Goal: Contribute content: Add original content to the website for others to see

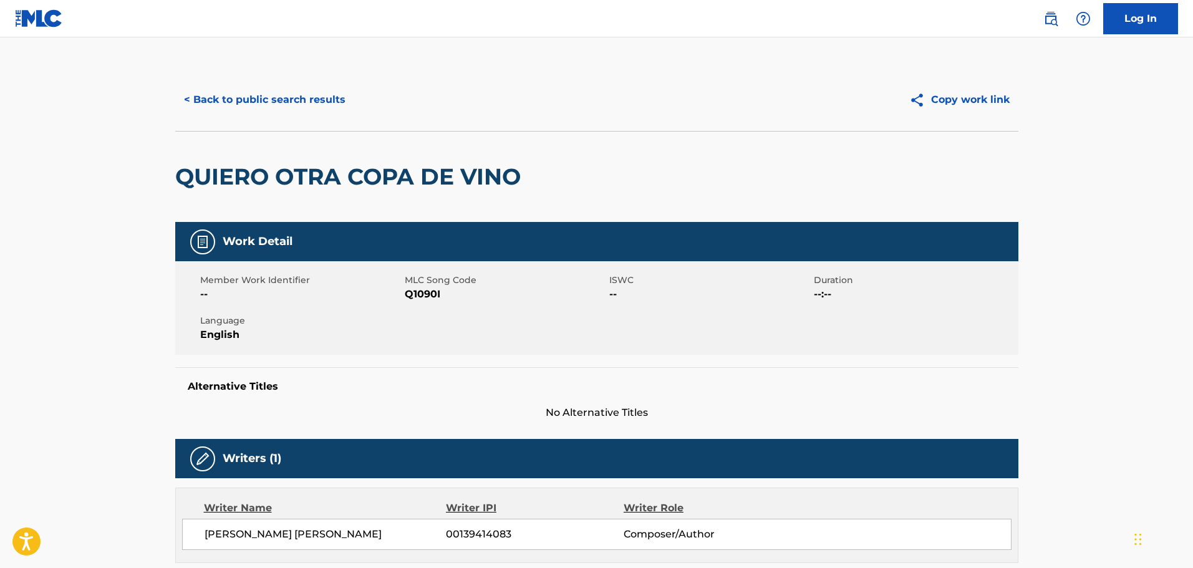
click at [32, 4] on link at bounding box center [39, 18] width 48 height 37
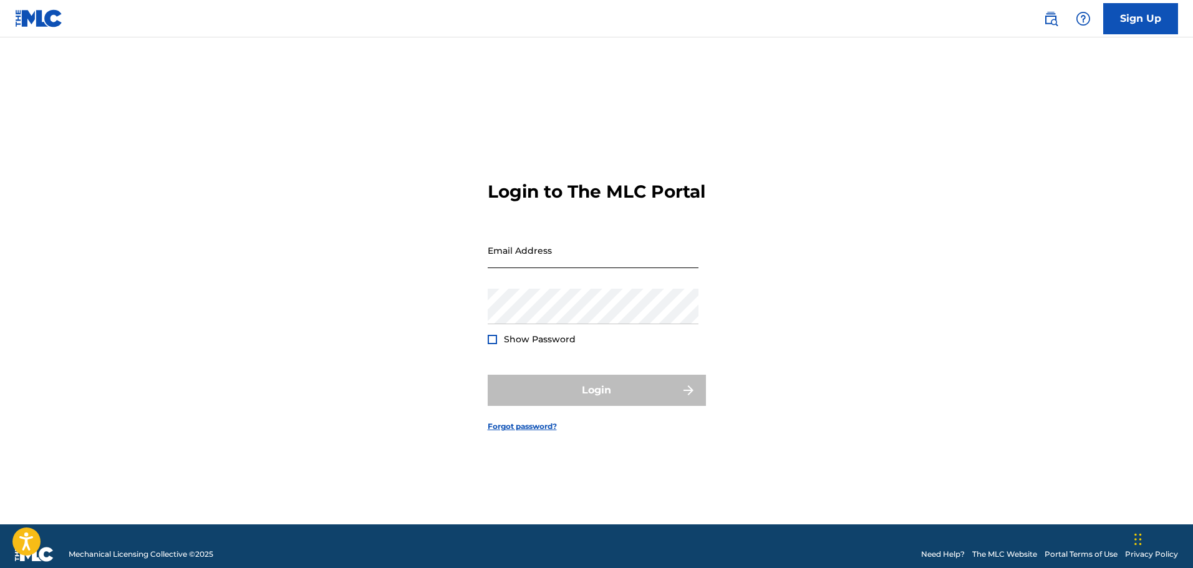
click at [543, 264] on input "Email Address" at bounding box center [593, 251] width 211 height 36
type input "[PERSON_NAME][EMAIL_ADDRESS][DOMAIN_NAME]"
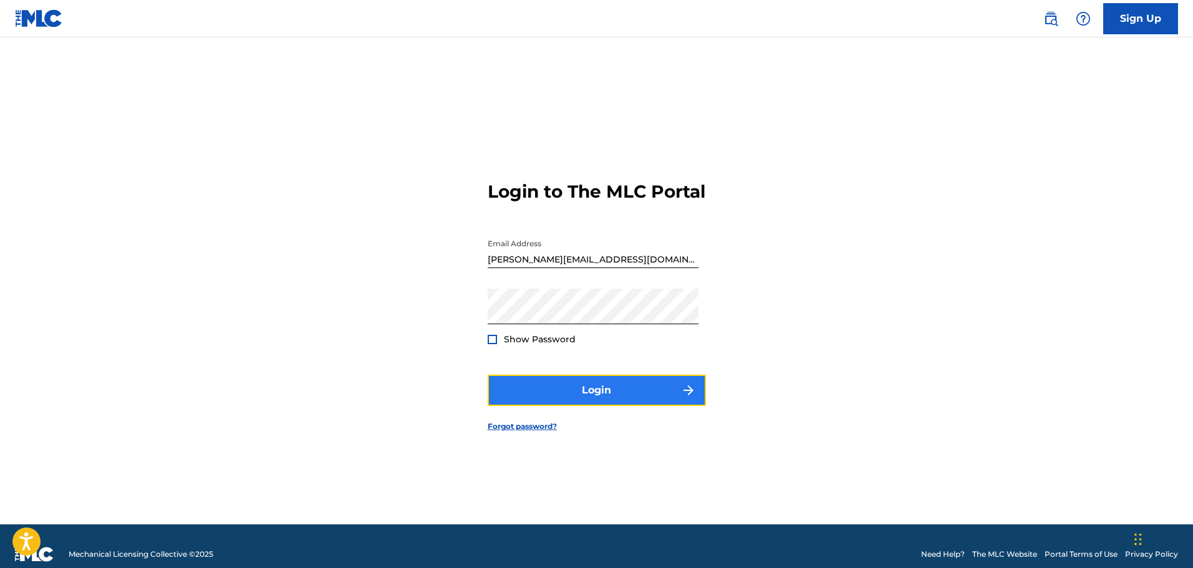
click at [534, 404] on button "Login" at bounding box center [597, 390] width 218 height 31
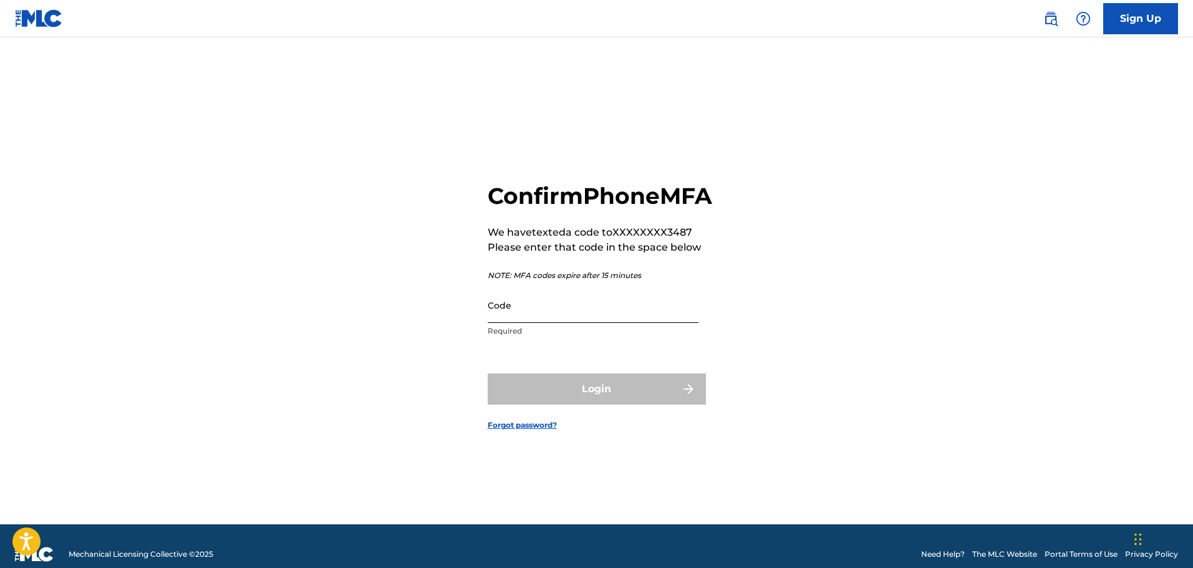
click at [551, 323] on input "Code" at bounding box center [593, 306] width 211 height 36
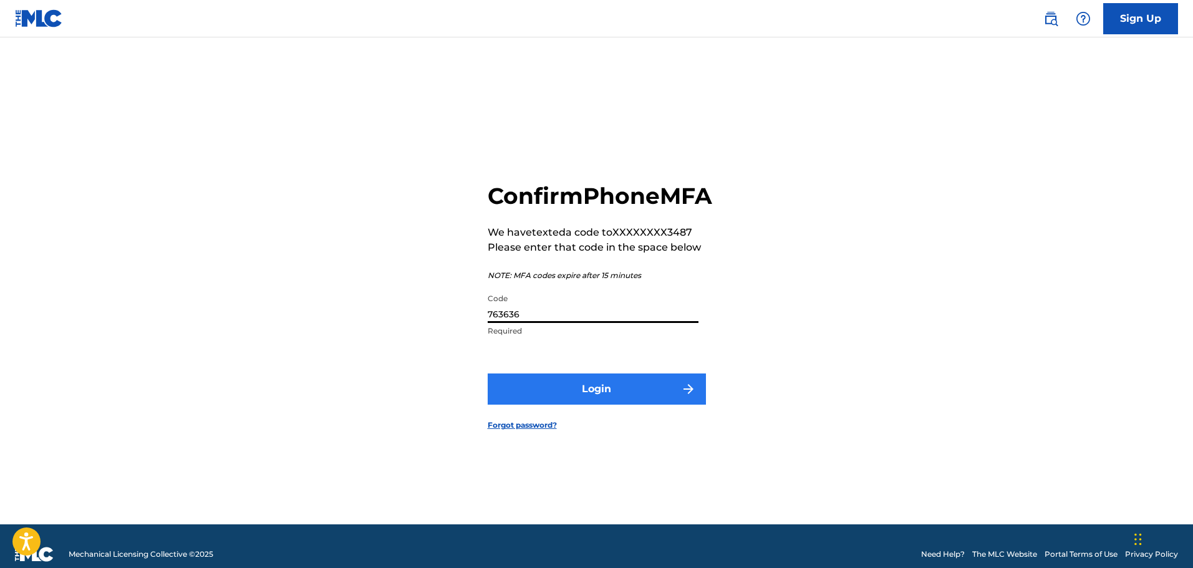
type input "763636"
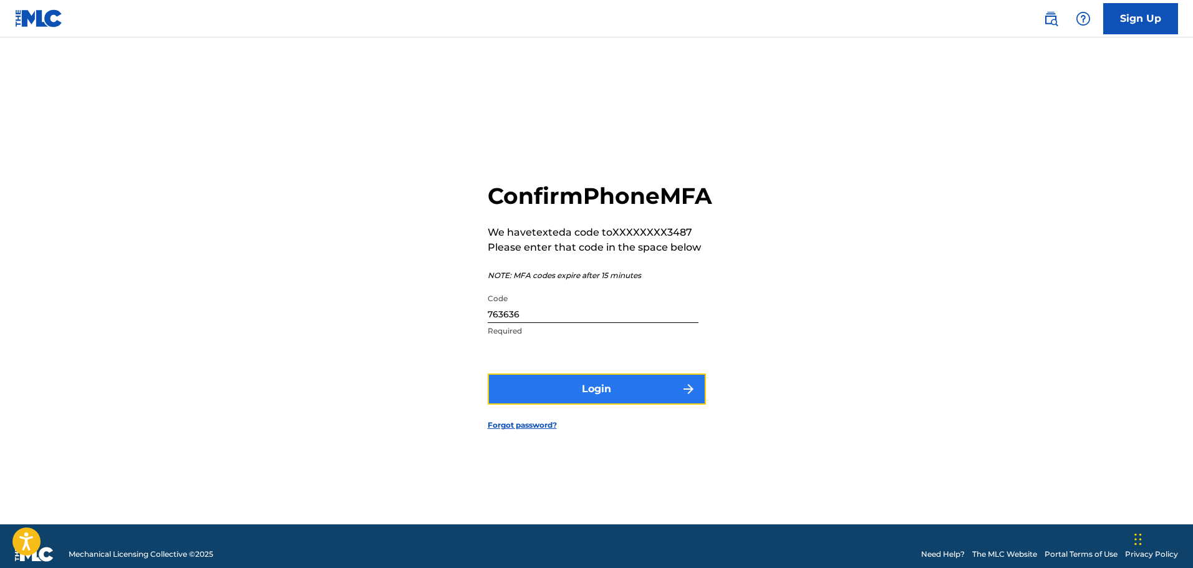
click at [623, 395] on button "Login" at bounding box center [597, 389] width 218 height 31
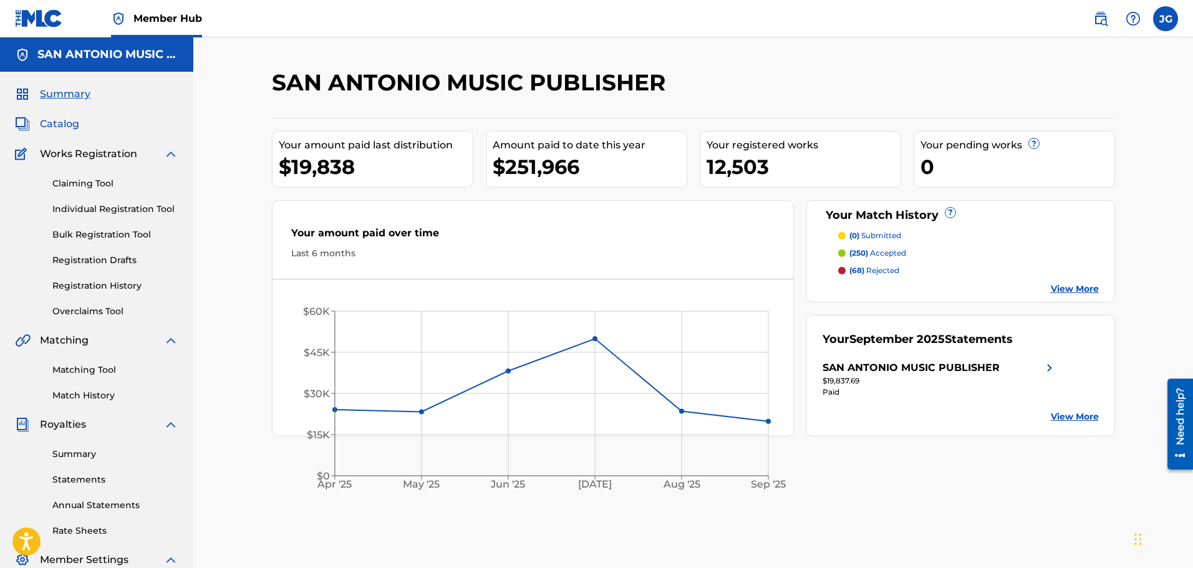
click at [51, 124] on span "Catalog" at bounding box center [59, 124] width 39 height 15
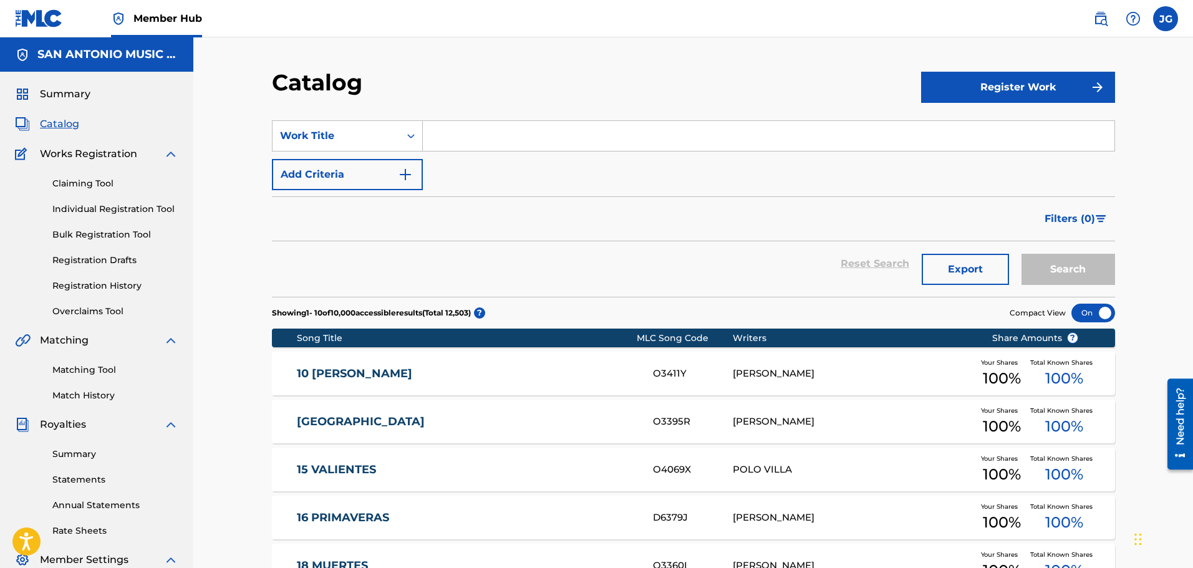
click at [470, 141] on input "Search Form" at bounding box center [769, 136] width 692 height 30
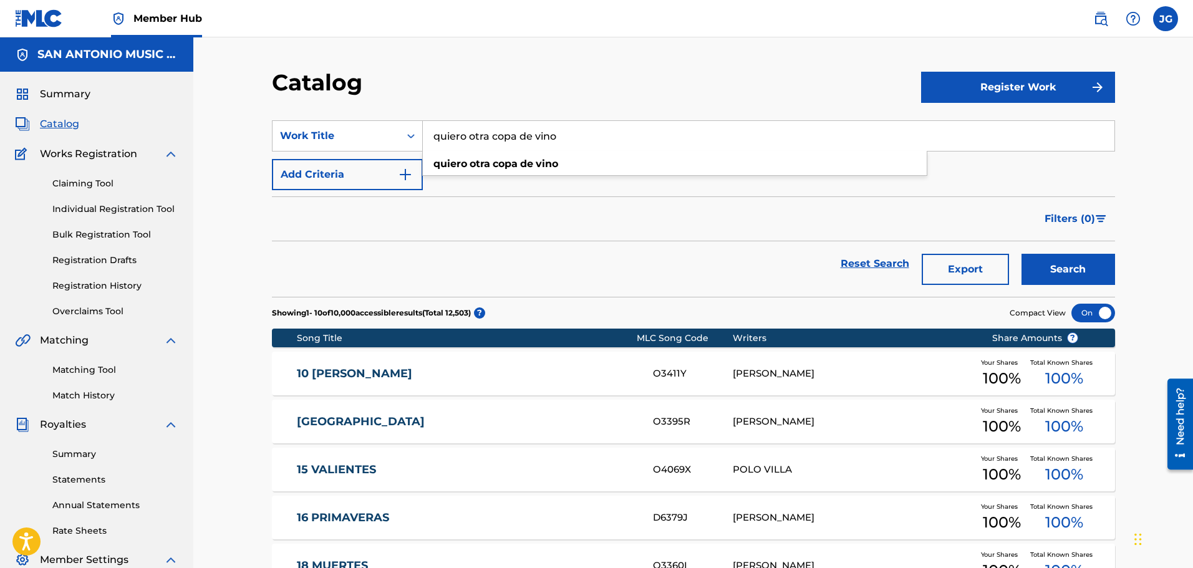
type input "quiero otra copa de vino"
click at [1022, 254] on button "Search" at bounding box center [1069, 269] width 94 height 31
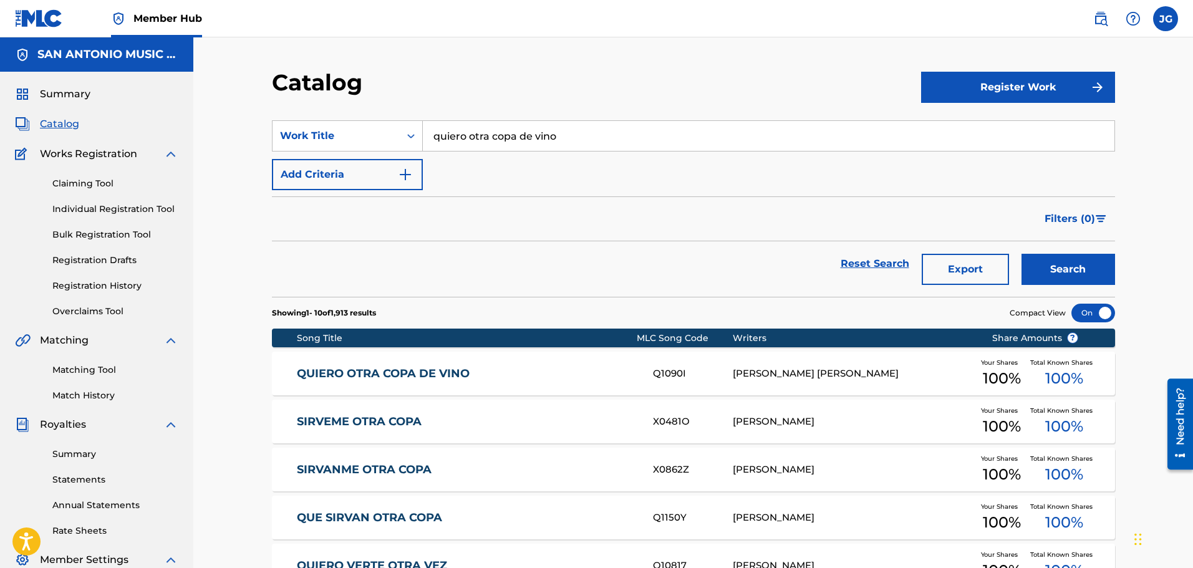
click at [508, 375] on link "QUIERO OTRA COPA DE VINO" at bounding box center [466, 374] width 339 height 14
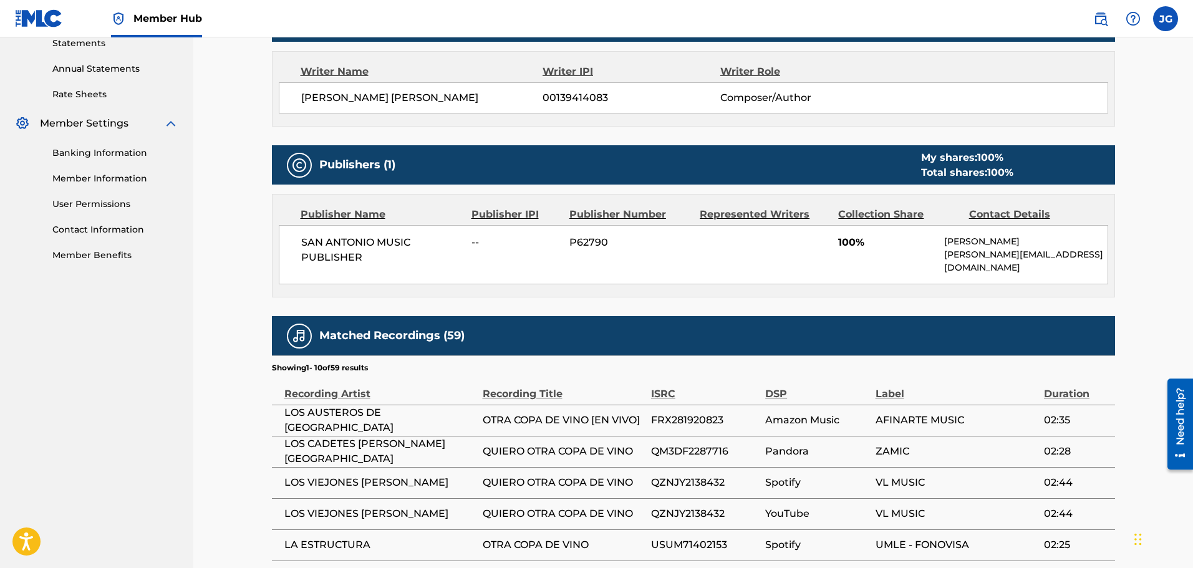
scroll to position [125, 0]
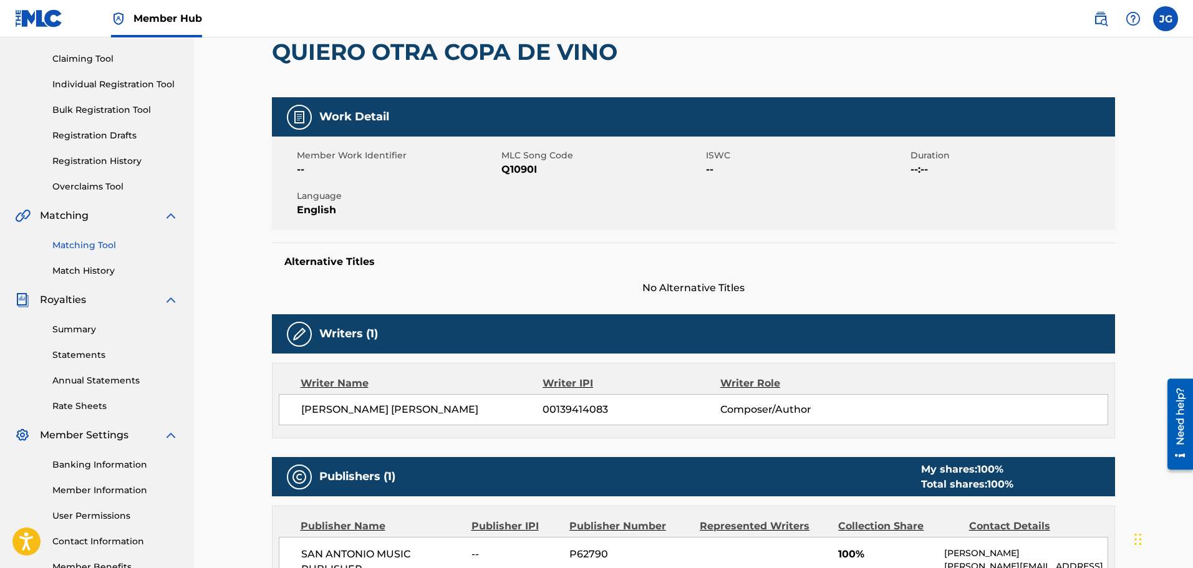
click at [105, 246] on link "Matching Tool" at bounding box center [115, 245] width 126 height 13
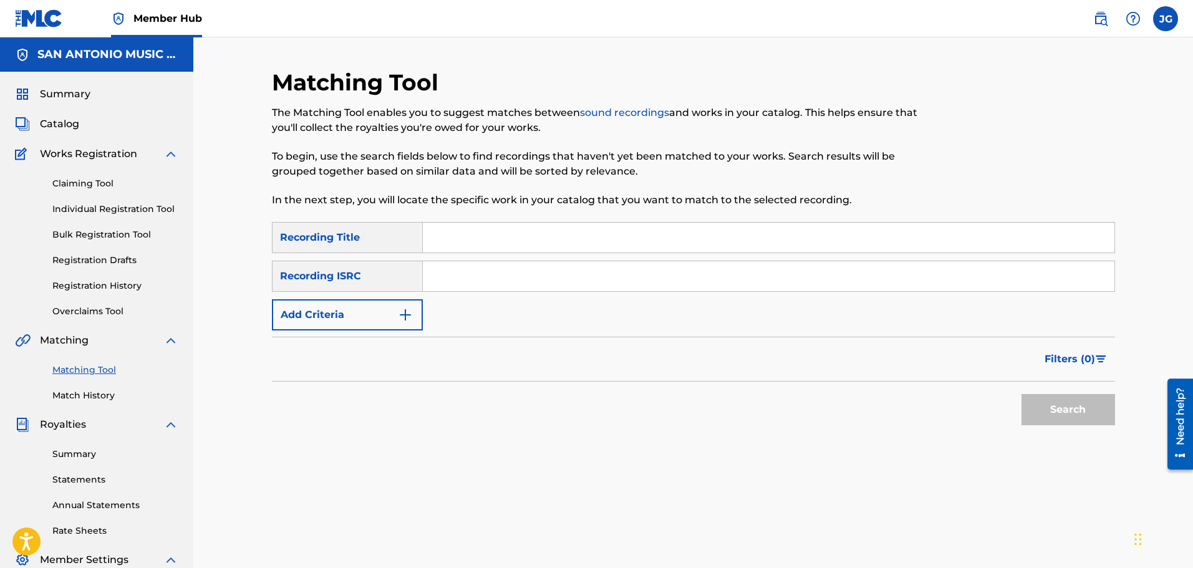
click at [490, 233] on input "Search Form" at bounding box center [769, 238] width 692 height 30
type input "QUIERO OTRA COPA DE VINO"
click at [1060, 403] on button "Search" at bounding box center [1069, 409] width 94 height 31
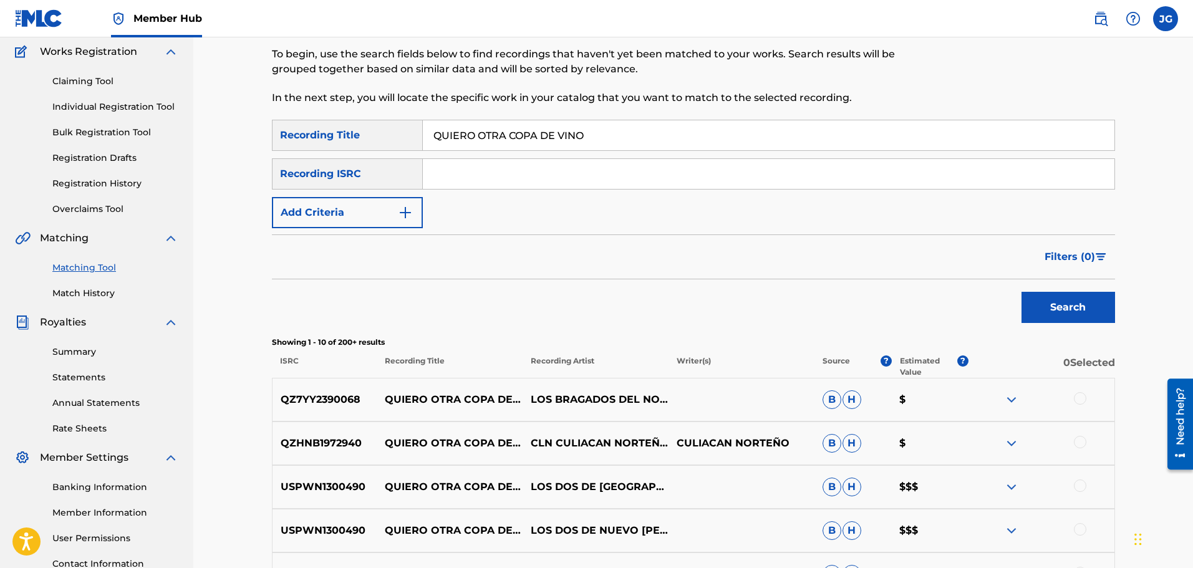
scroll to position [125, 0]
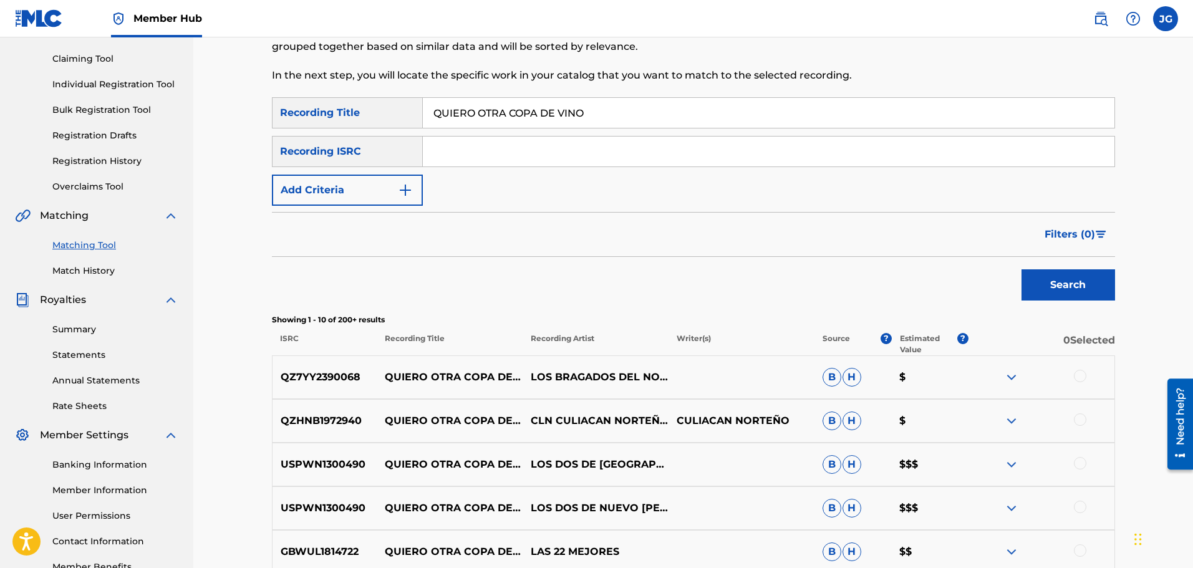
click at [1080, 376] on div at bounding box center [1080, 376] width 12 height 12
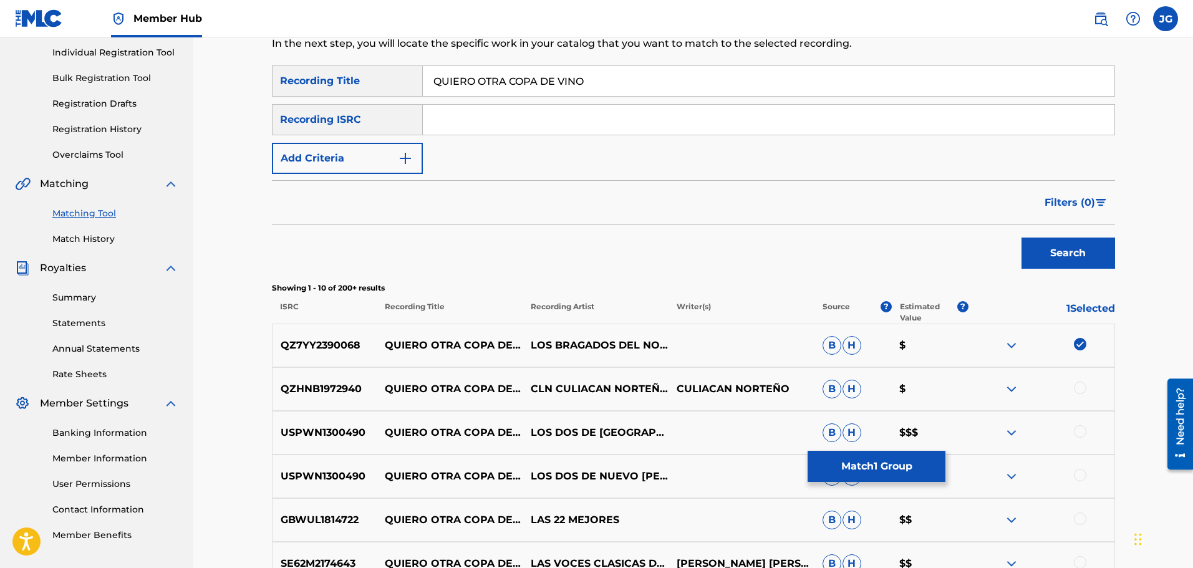
scroll to position [187, 0]
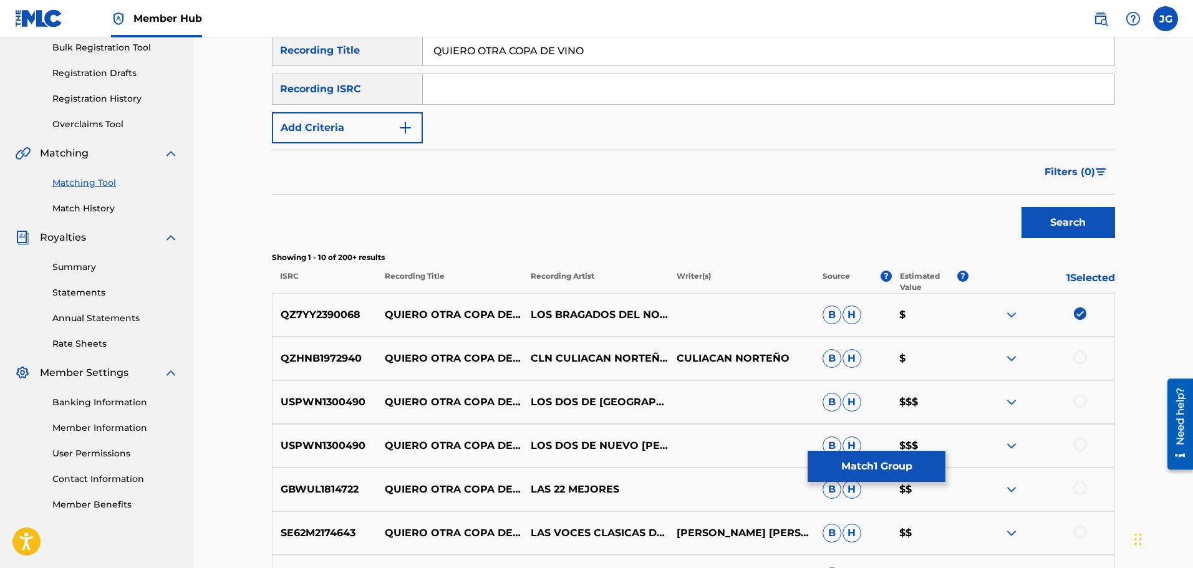
click at [1085, 402] on div at bounding box center [1080, 401] width 12 height 12
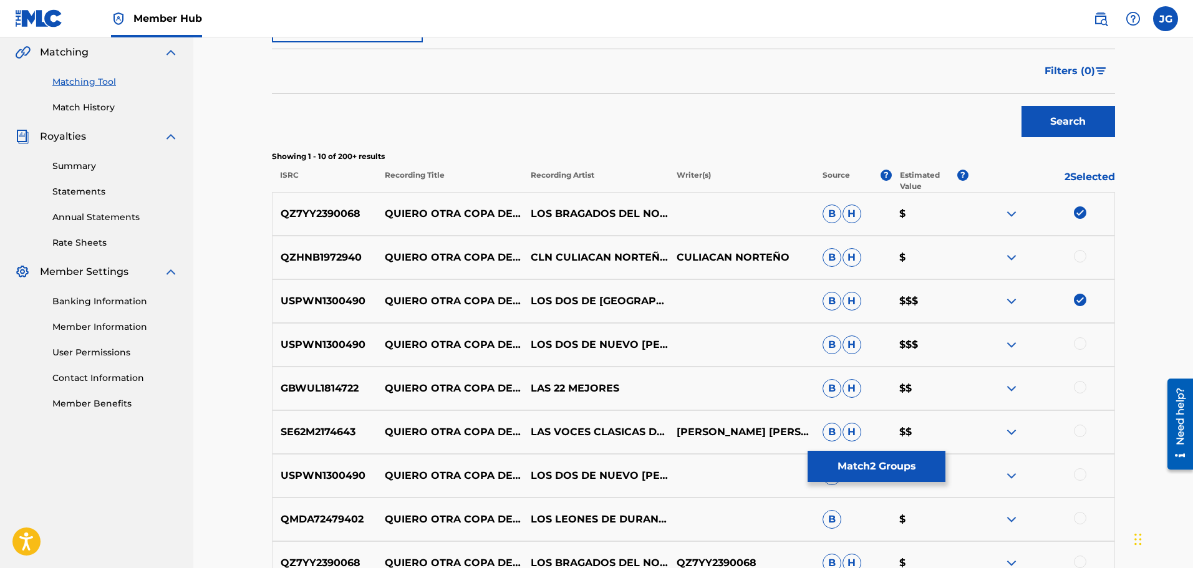
scroll to position [312, 0]
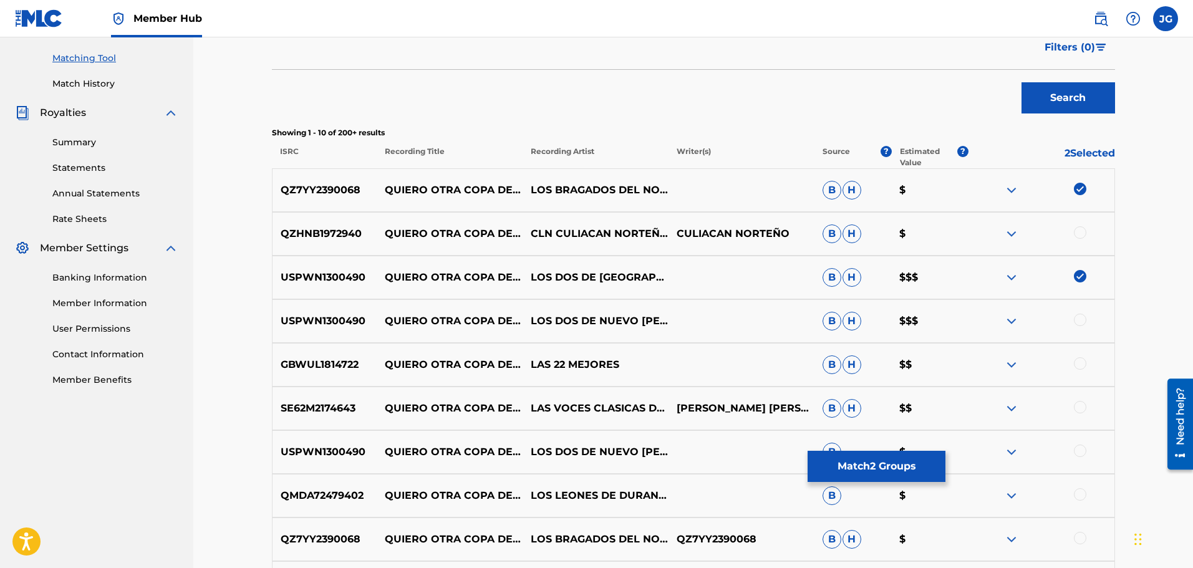
click at [1085, 319] on div at bounding box center [1080, 320] width 12 height 12
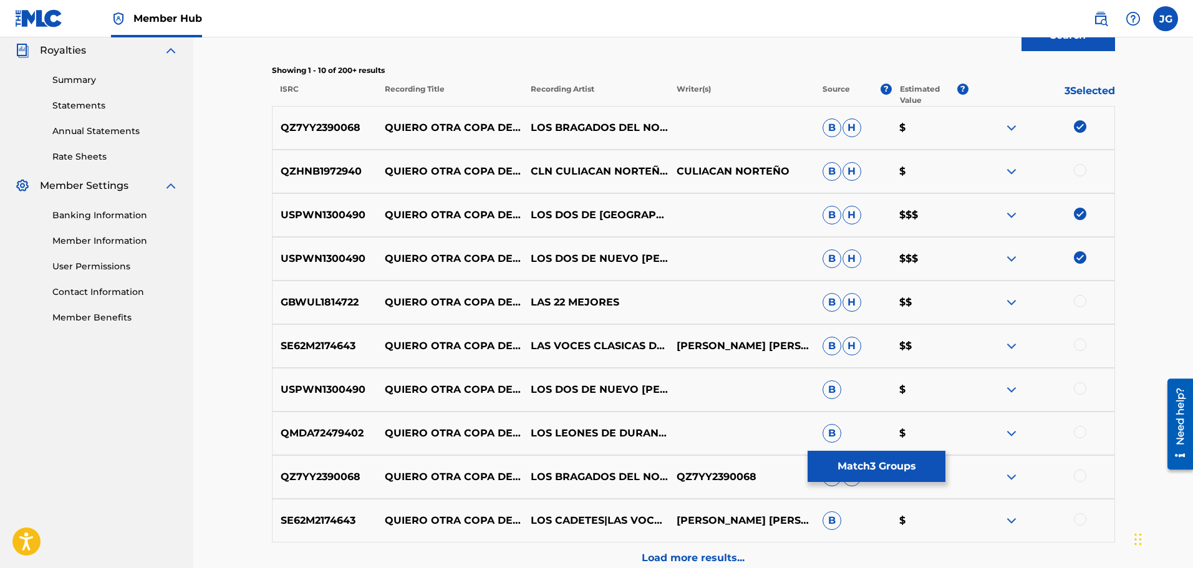
click at [1079, 389] on div at bounding box center [1080, 388] width 12 height 12
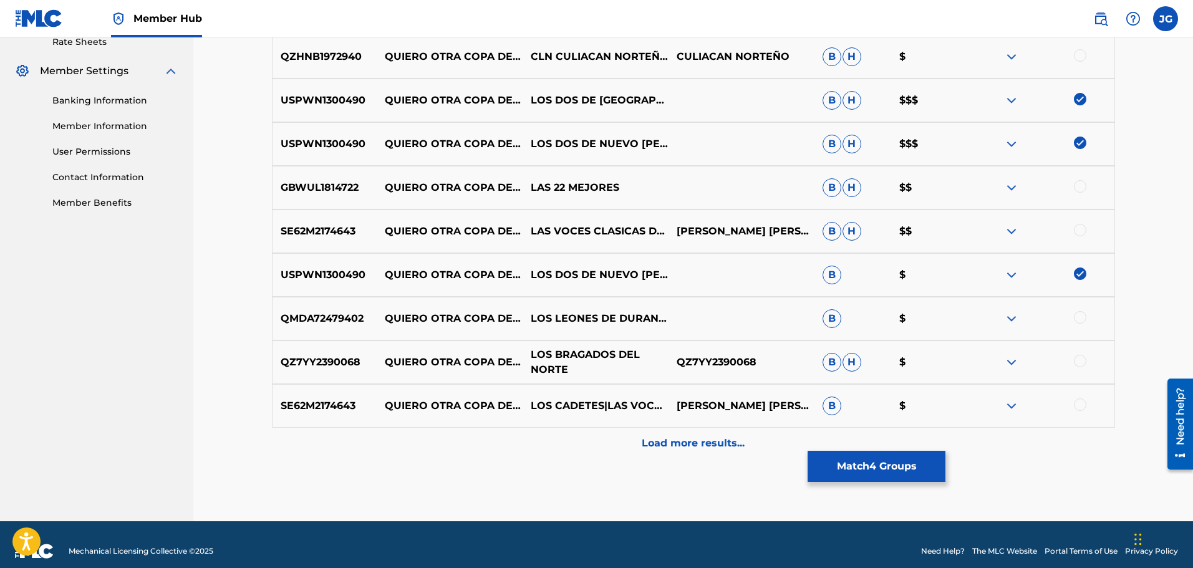
scroll to position [499, 0]
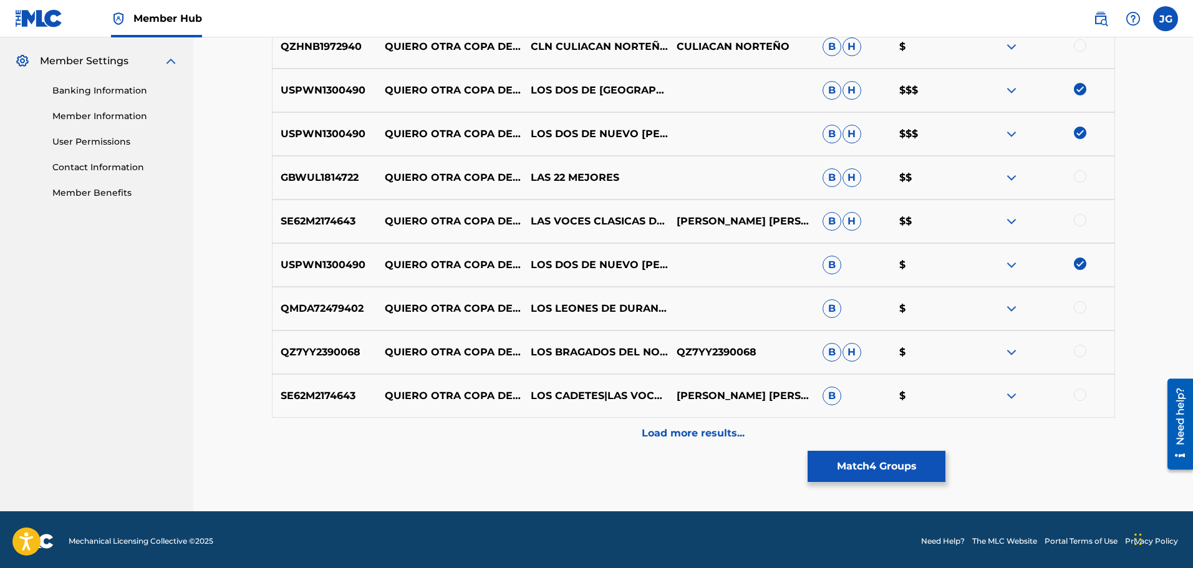
click at [1078, 309] on div at bounding box center [1080, 307] width 12 height 12
click at [1083, 349] on div at bounding box center [1080, 351] width 12 height 12
click at [1083, 397] on div at bounding box center [1080, 395] width 12 height 12
click at [1083, 175] on div at bounding box center [1080, 176] width 12 height 12
click at [1083, 218] on div at bounding box center [1080, 220] width 12 height 12
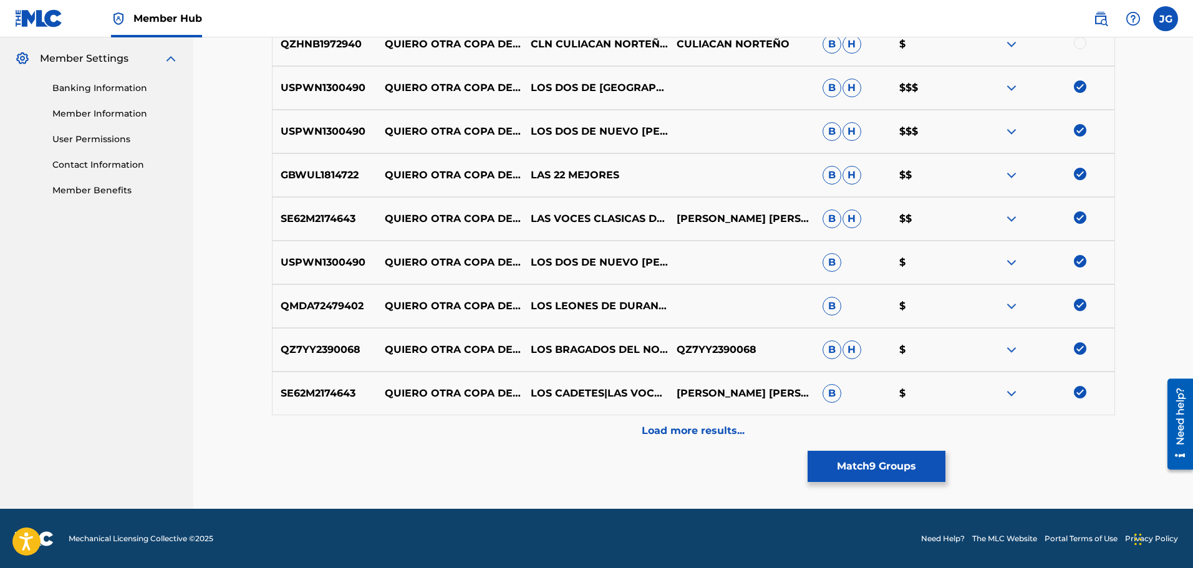
scroll to position [502, 0]
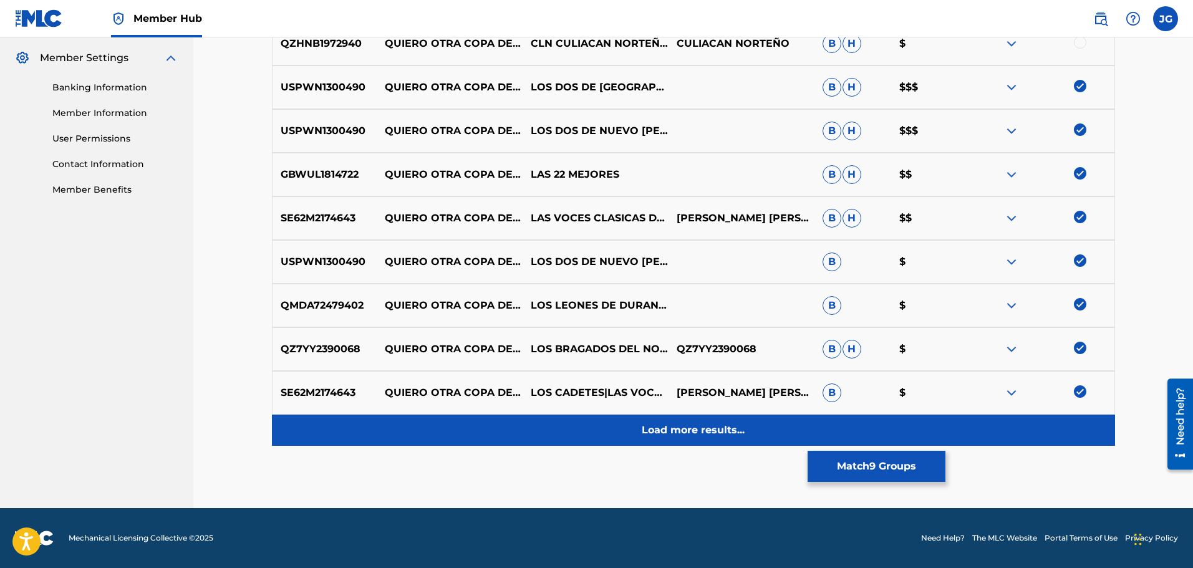
click at [682, 437] on p "Load more results..." at bounding box center [693, 430] width 103 height 15
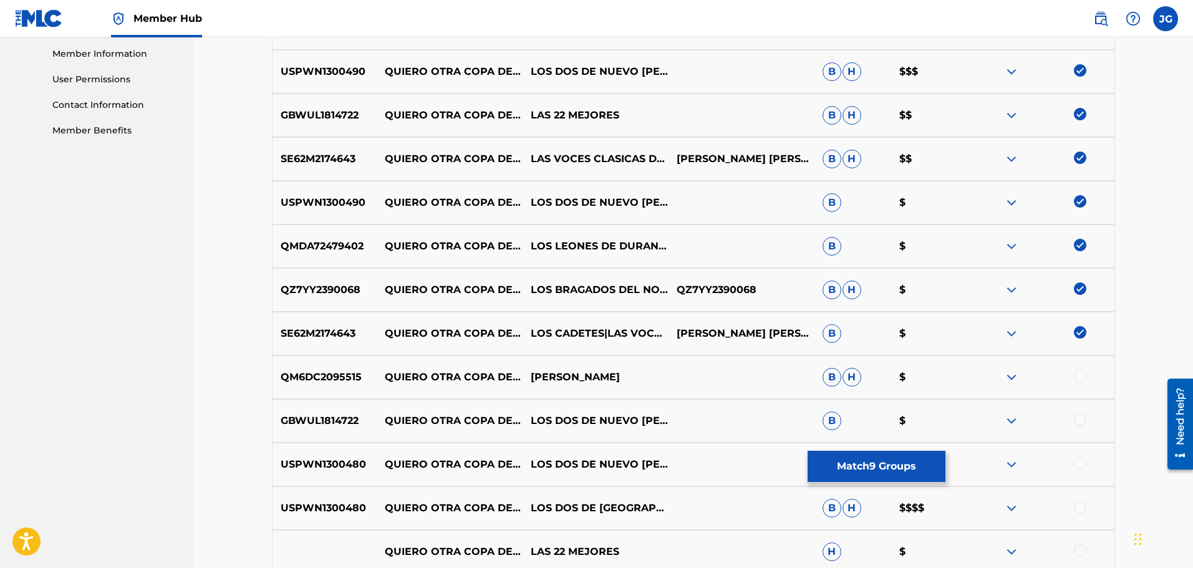
scroll to position [752, 0]
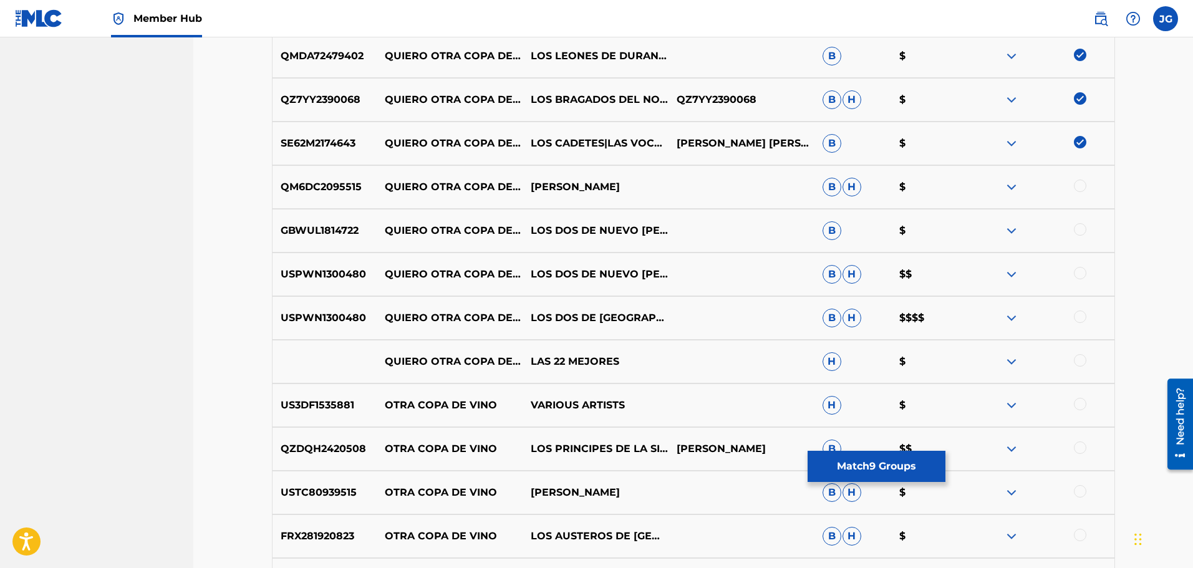
click at [1079, 226] on div at bounding box center [1080, 229] width 12 height 12
click at [1086, 271] on div at bounding box center [1080, 273] width 12 height 12
click at [1086, 319] on div at bounding box center [1080, 317] width 12 height 12
click at [1080, 360] on div at bounding box center [1080, 360] width 12 height 12
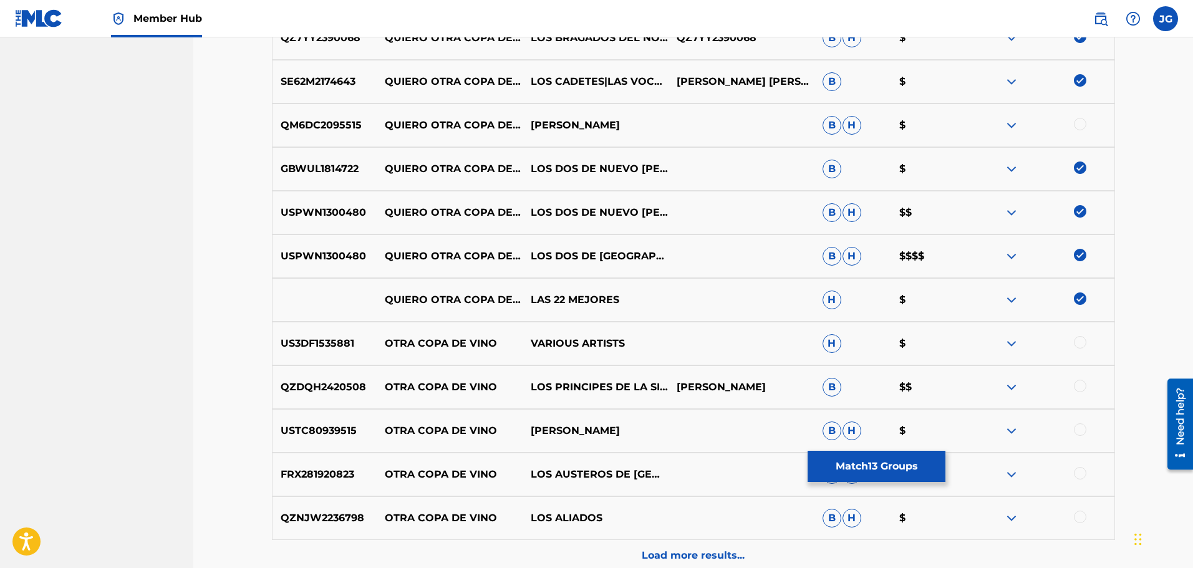
scroll to position [814, 0]
click at [1085, 384] on div at bounding box center [1080, 385] width 12 height 12
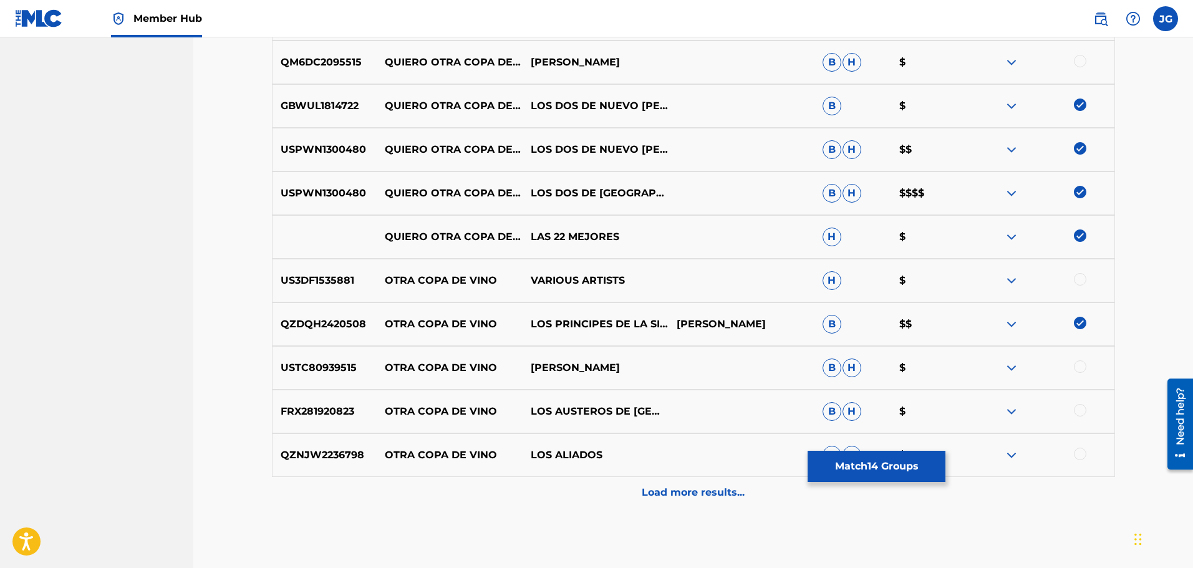
click at [1092, 410] on div at bounding box center [1042, 411] width 146 height 15
drag, startPoint x: 1080, startPoint y: 404, endPoint x: 1082, endPoint y: 414, distance: 9.7
click at [1080, 404] on div at bounding box center [1080, 410] width 12 height 12
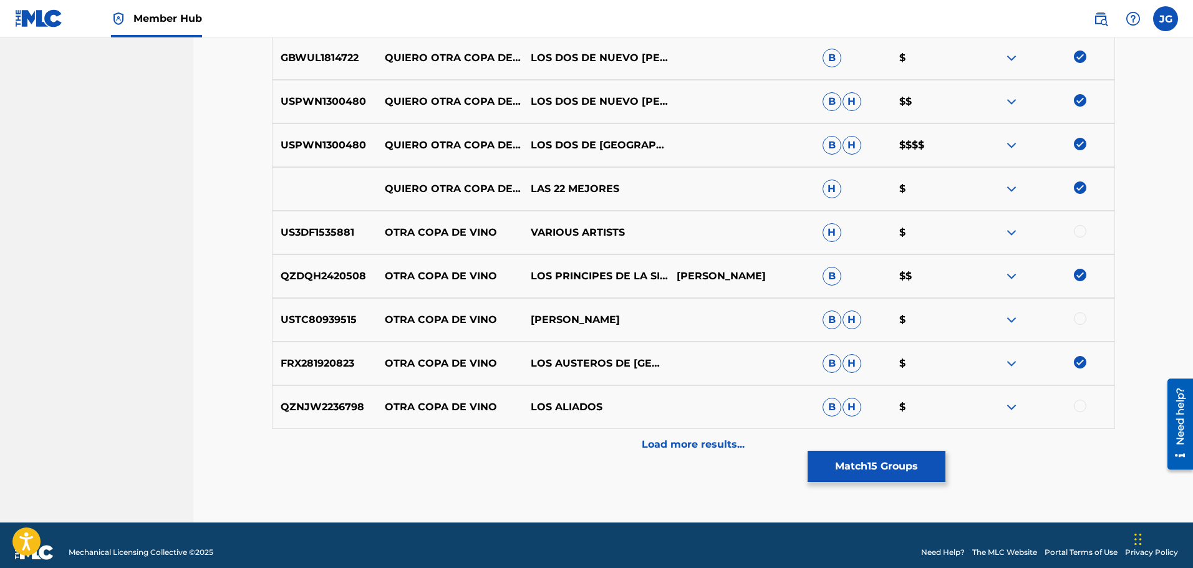
scroll to position [939, 0]
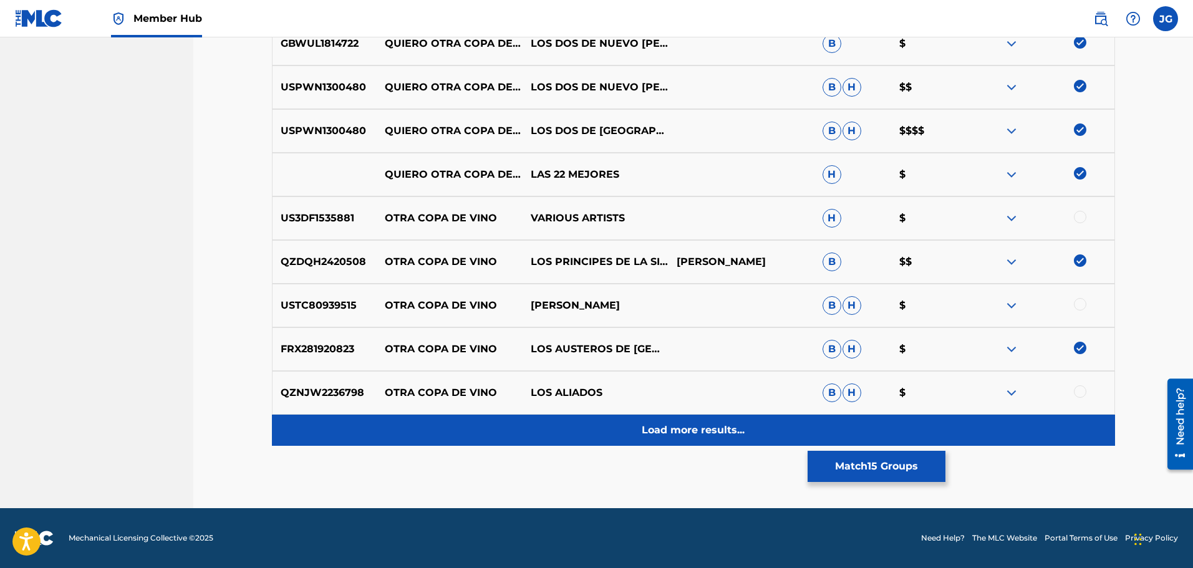
click at [662, 435] on p "Load more results..." at bounding box center [693, 430] width 103 height 15
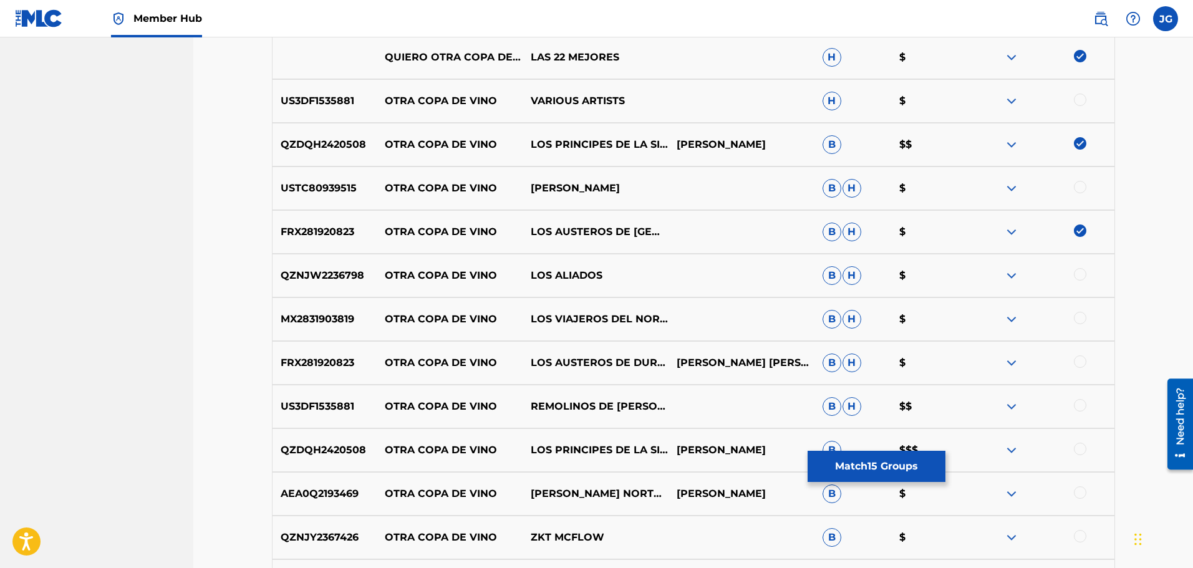
scroll to position [1063, 0]
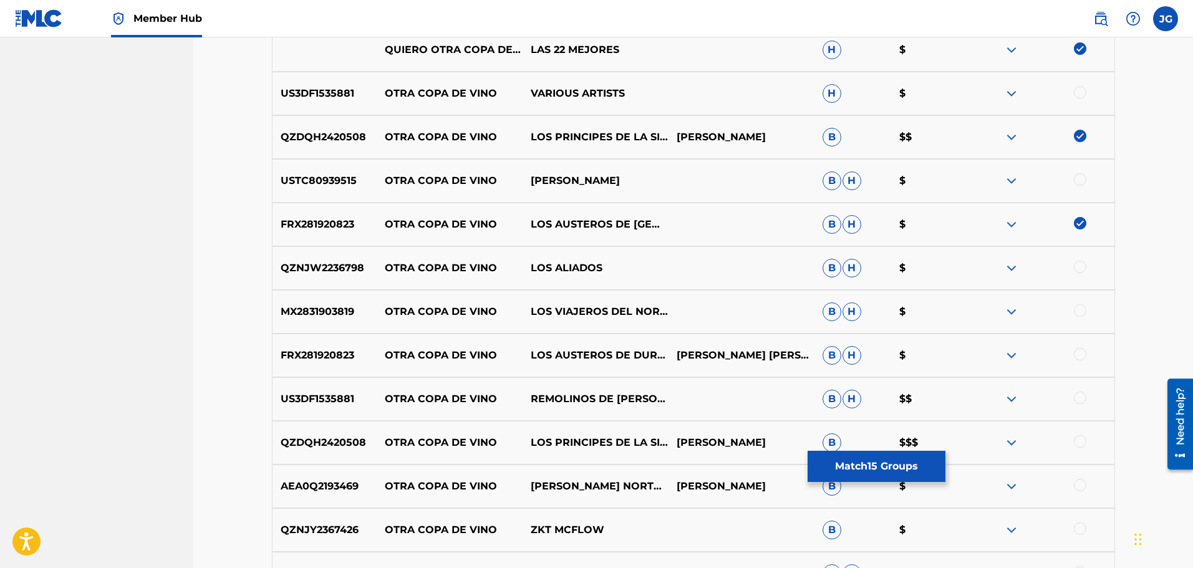
click at [1080, 357] on div at bounding box center [1080, 354] width 12 height 12
click at [1084, 395] on div at bounding box center [1080, 398] width 12 height 12
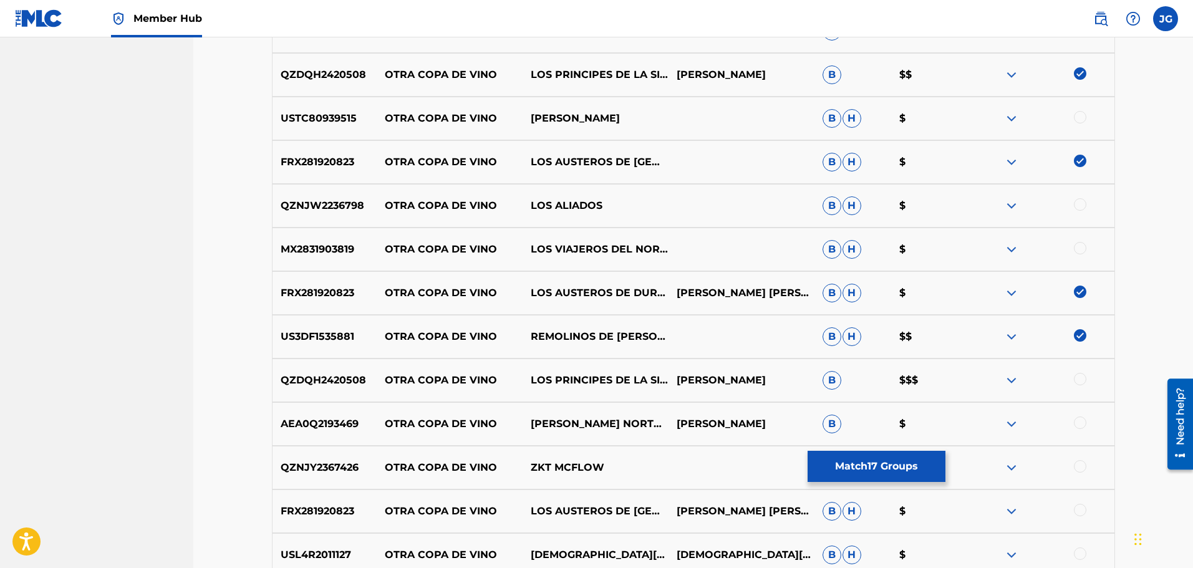
click at [1083, 379] on div at bounding box center [1080, 379] width 12 height 12
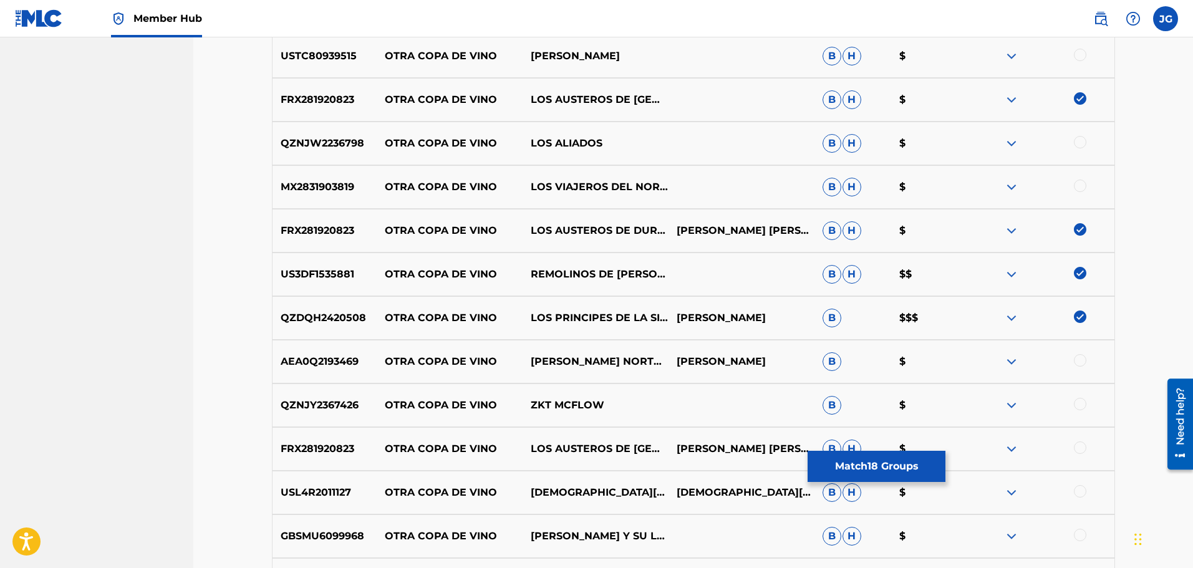
click at [1079, 446] on div at bounding box center [1080, 448] width 12 height 12
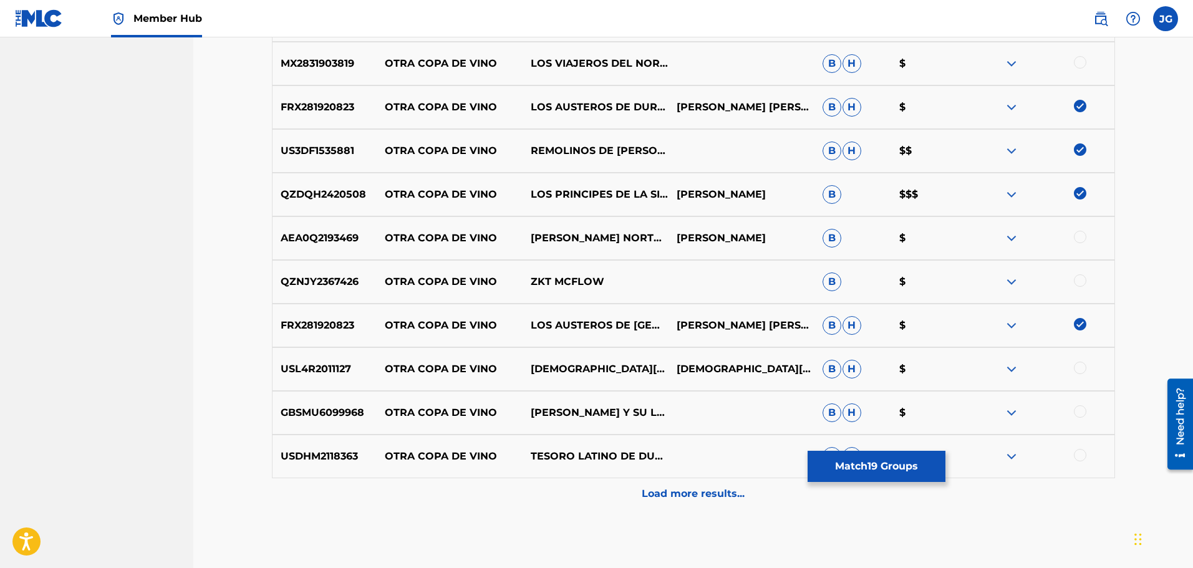
scroll to position [1313, 0]
click at [1083, 364] on div at bounding box center [1080, 367] width 12 height 12
click at [1082, 409] on div at bounding box center [1080, 410] width 12 height 12
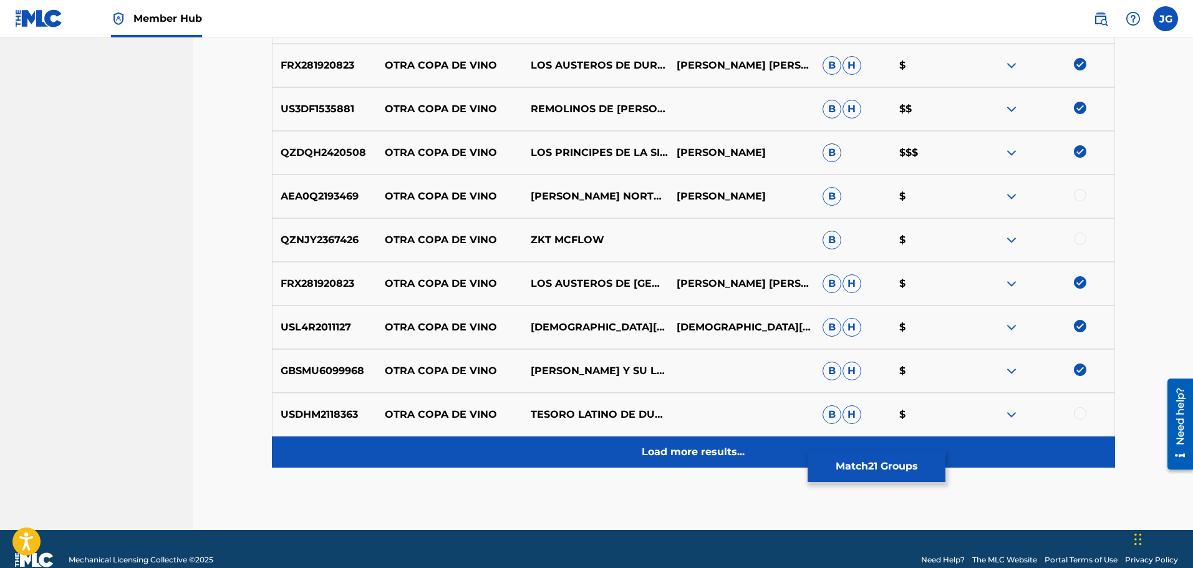
scroll to position [1375, 0]
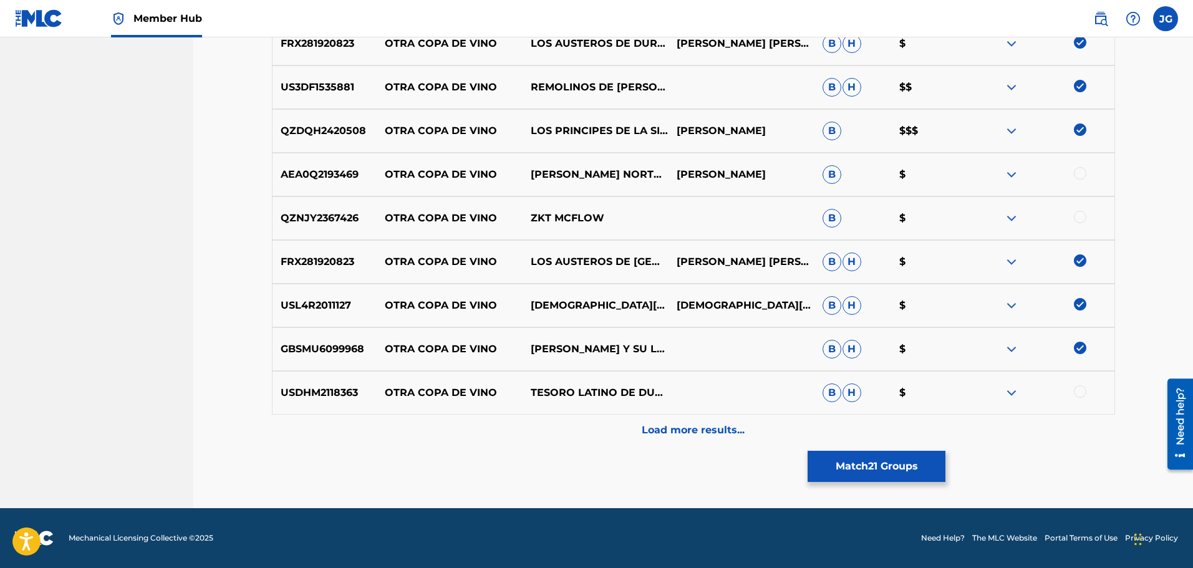
click at [1081, 392] on div at bounding box center [1080, 391] width 12 height 12
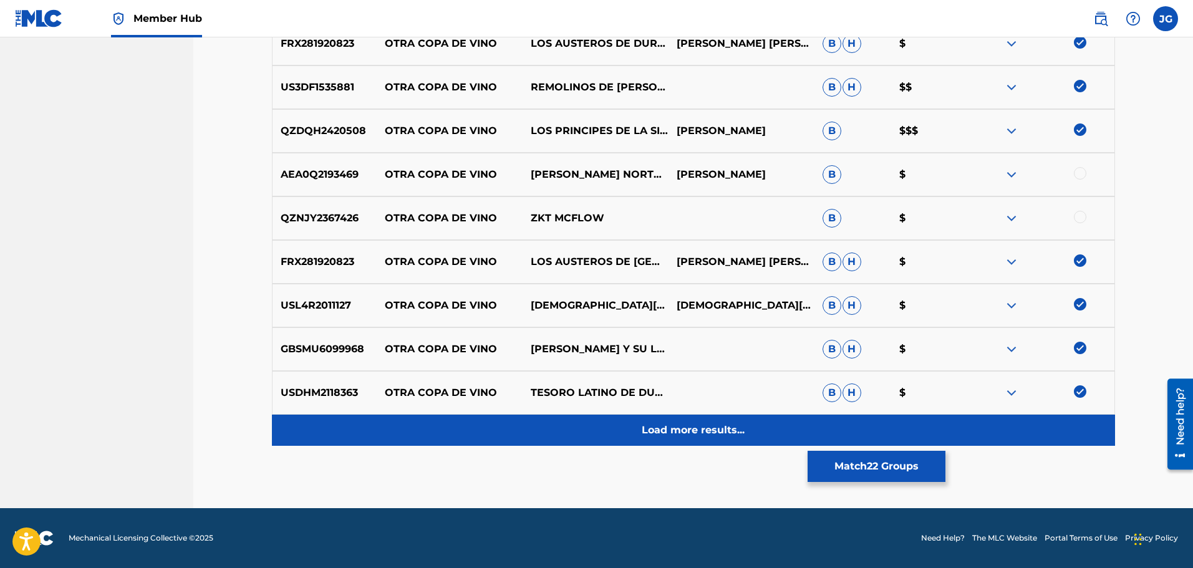
click at [719, 435] on p "Load more results..." at bounding box center [693, 430] width 103 height 15
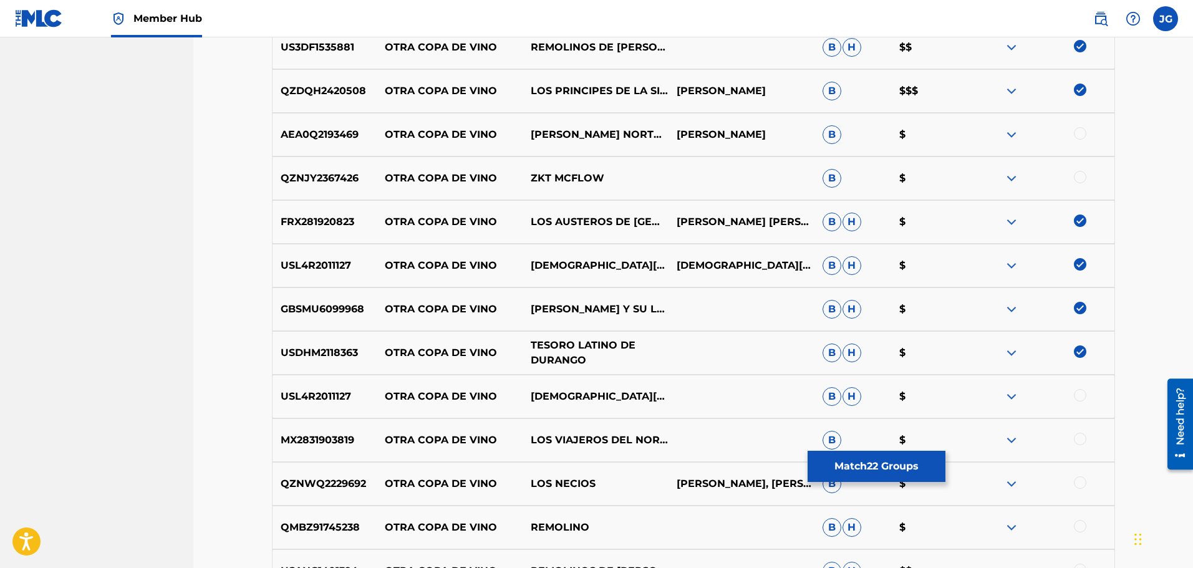
scroll to position [1438, 0]
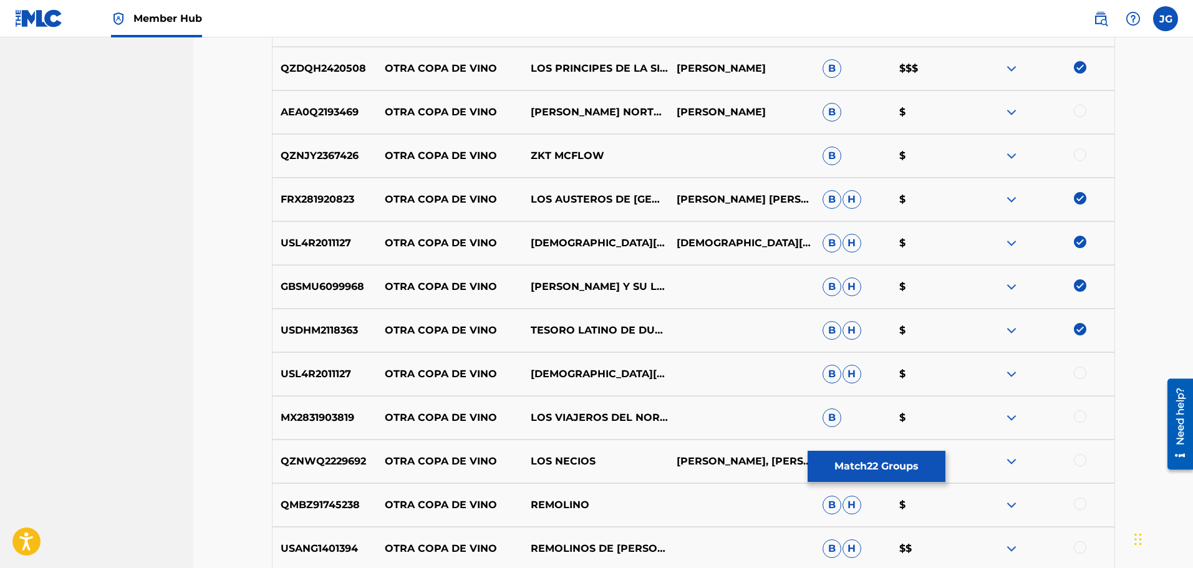
click at [1080, 370] on div at bounding box center [1080, 373] width 12 height 12
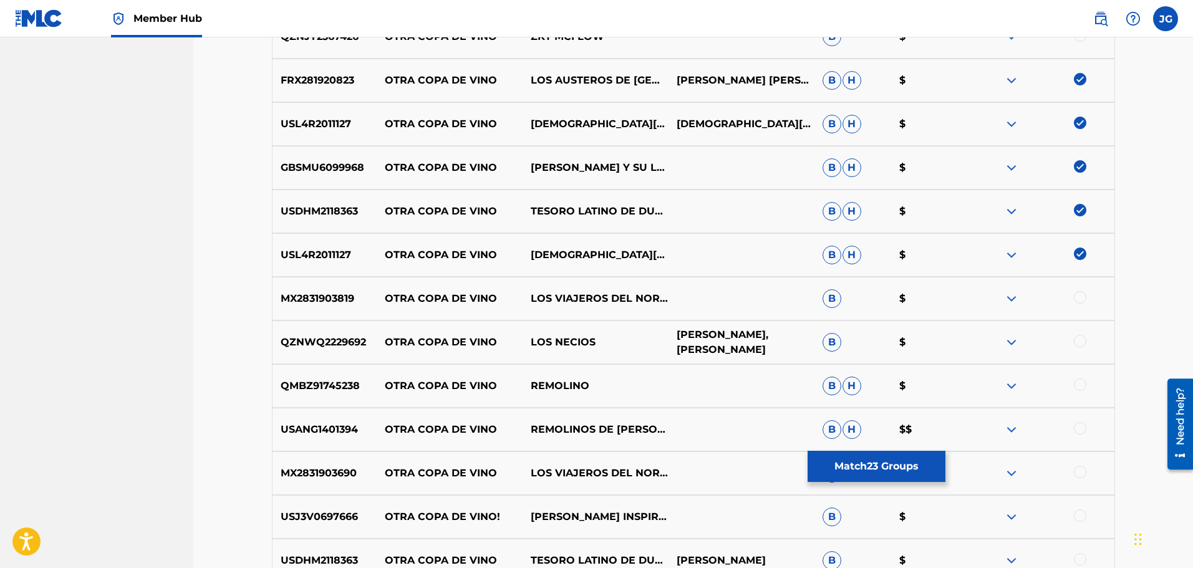
scroll to position [1562, 0]
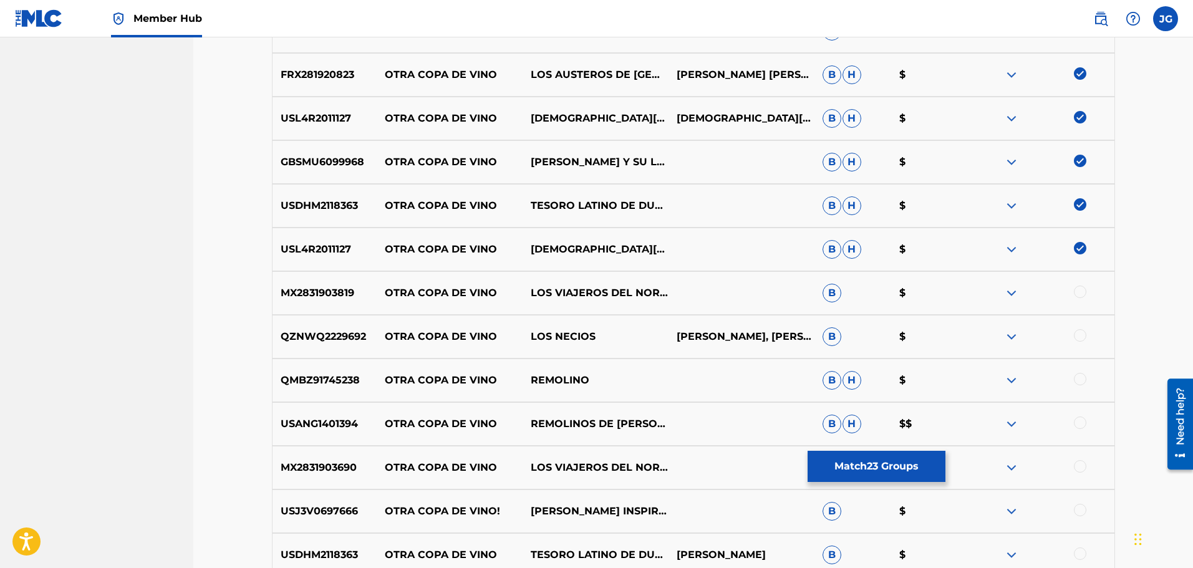
click at [1083, 291] on div at bounding box center [1080, 292] width 12 height 12
click at [1082, 335] on div at bounding box center [1080, 335] width 12 height 12
click at [1083, 375] on div at bounding box center [1080, 379] width 12 height 12
click at [1078, 422] on div at bounding box center [1080, 423] width 12 height 12
click at [1085, 467] on div at bounding box center [1080, 466] width 12 height 12
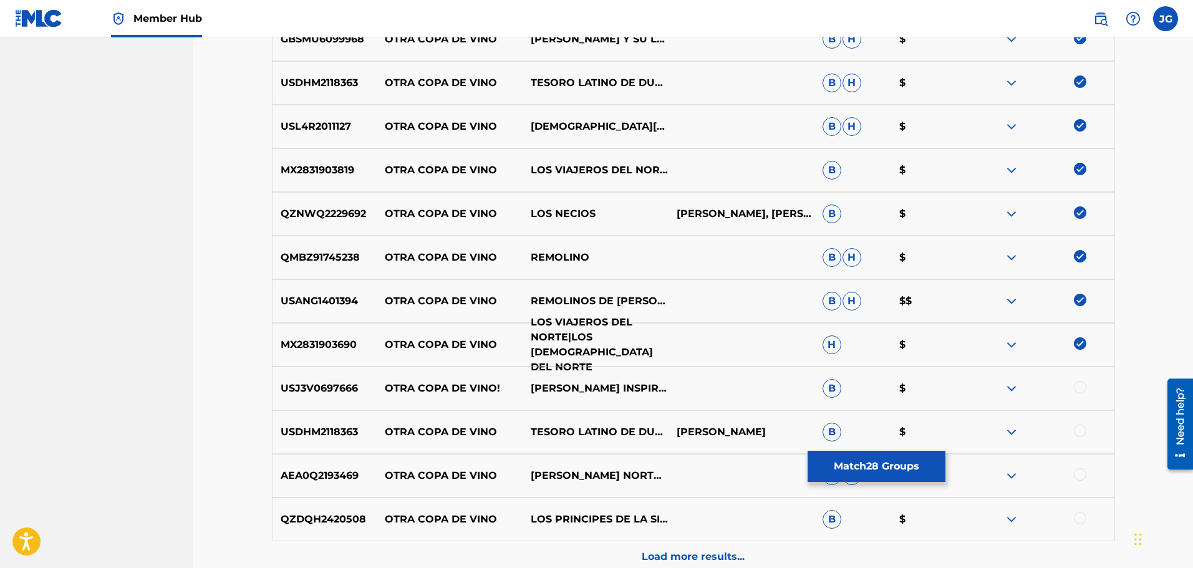
scroll to position [1687, 0]
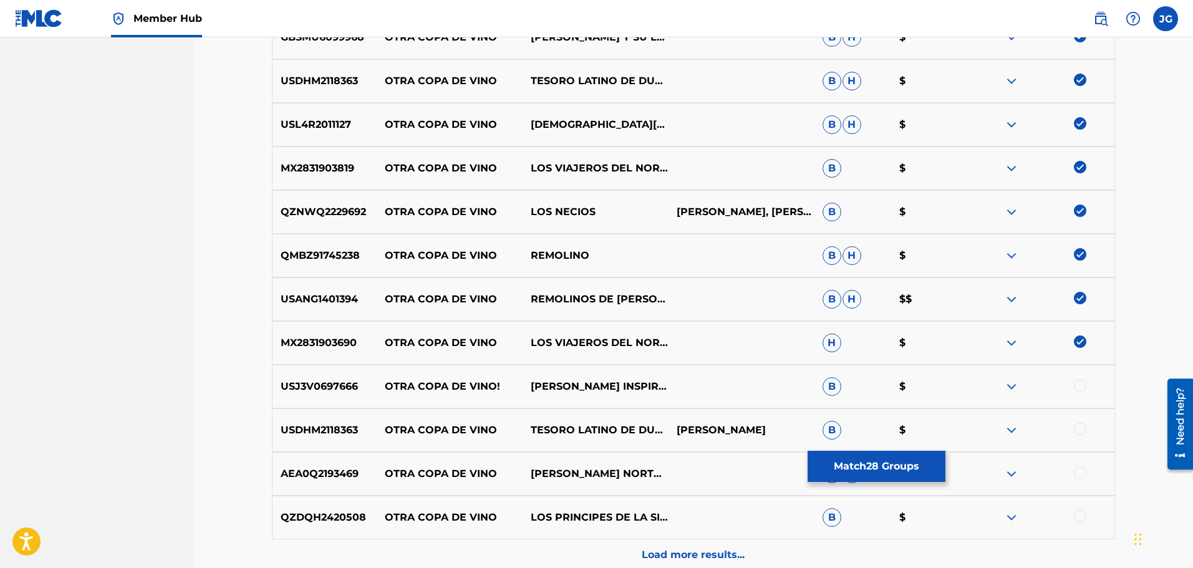
click at [1082, 429] on div at bounding box center [1080, 429] width 12 height 12
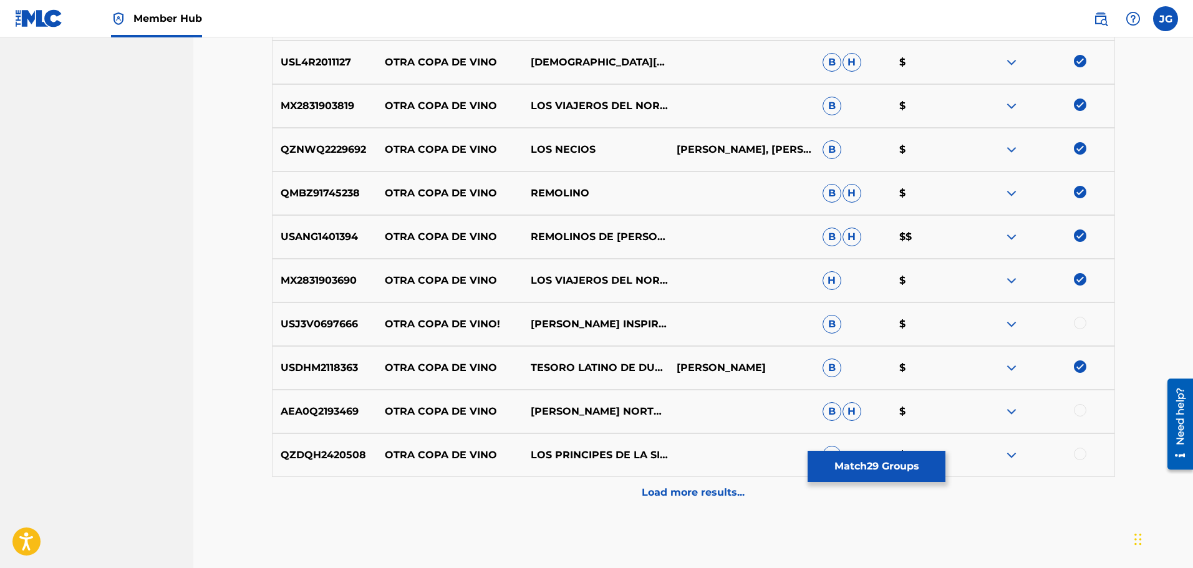
click at [1090, 452] on div at bounding box center [1042, 455] width 146 height 15
click at [1083, 457] on div at bounding box center [1080, 454] width 12 height 12
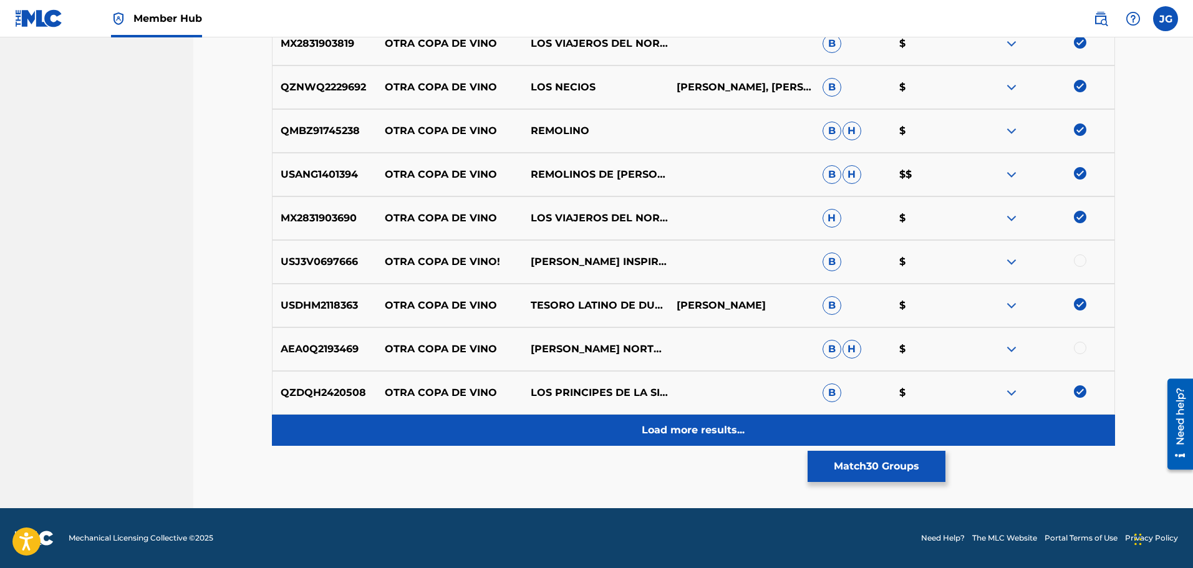
click at [671, 434] on p "Load more results..." at bounding box center [693, 430] width 103 height 15
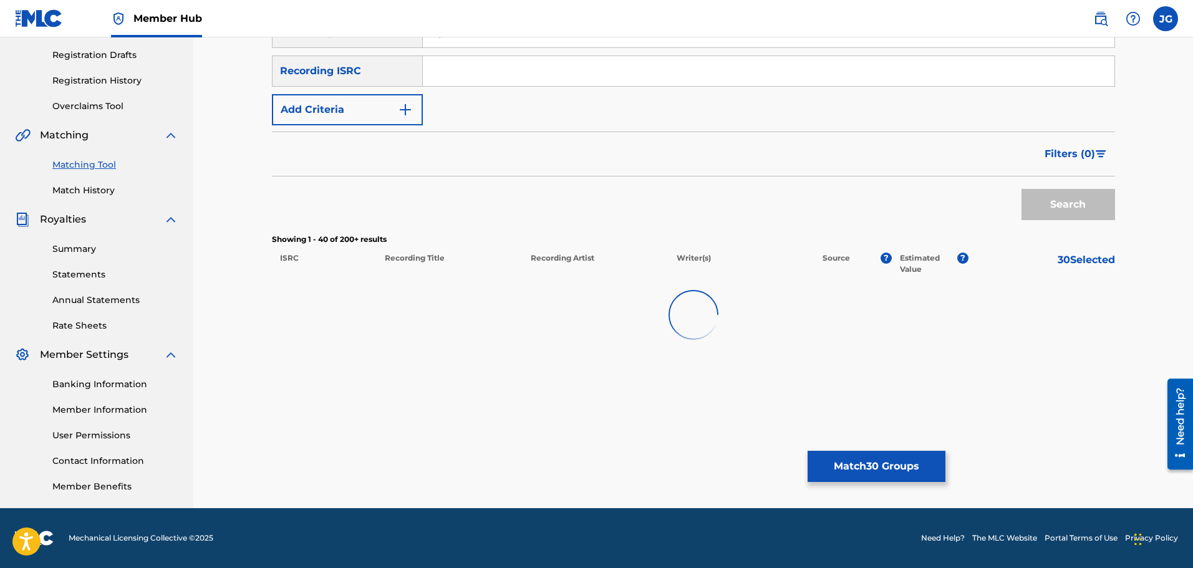
scroll to position [1812, 0]
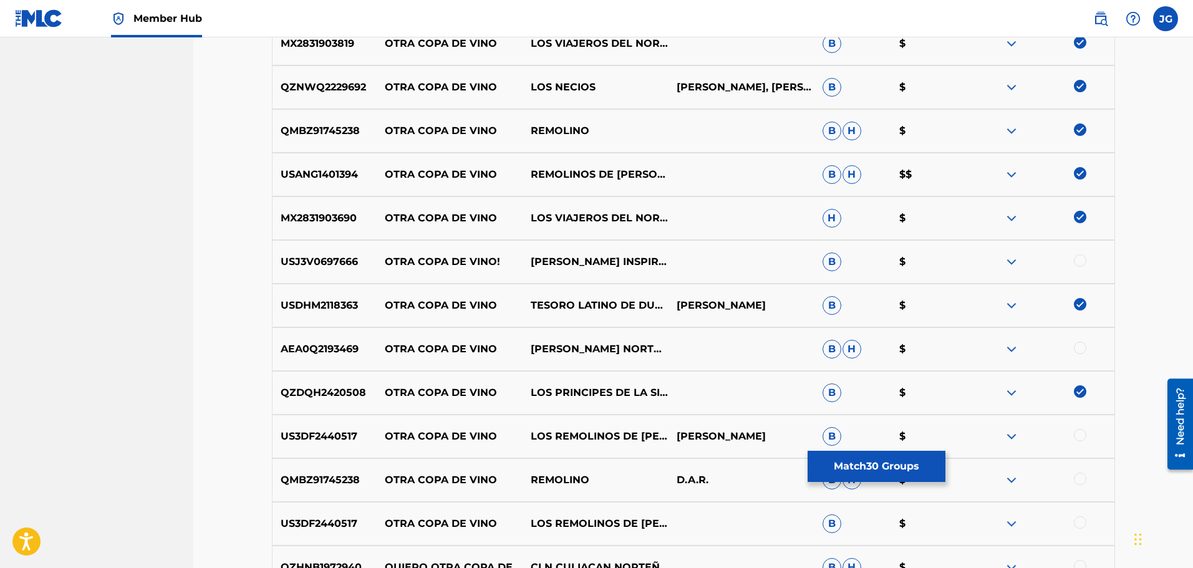
click at [1082, 434] on div at bounding box center [1080, 435] width 12 height 12
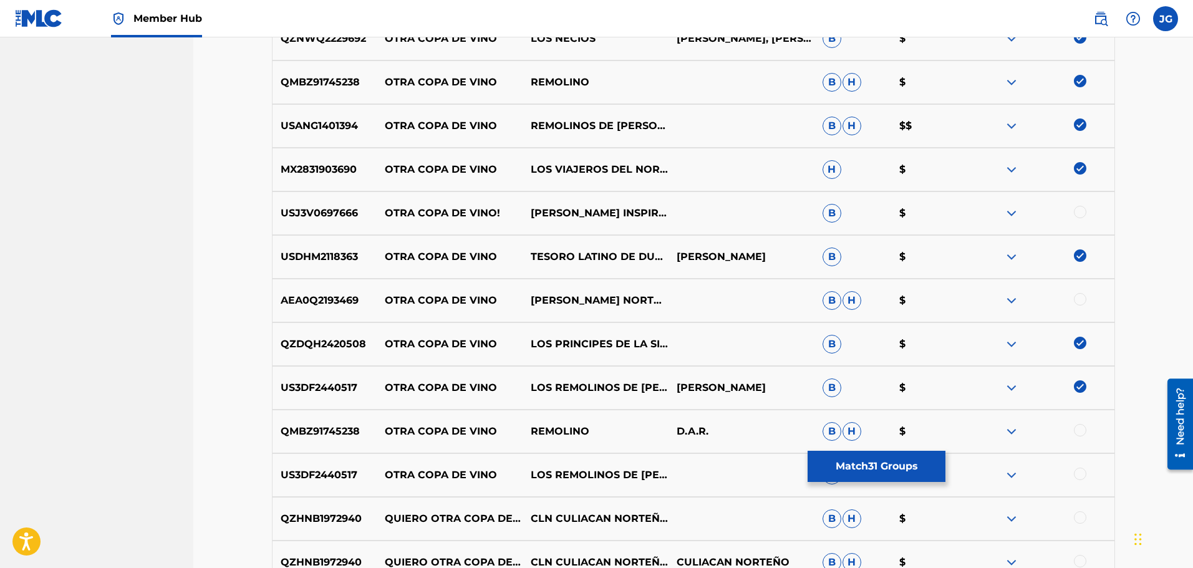
scroll to position [1874, 0]
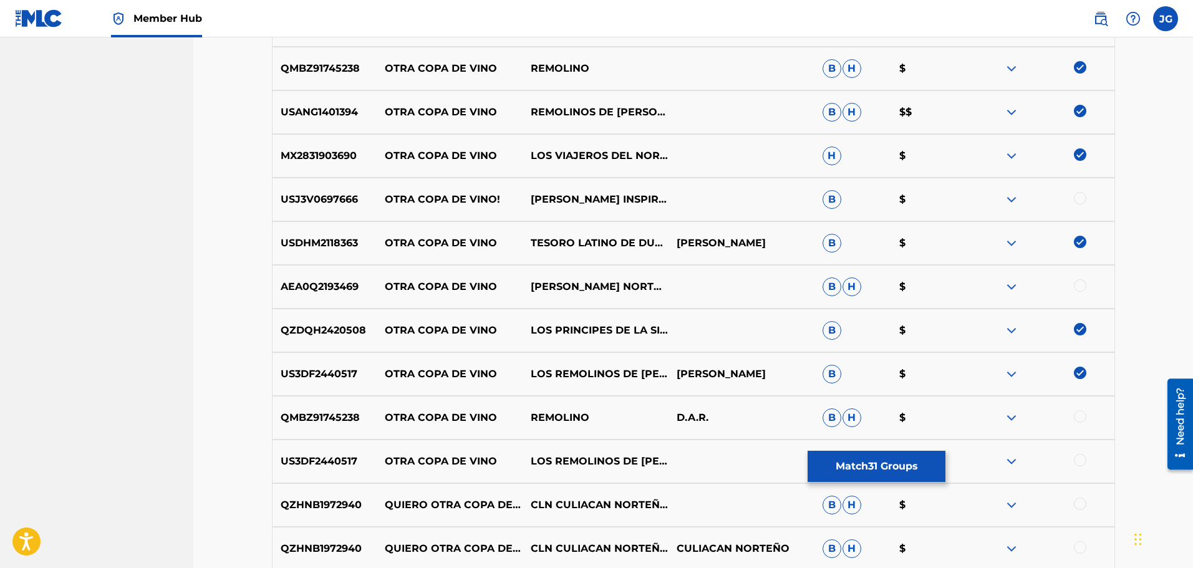
click at [1080, 419] on div at bounding box center [1080, 416] width 12 height 12
click at [1078, 458] on div at bounding box center [1080, 460] width 12 height 12
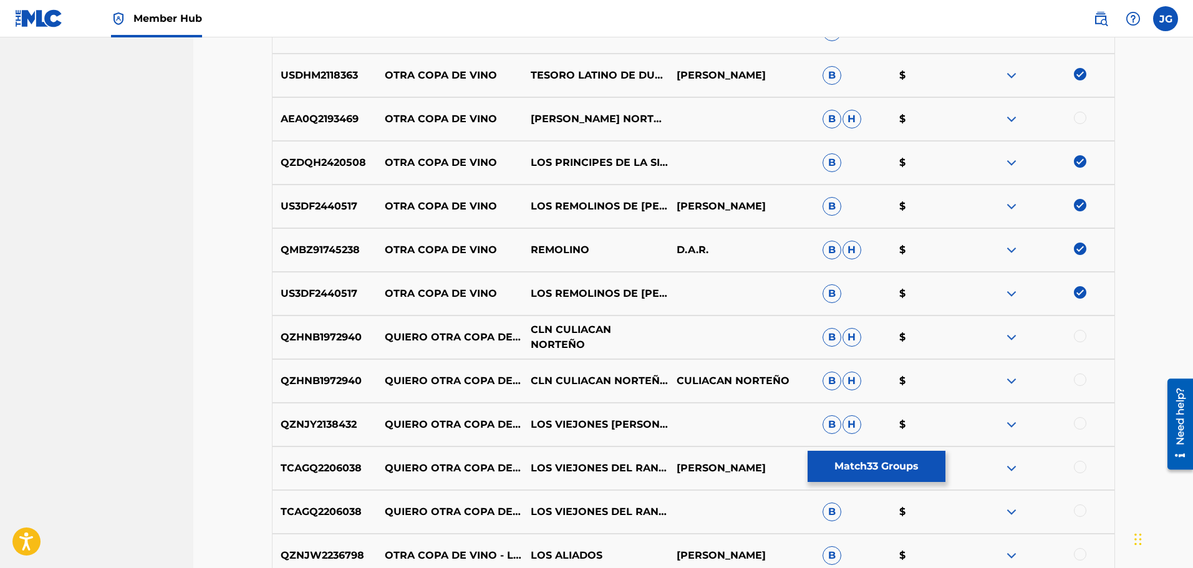
scroll to position [2061, 0]
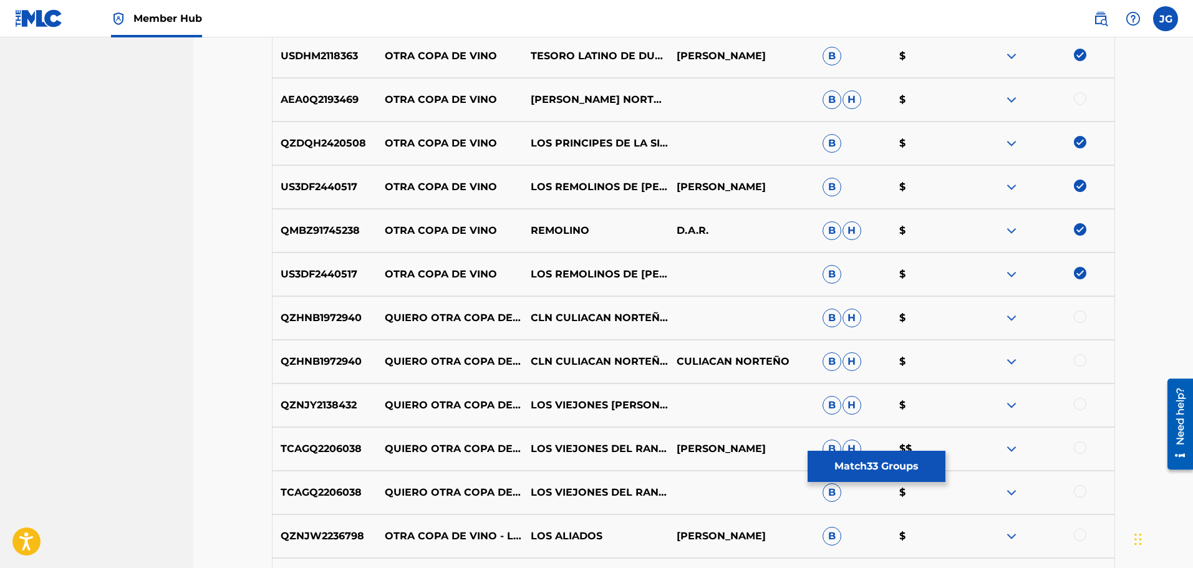
click at [1076, 405] on div at bounding box center [1080, 404] width 12 height 12
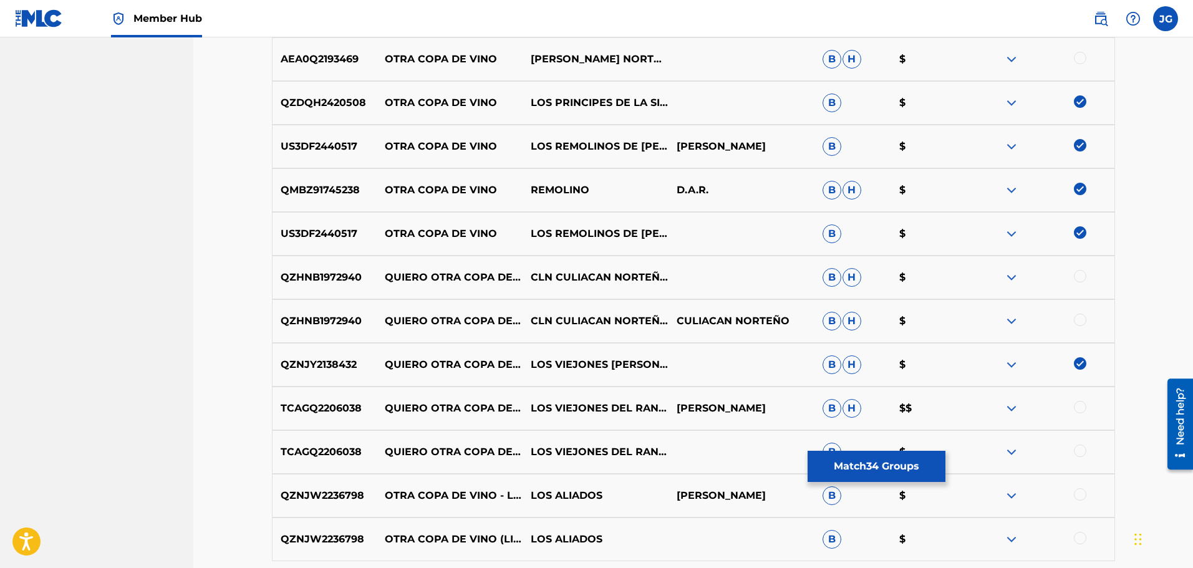
scroll to position [2124, 0]
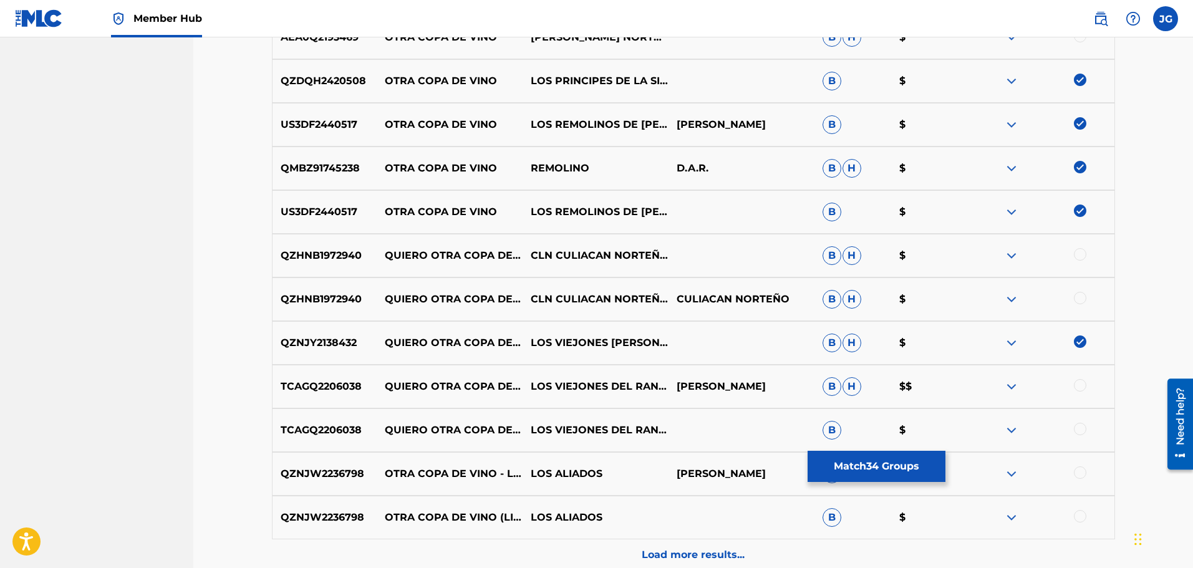
click at [1080, 387] on div at bounding box center [1080, 385] width 12 height 12
click at [1082, 429] on div at bounding box center [1080, 429] width 12 height 12
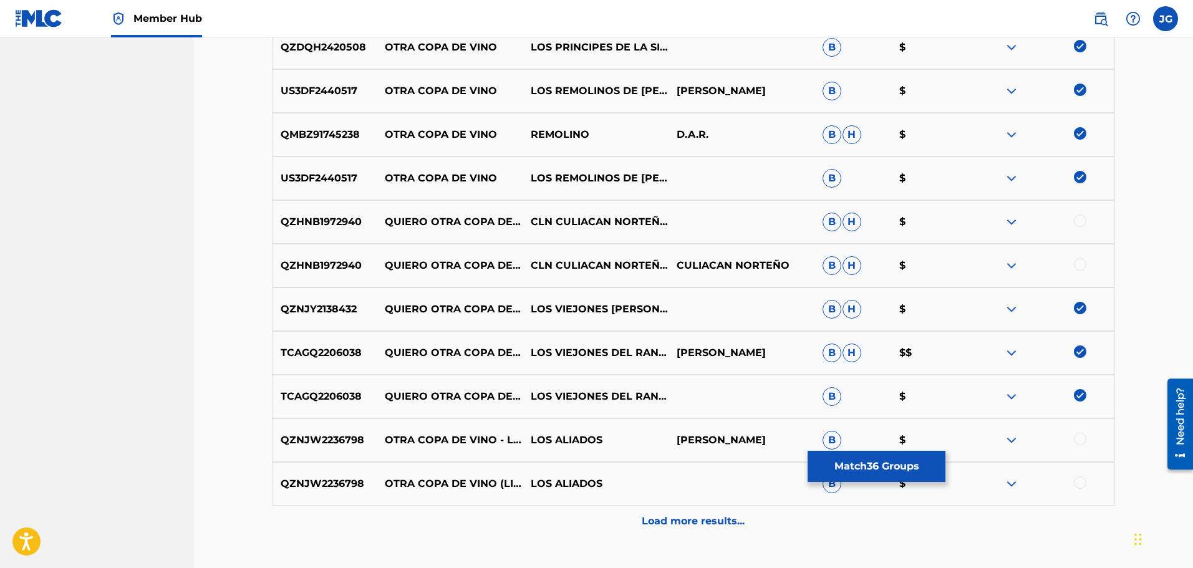
scroll to position [2186, 0]
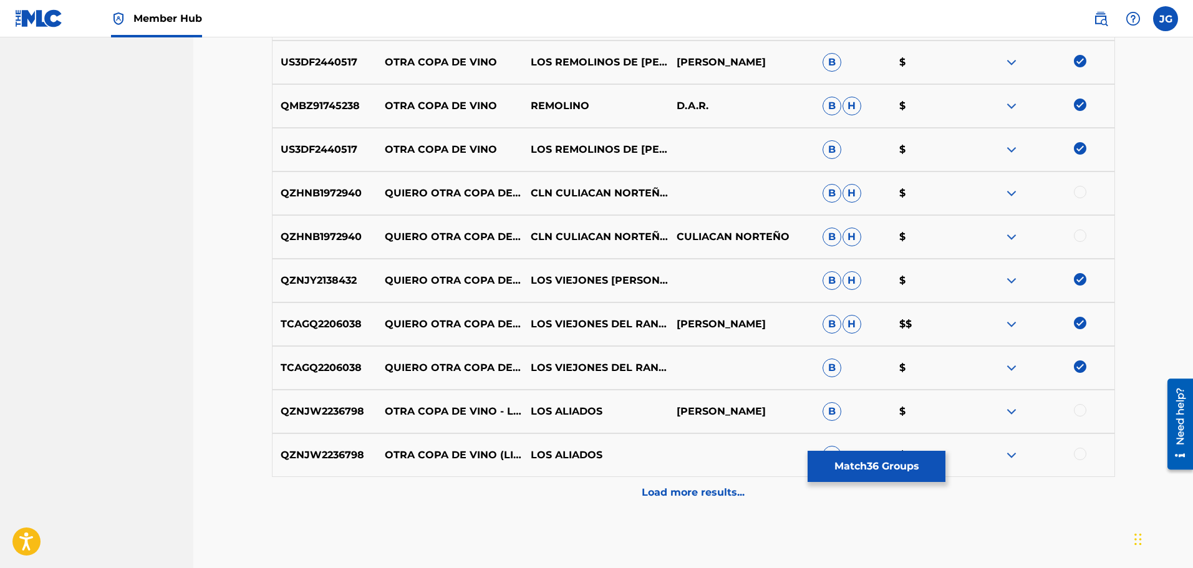
drag, startPoint x: 1082, startPoint y: 412, endPoint x: 1092, endPoint y: 452, distance: 41.1
click at [1082, 414] on div at bounding box center [1080, 410] width 12 height 12
click at [1082, 455] on div at bounding box center [1080, 454] width 12 height 12
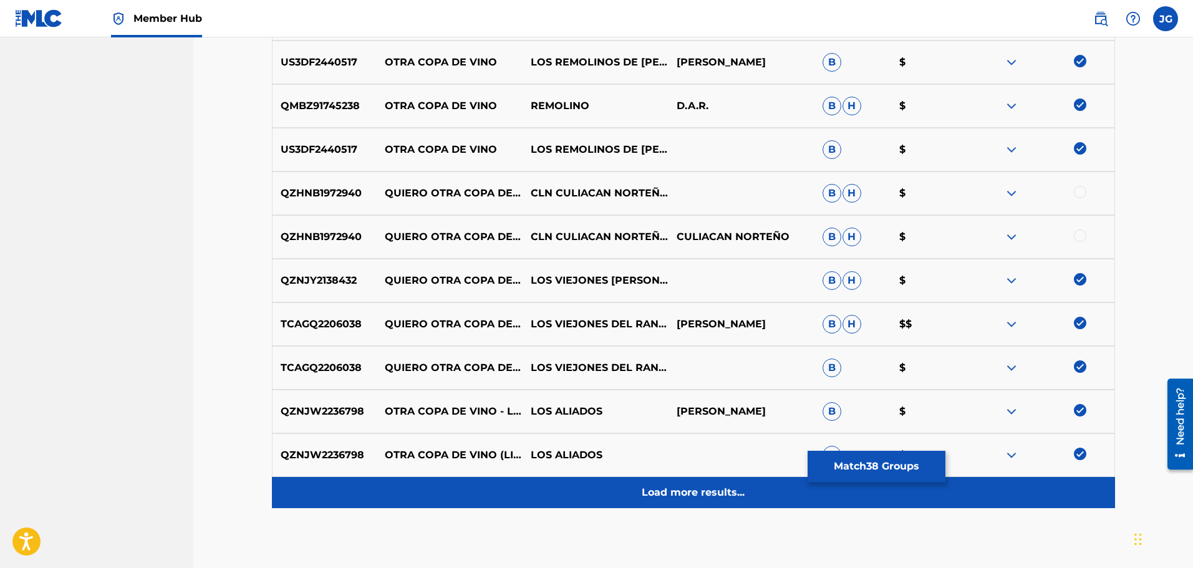
click at [683, 495] on p "Load more results..." at bounding box center [693, 492] width 103 height 15
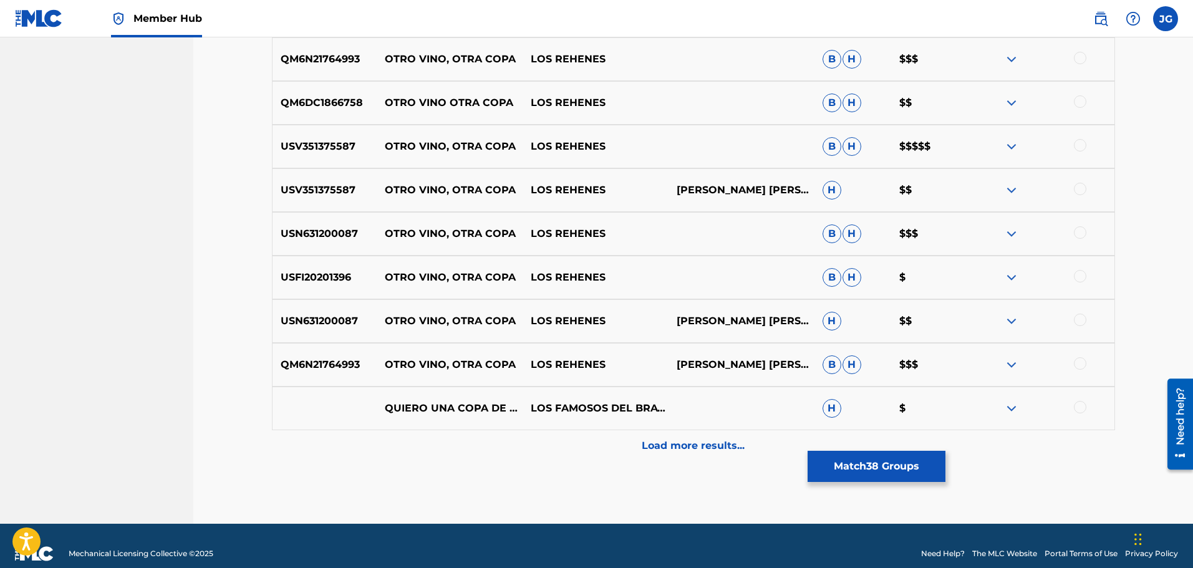
scroll to position [2685, 0]
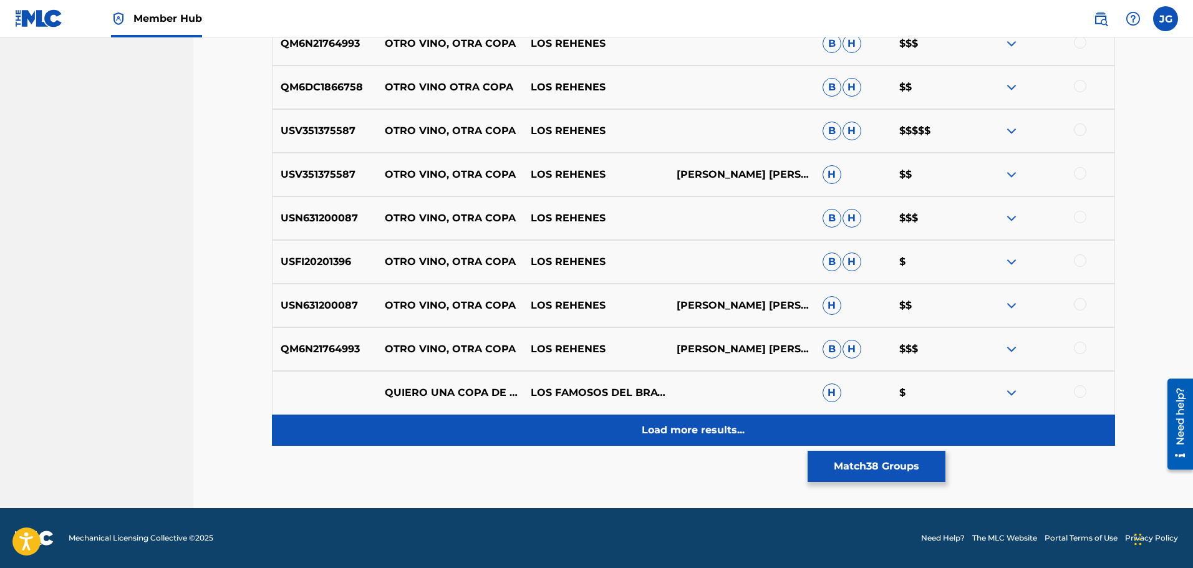
click at [664, 434] on p "Load more results..." at bounding box center [693, 430] width 103 height 15
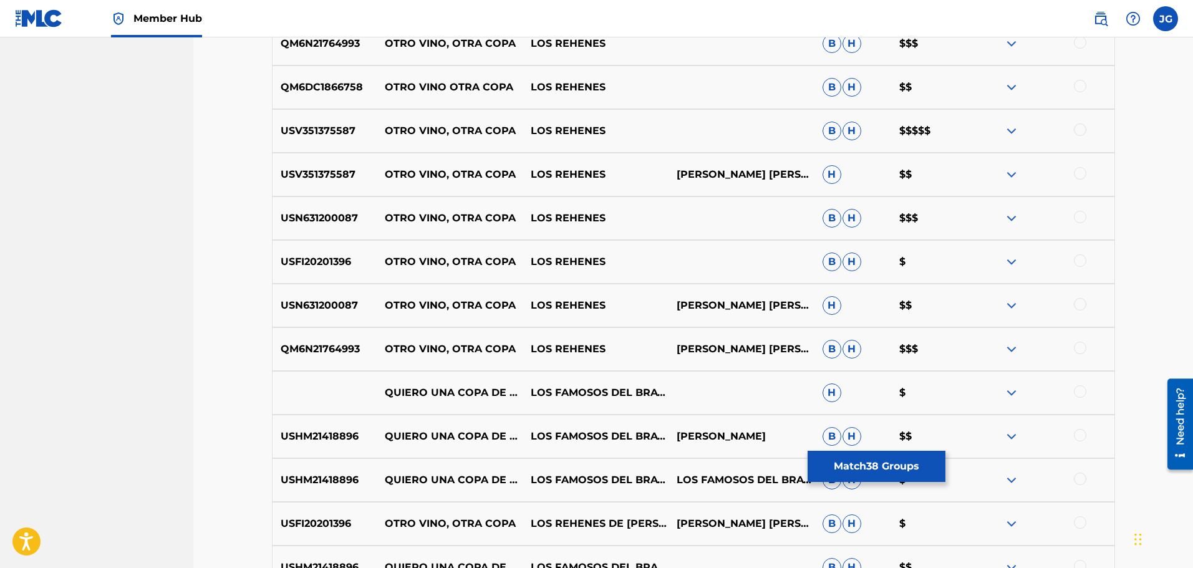
scroll to position [2748, 0]
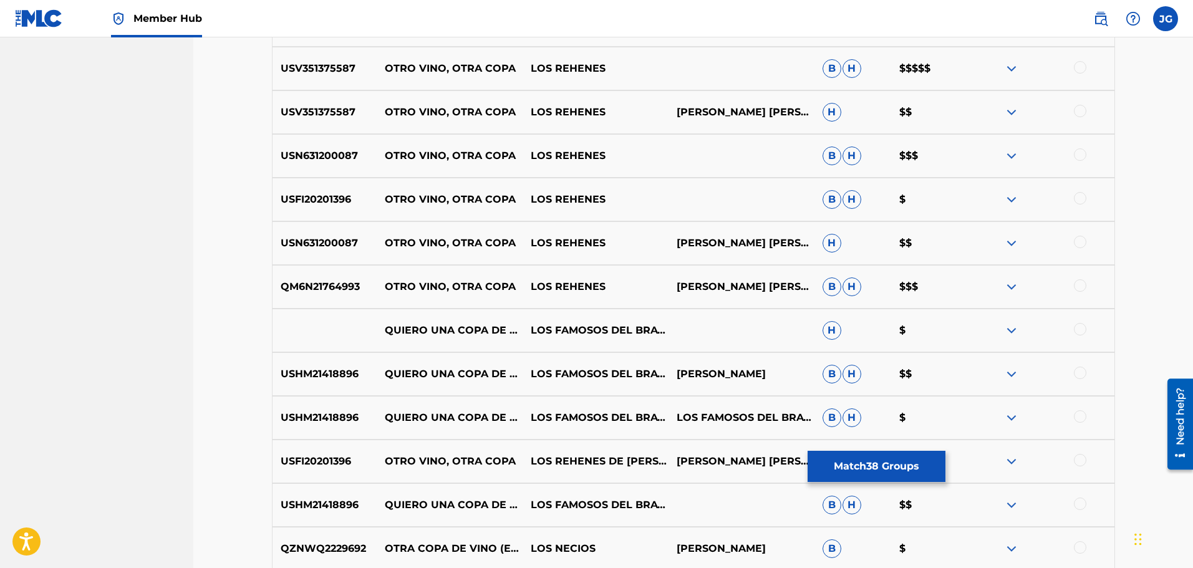
click at [1079, 372] on div at bounding box center [1080, 373] width 12 height 12
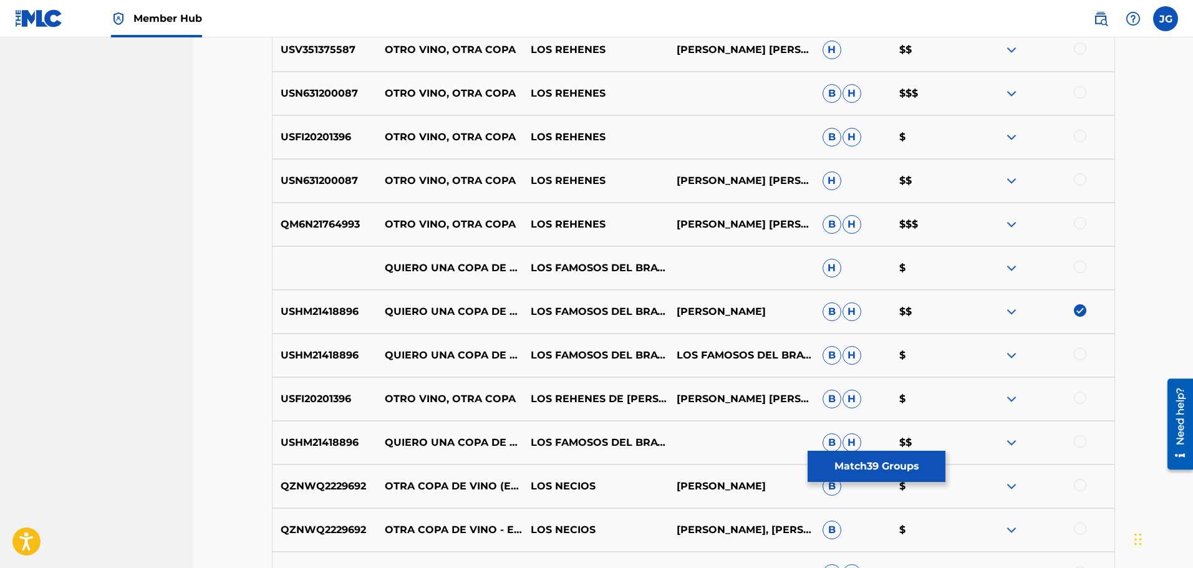
click at [1083, 355] on div at bounding box center [1080, 354] width 12 height 12
click at [1082, 267] on div at bounding box center [1080, 267] width 12 height 12
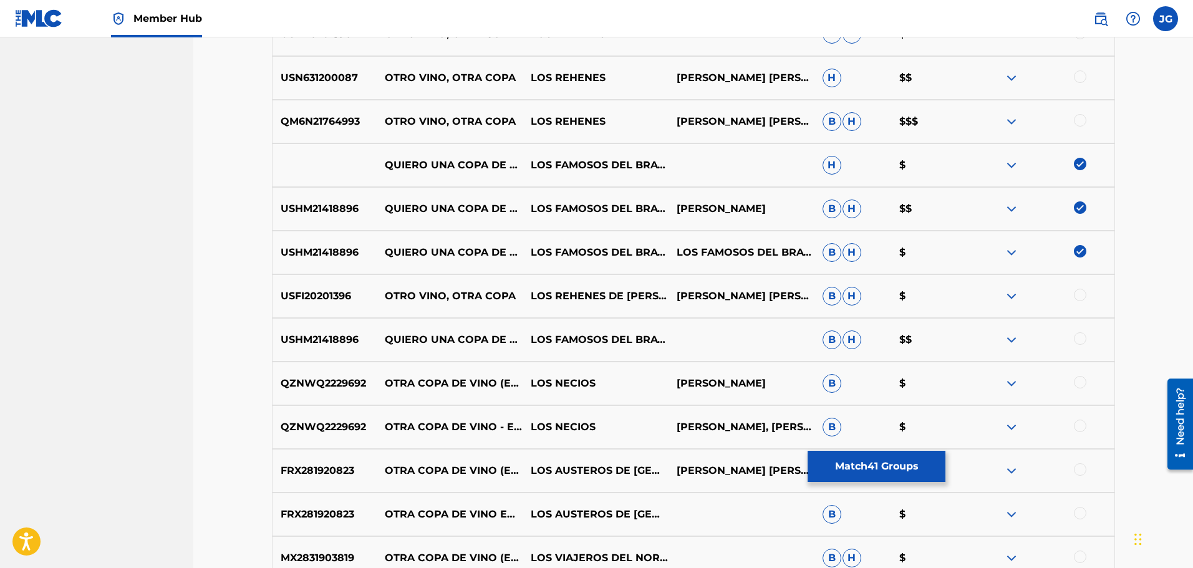
scroll to position [2935, 0]
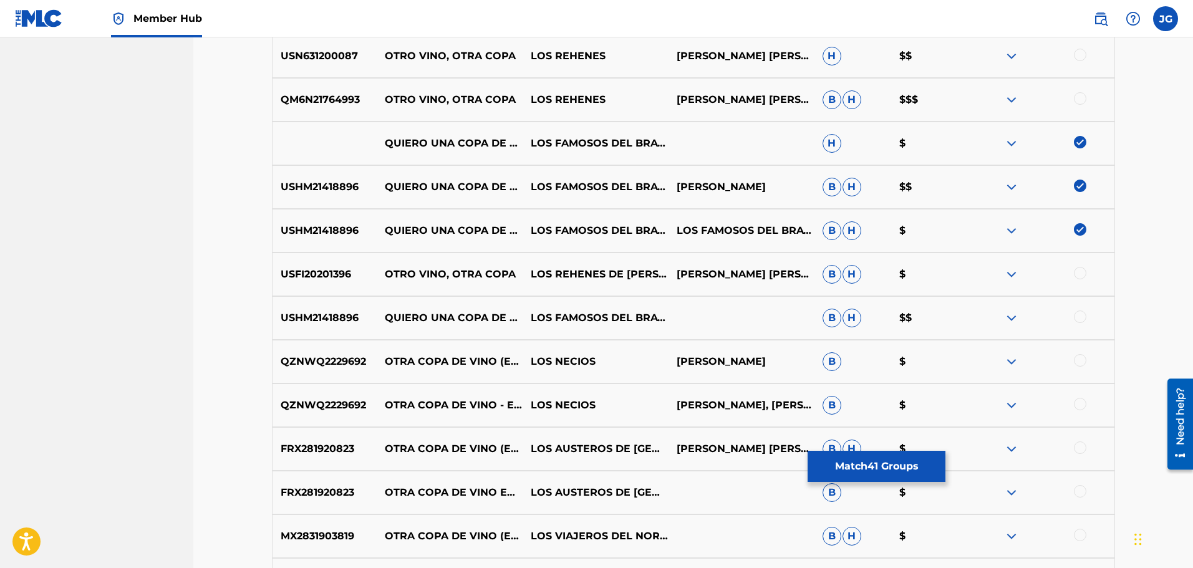
click at [1081, 405] on div at bounding box center [1080, 404] width 12 height 12
click at [1082, 360] on div at bounding box center [1080, 360] width 12 height 12
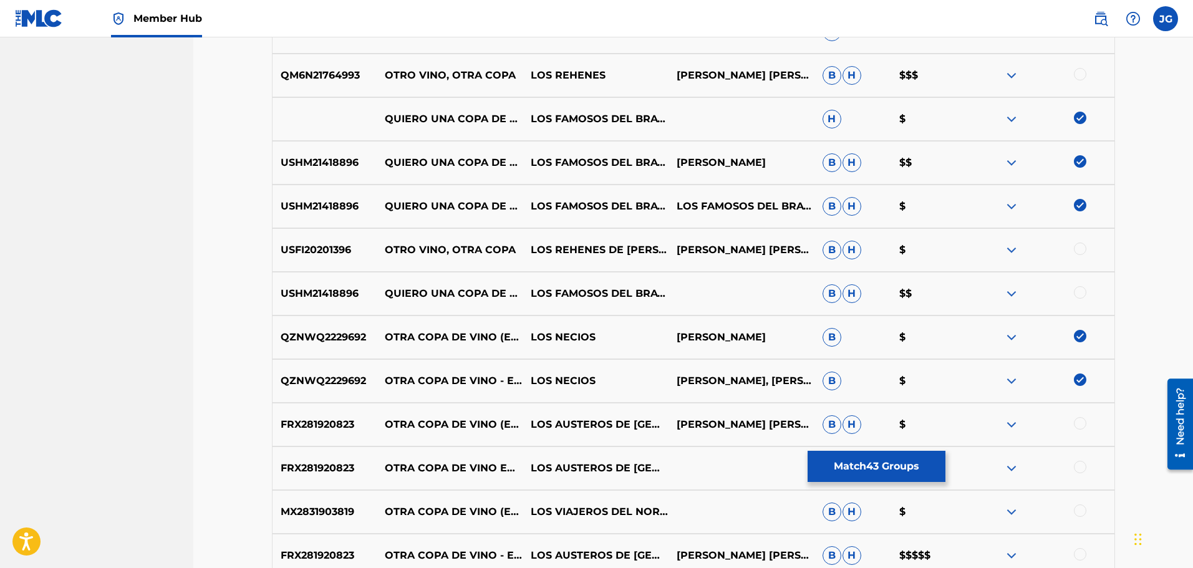
scroll to position [2997, 0]
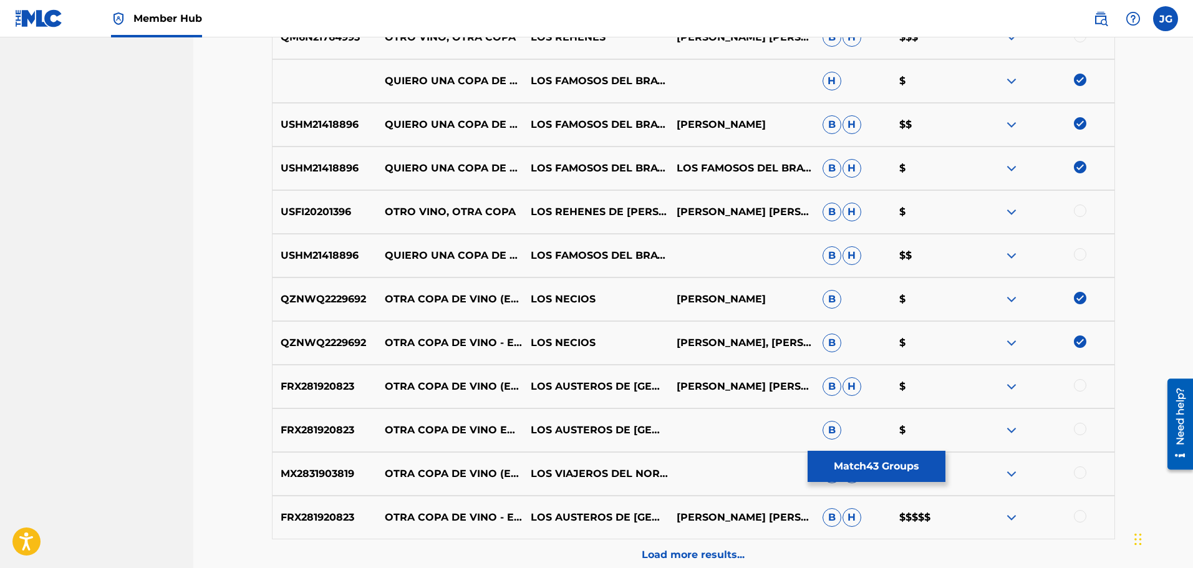
click at [1082, 387] on div at bounding box center [1080, 385] width 12 height 12
click at [1082, 430] on div at bounding box center [1080, 429] width 12 height 12
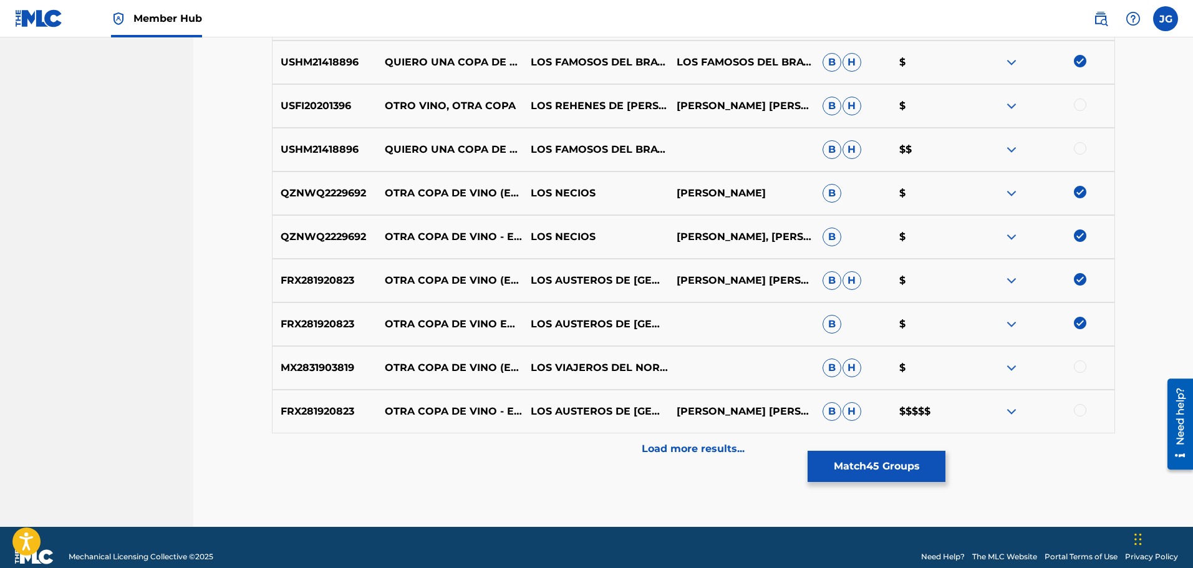
scroll to position [3122, 0]
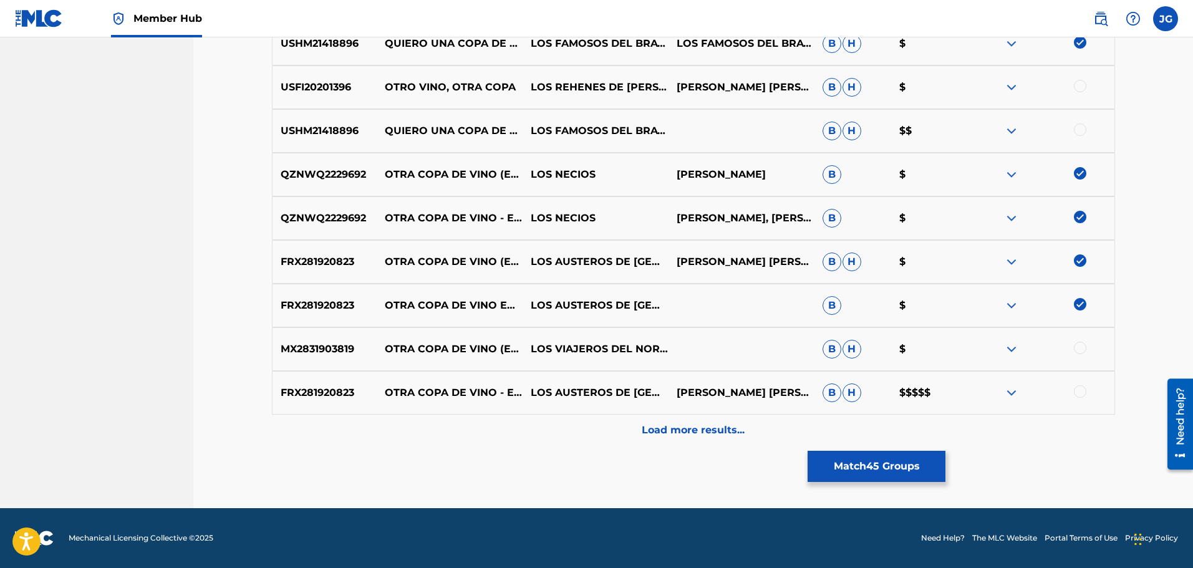
click at [1082, 349] on div at bounding box center [1080, 348] width 12 height 12
click at [1083, 389] on div at bounding box center [1080, 391] width 12 height 12
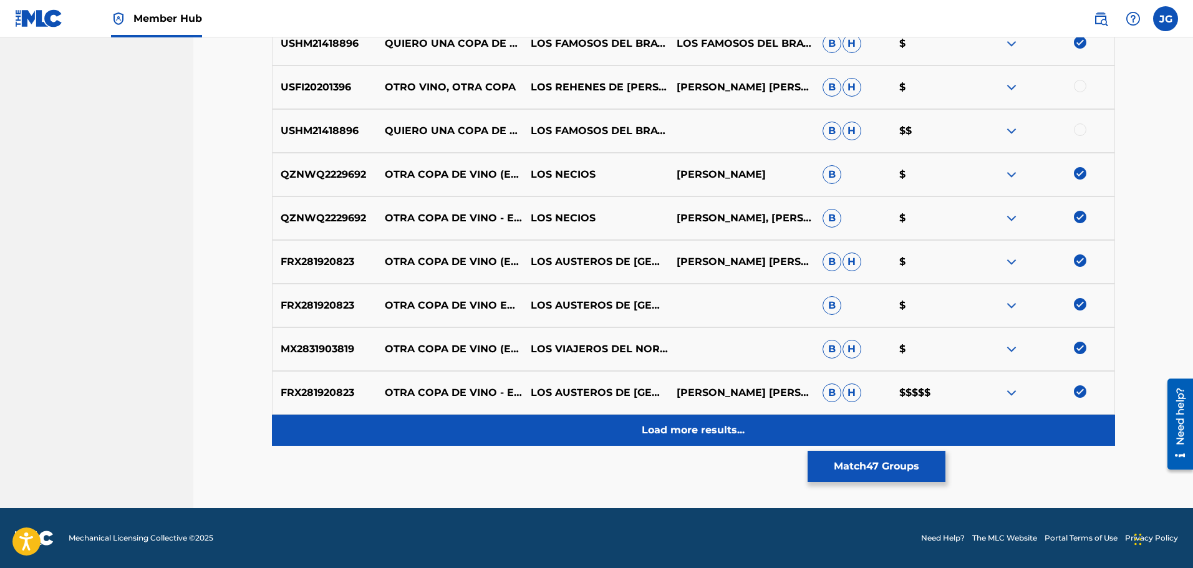
click at [718, 424] on p "Load more results..." at bounding box center [693, 430] width 103 height 15
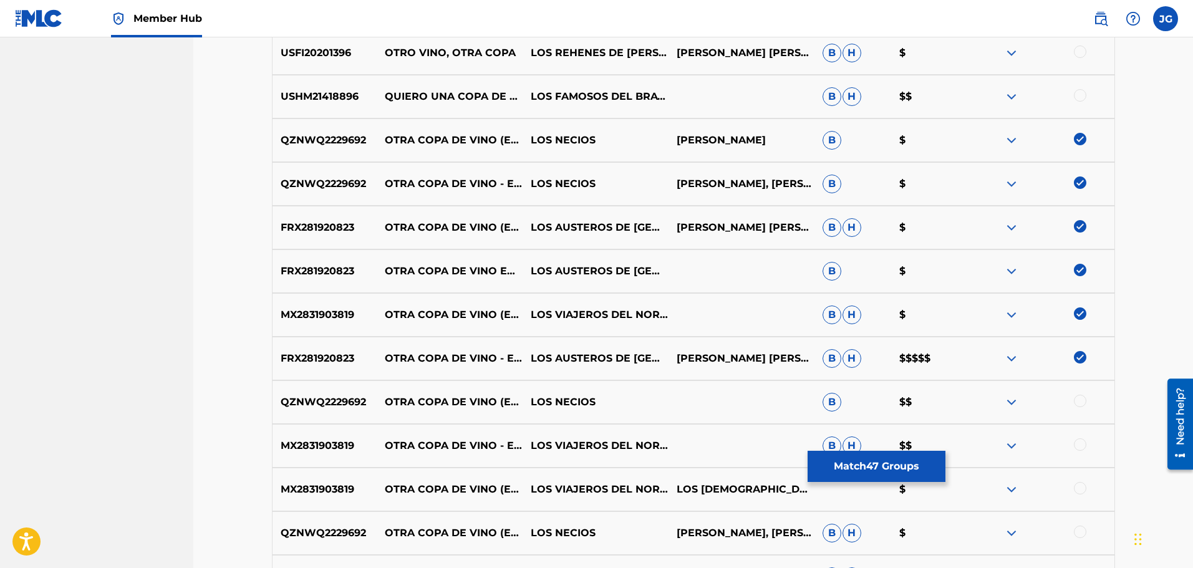
scroll to position [3184, 0]
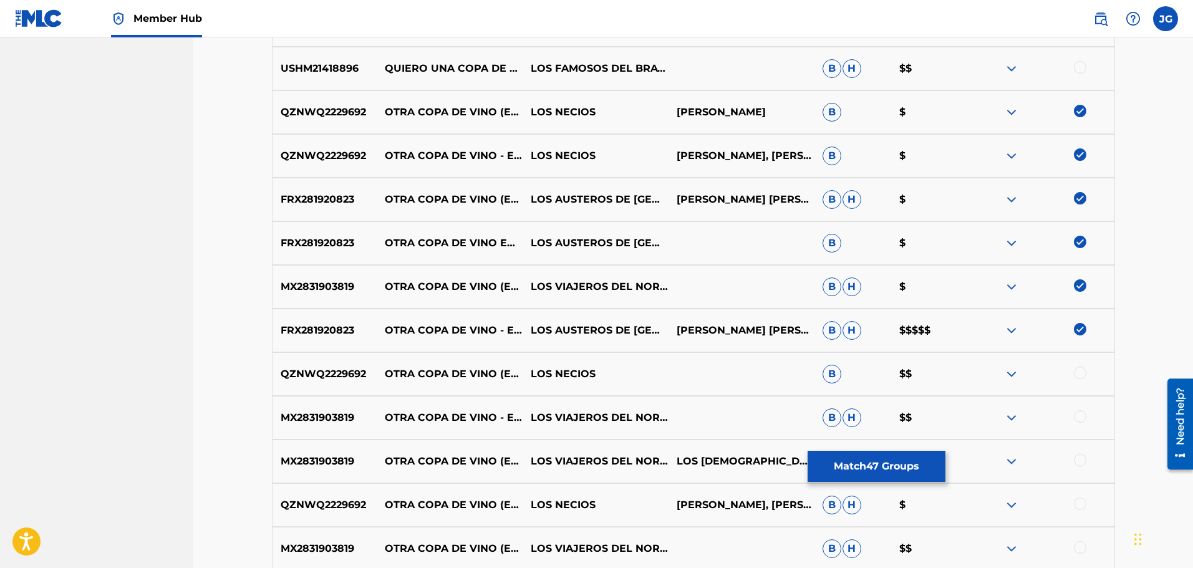
click at [1082, 371] on div at bounding box center [1080, 373] width 12 height 12
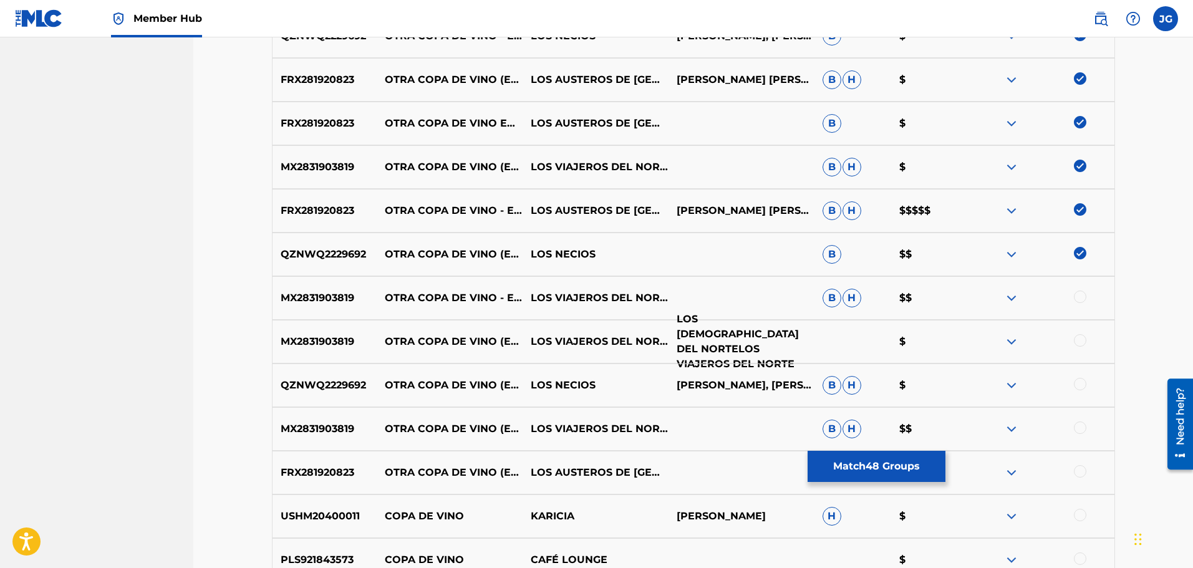
scroll to position [3309, 0]
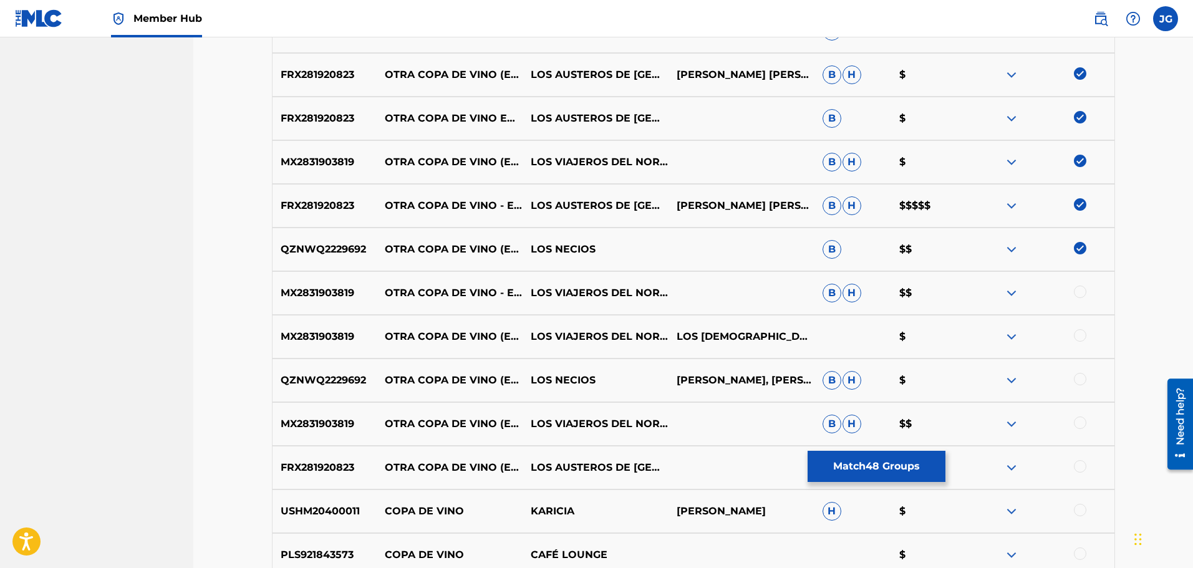
click at [1082, 290] on div at bounding box center [1080, 292] width 12 height 12
click at [1084, 334] on div at bounding box center [1080, 335] width 12 height 12
click at [1082, 378] on div at bounding box center [1080, 379] width 12 height 12
click at [1079, 417] on div at bounding box center [1080, 423] width 12 height 12
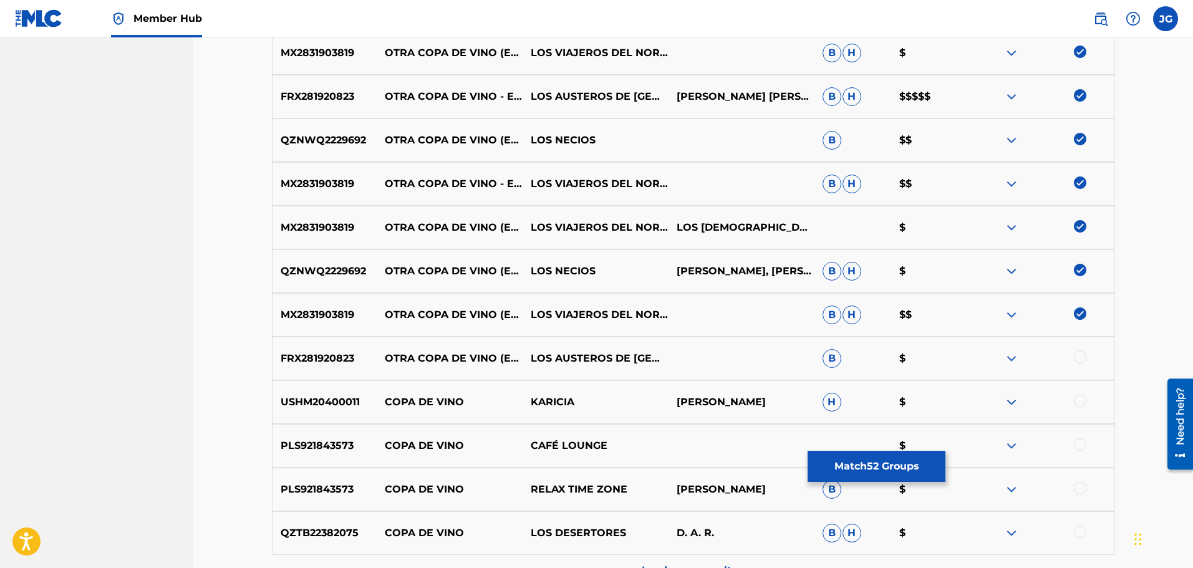
scroll to position [3434, 0]
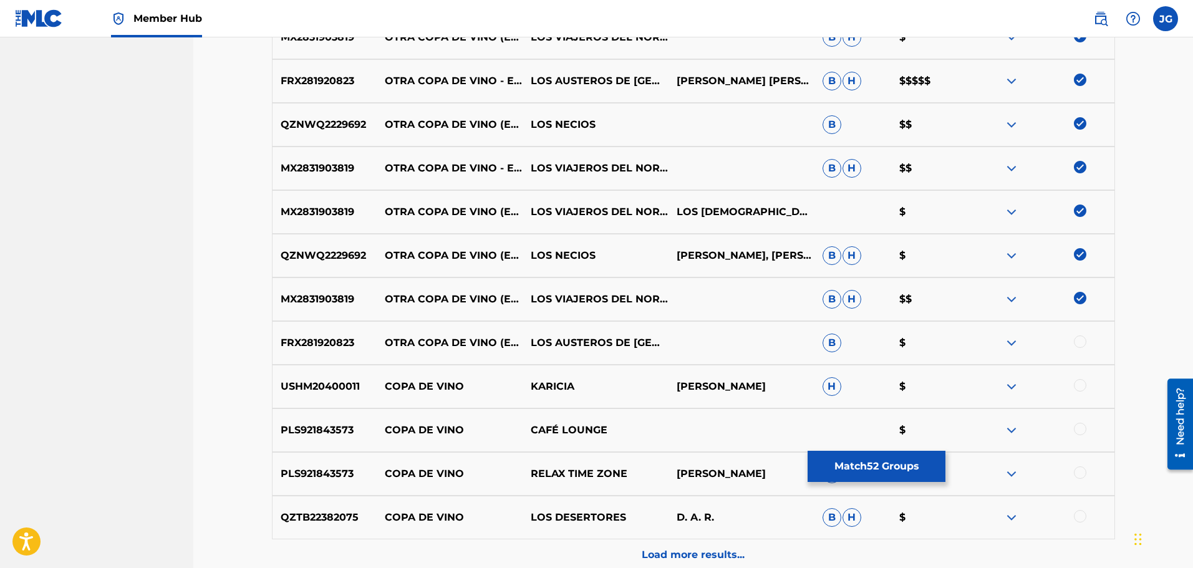
click at [1083, 339] on div at bounding box center [1080, 342] width 12 height 12
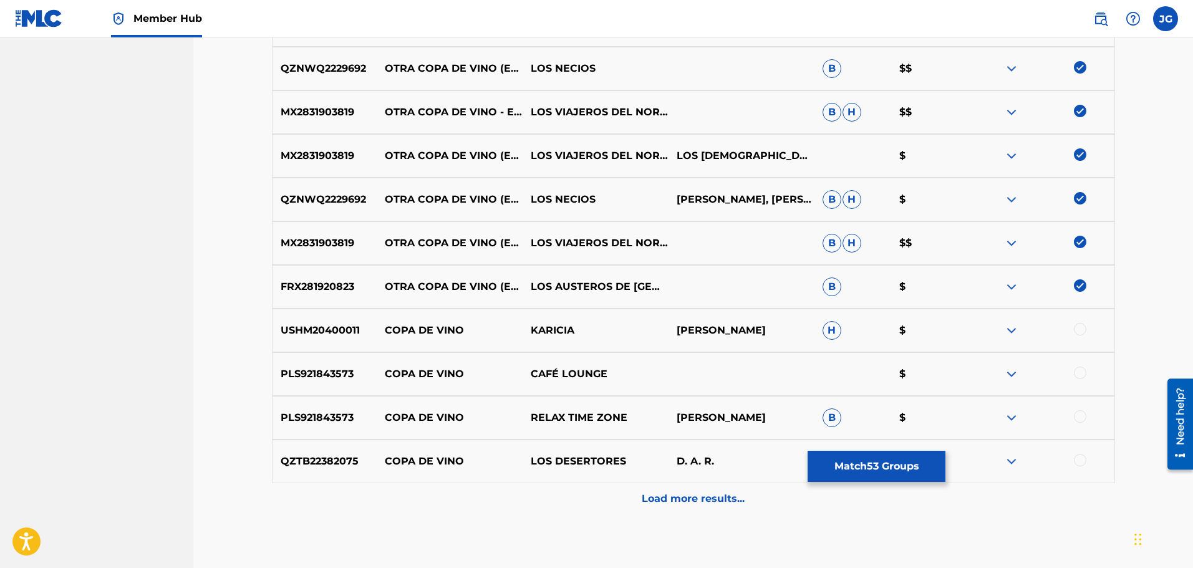
scroll to position [3558, 0]
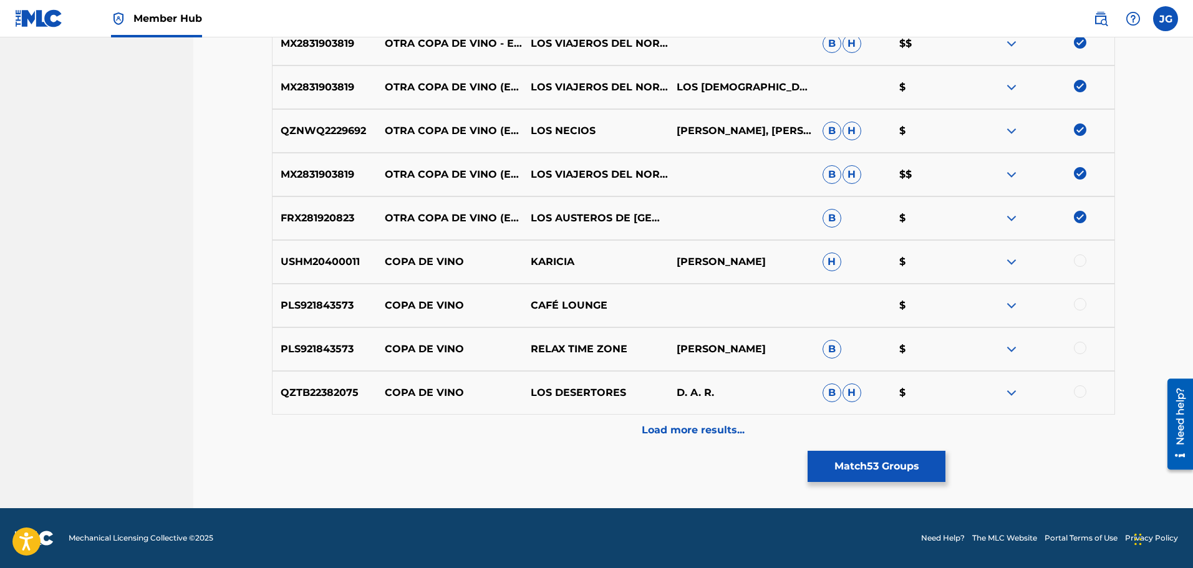
click at [1080, 389] on div at bounding box center [1080, 391] width 12 height 12
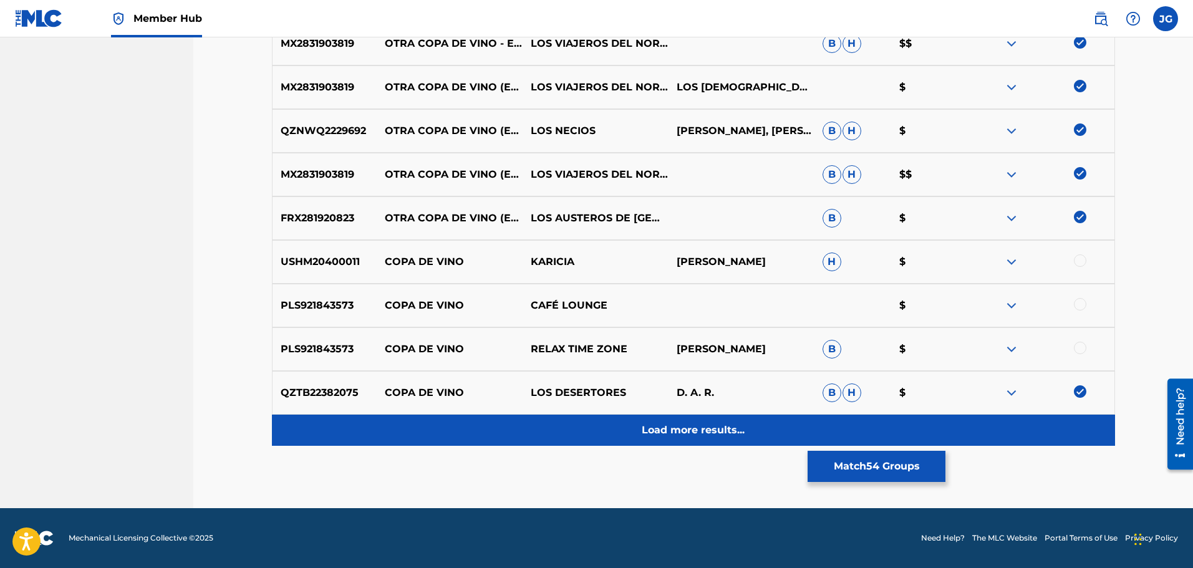
click at [712, 424] on p "Load more results..." at bounding box center [693, 430] width 103 height 15
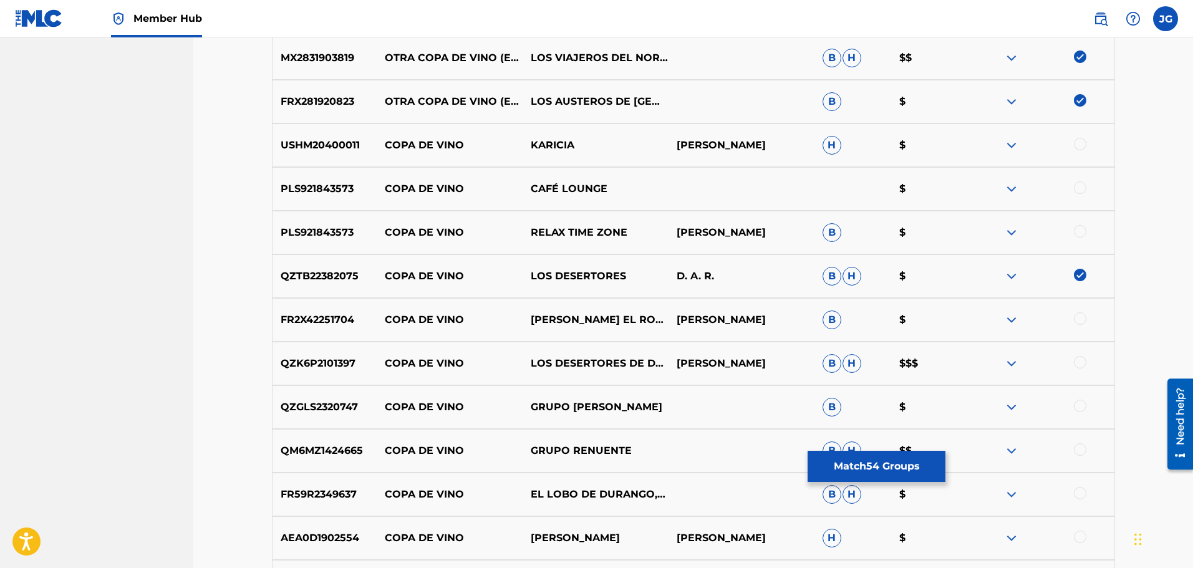
scroll to position [3683, 0]
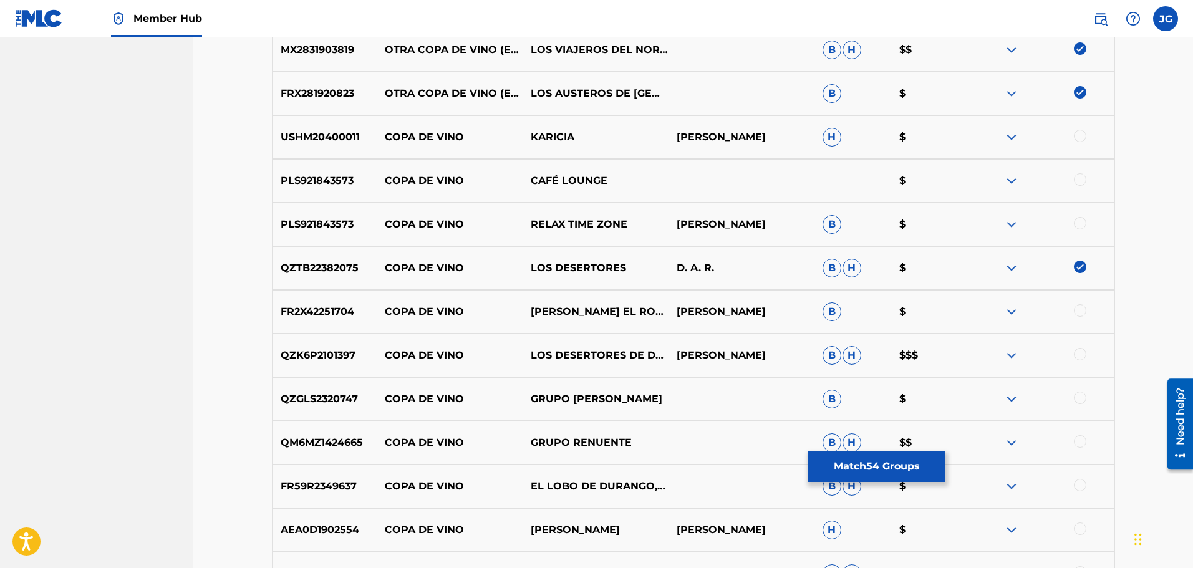
click at [1077, 352] on div at bounding box center [1080, 354] width 12 height 12
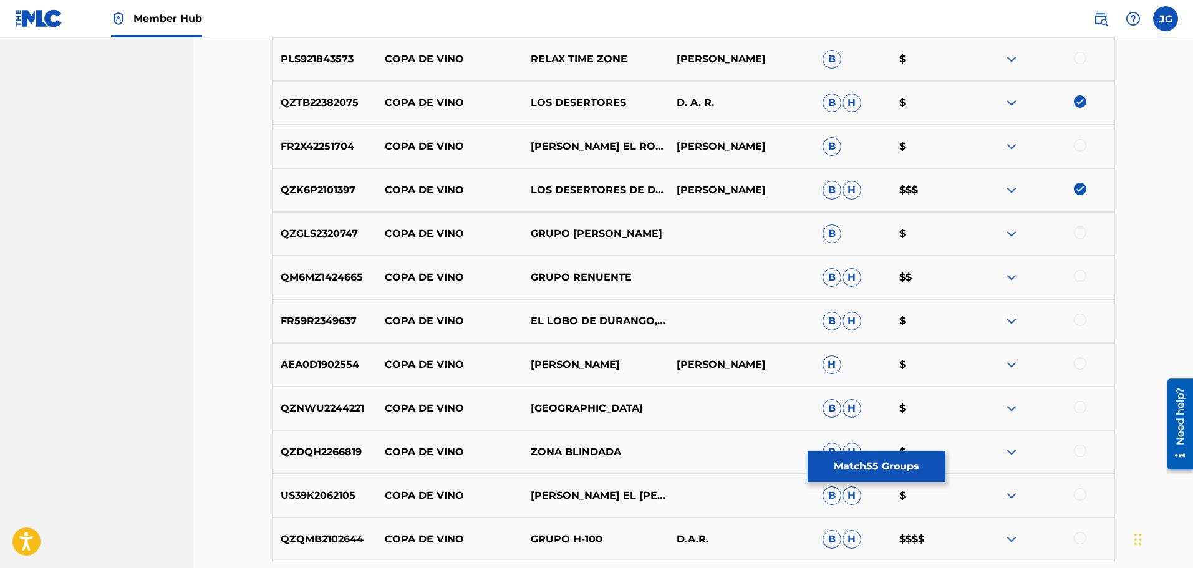
scroll to position [3870, 0]
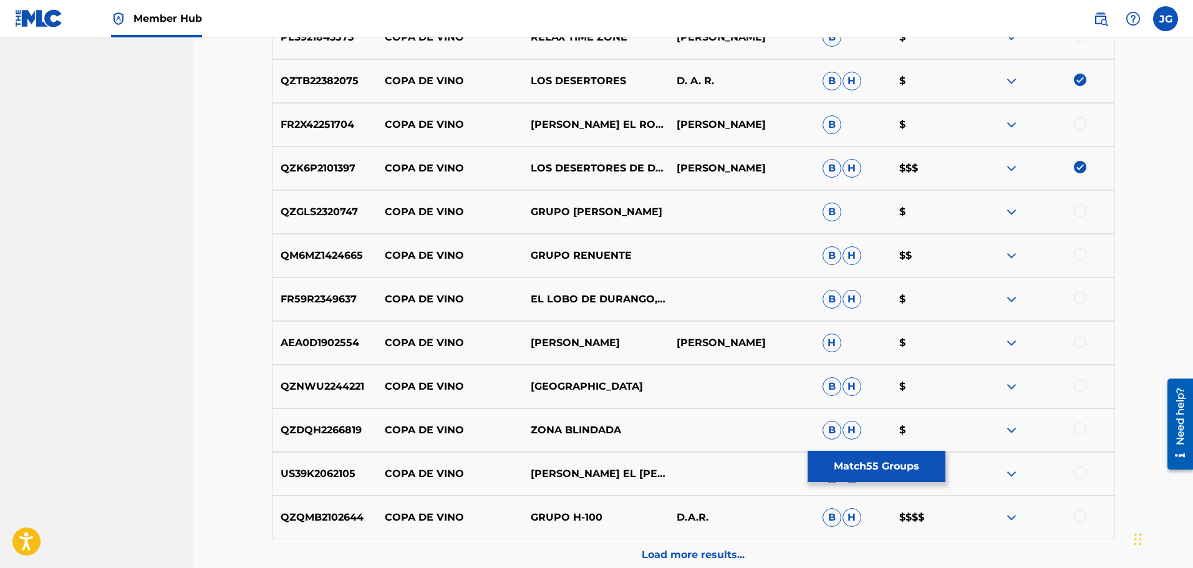
click at [1083, 514] on div at bounding box center [1080, 516] width 12 height 12
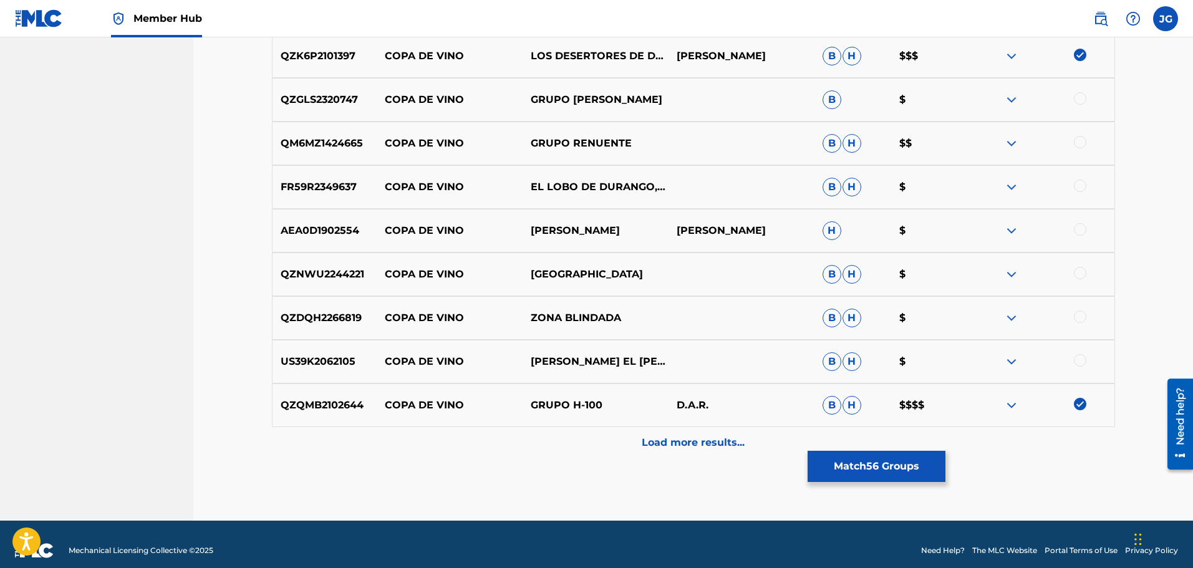
scroll to position [3995, 0]
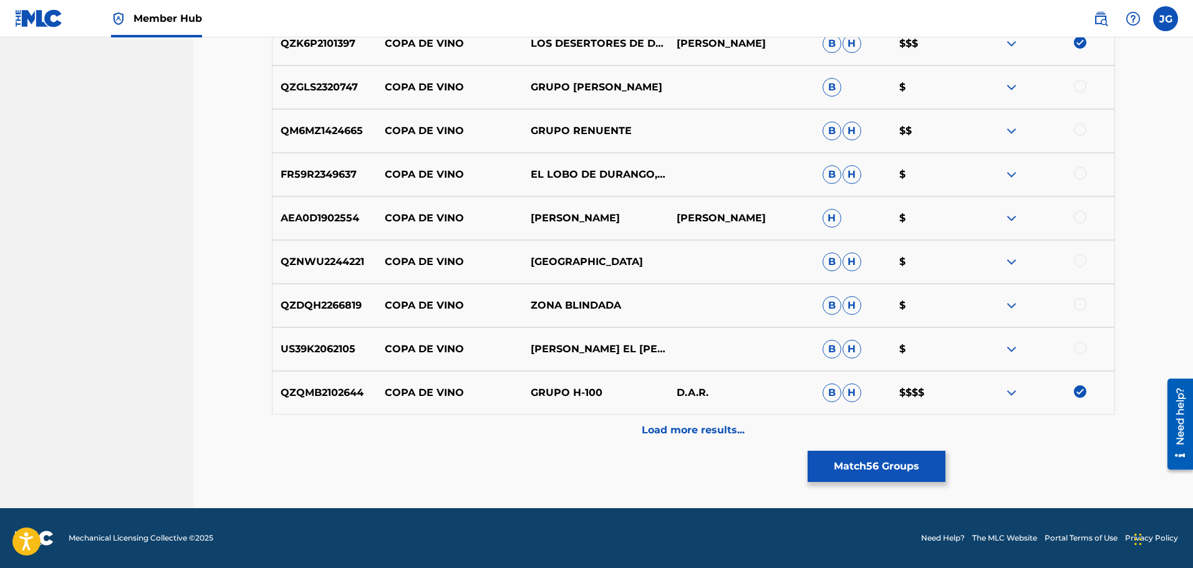
click at [1080, 346] on div at bounding box center [1080, 348] width 12 height 12
click at [1083, 305] on div at bounding box center [1080, 304] width 12 height 12
click at [700, 432] on p "Load more results..." at bounding box center [693, 430] width 103 height 15
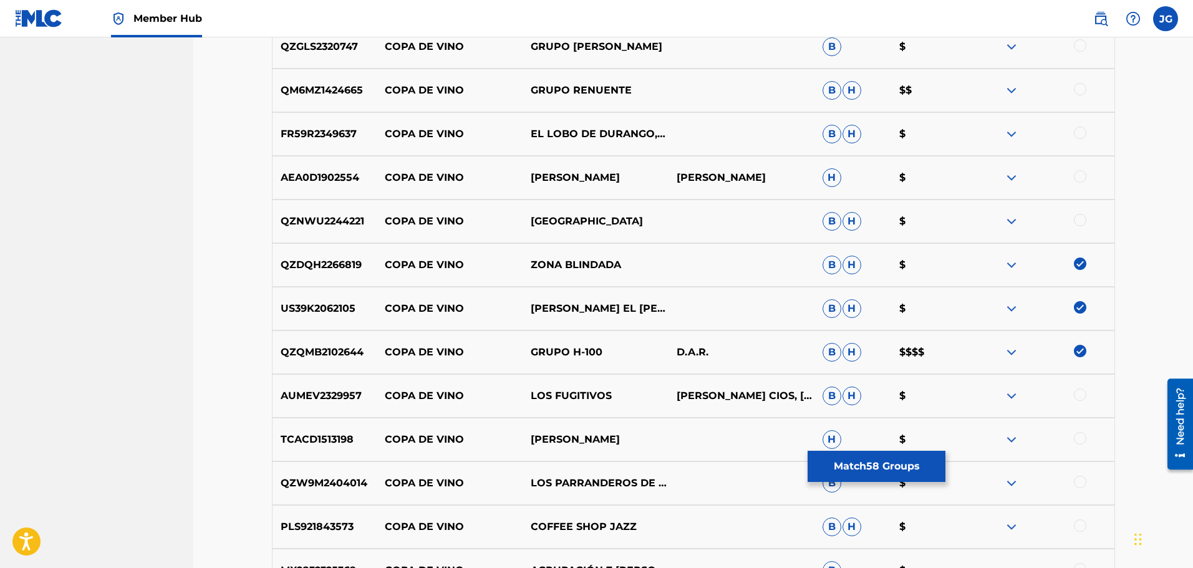
scroll to position [4057, 0]
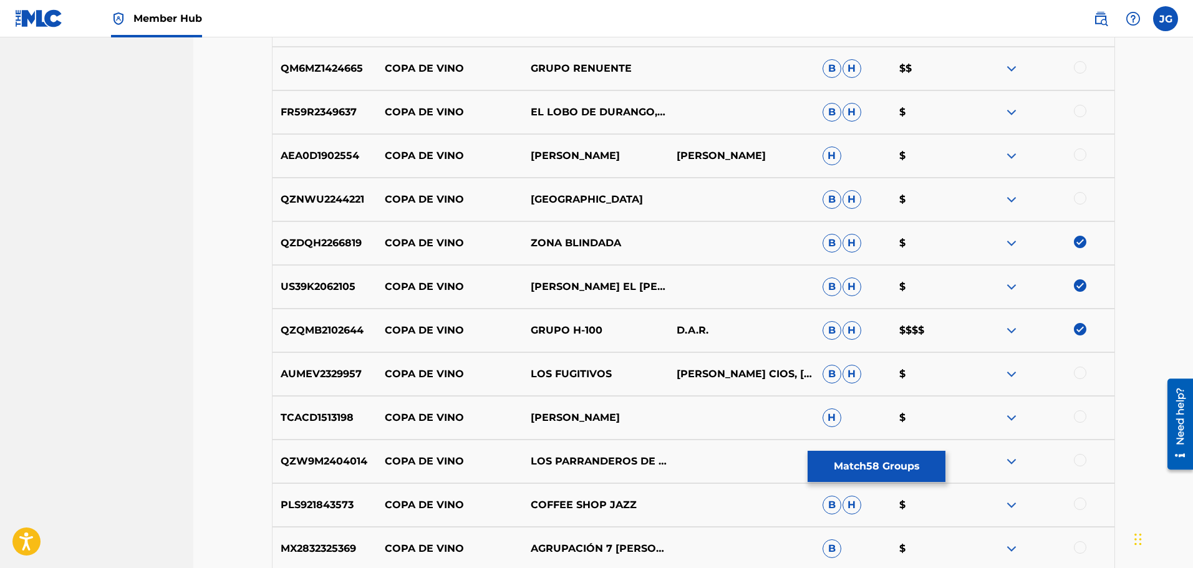
click at [1083, 462] on div at bounding box center [1080, 460] width 12 height 12
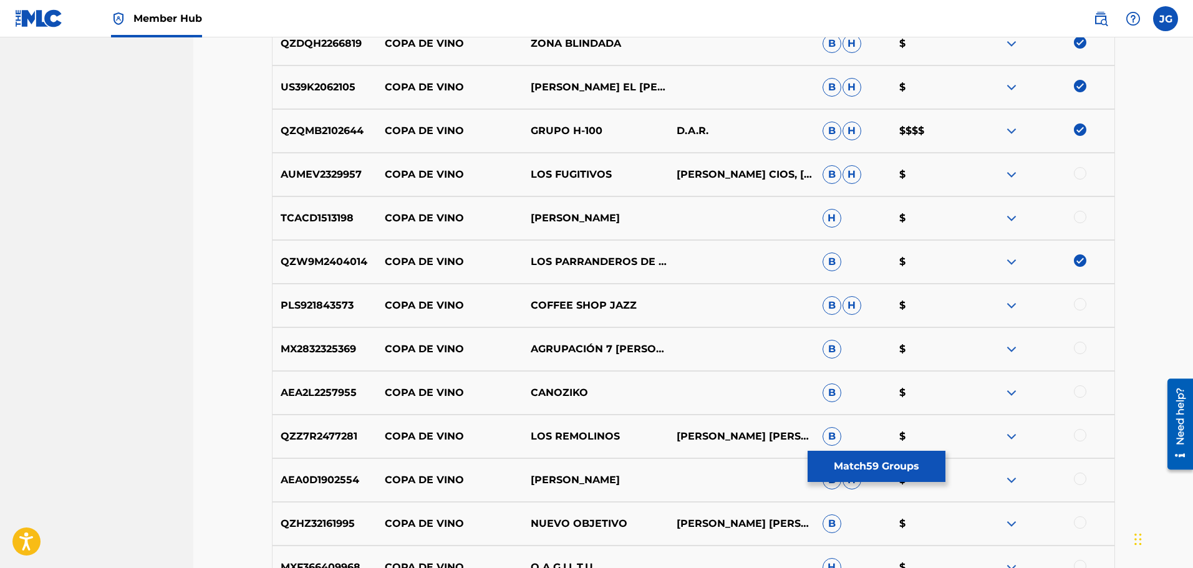
scroll to position [4307, 0]
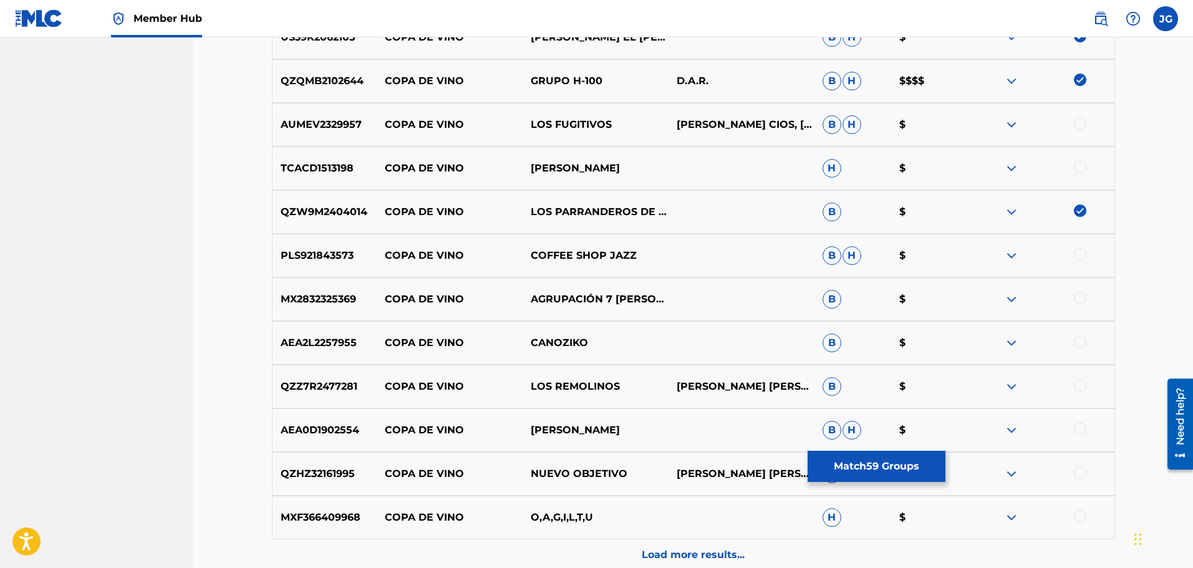
click at [1090, 385] on div at bounding box center [1042, 386] width 146 height 15
click at [1079, 387] on div at bounding box center [1080, 385] width 12 height 12
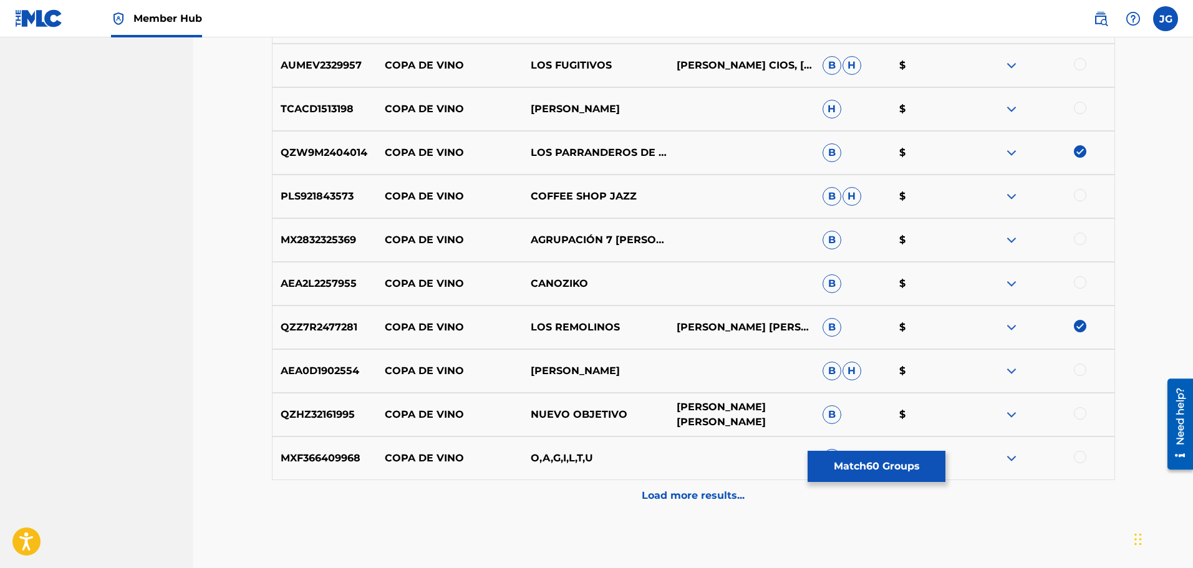
scroll to position [4369, 0]
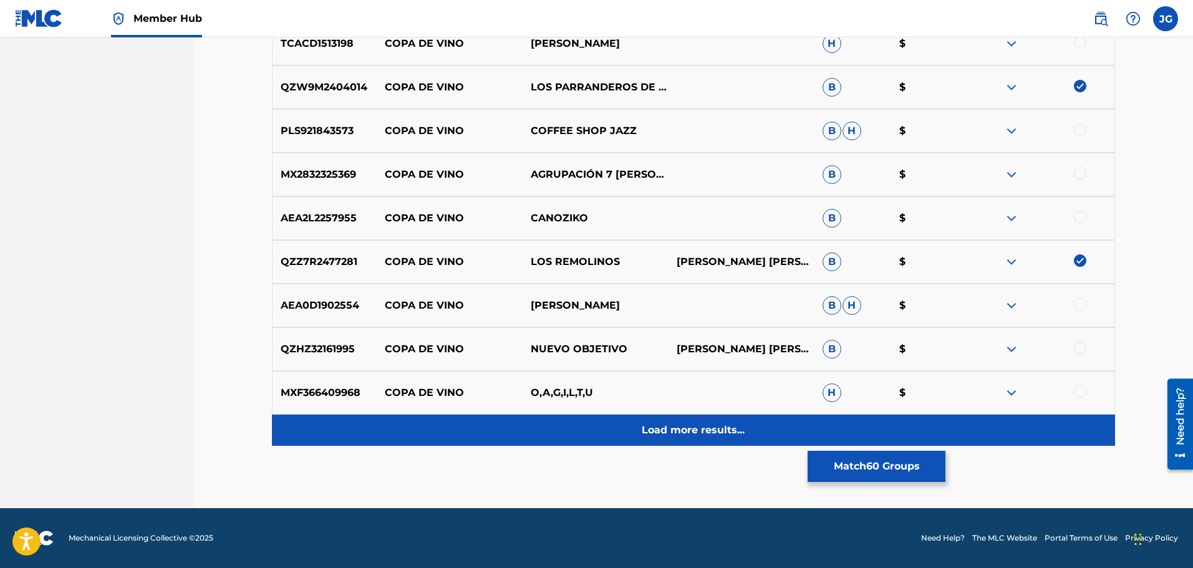
click at [697, 437] on p "Load more results..." at bounding box center [693, 430] width 103 height 15
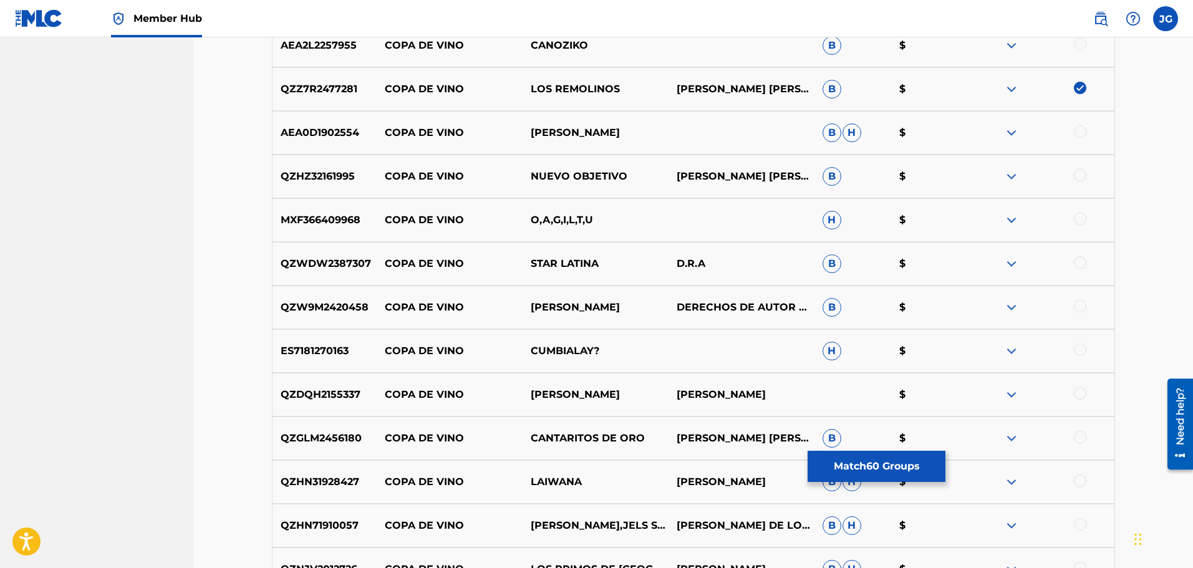
scroll to position [4619, 0]
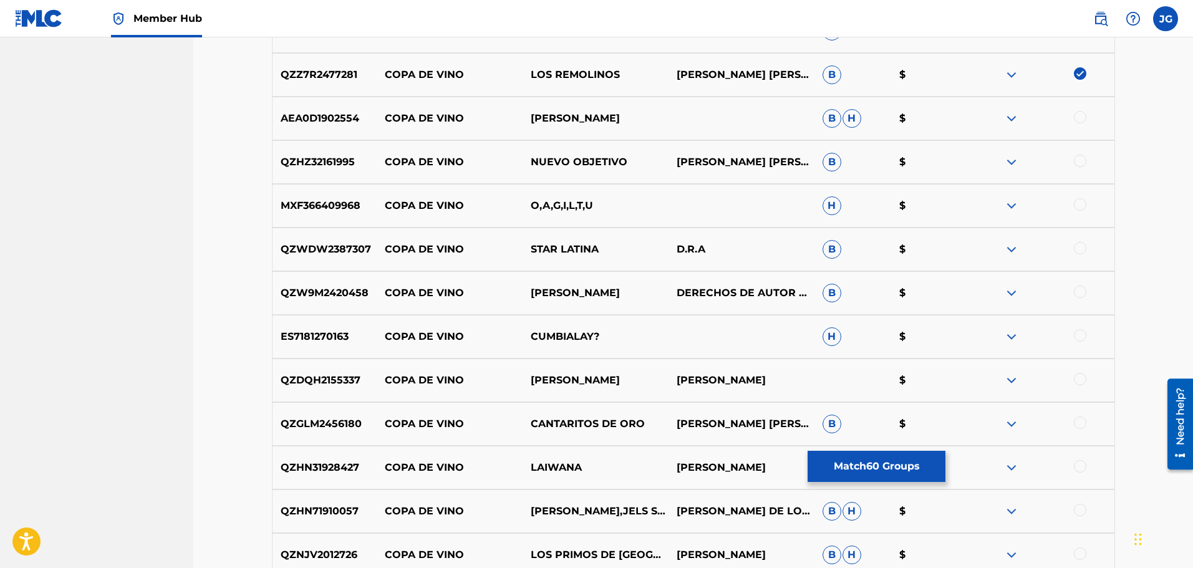
click at [1083, 293] on div at bounding box center [1080, 292] width 12 height 12
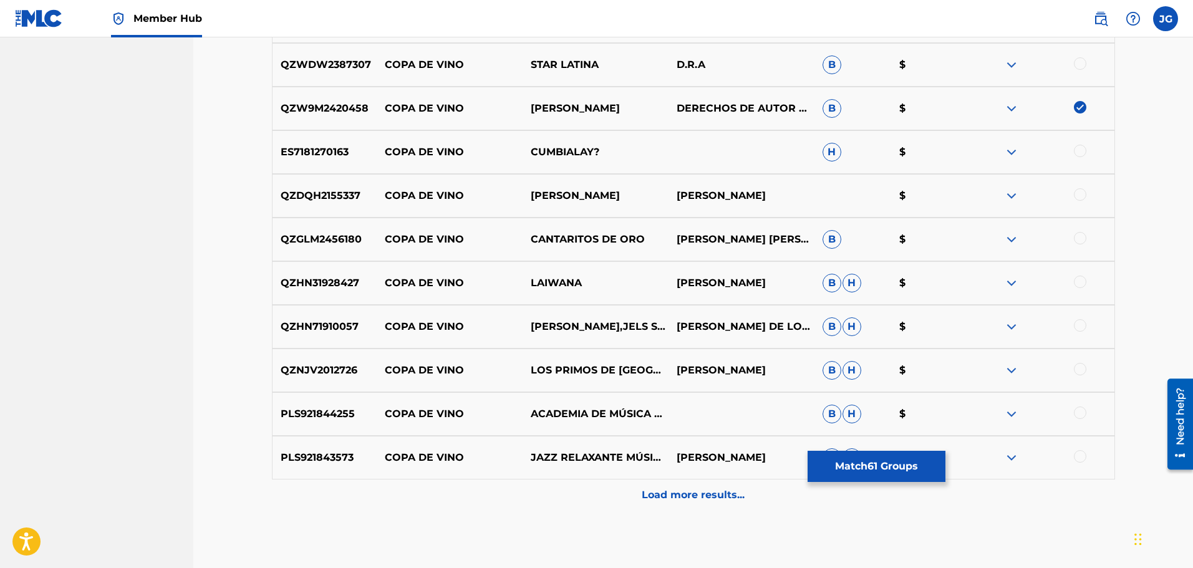
scroll to position [4806, 0]
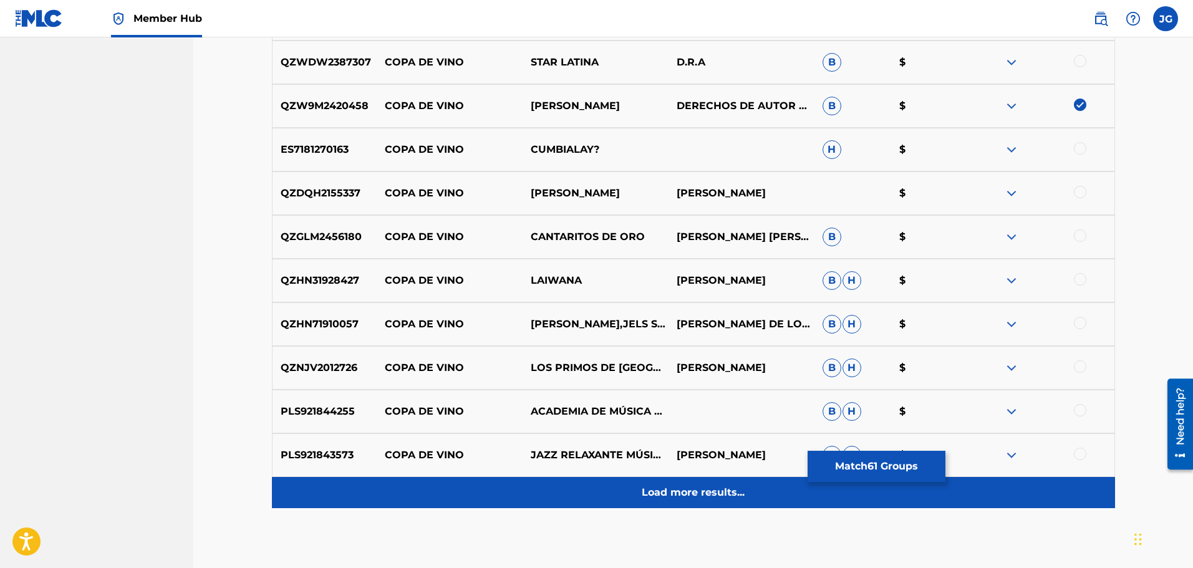
click at [676, 490] on p "Load more results..." at bounding box center [693, 492] width 103 height 15
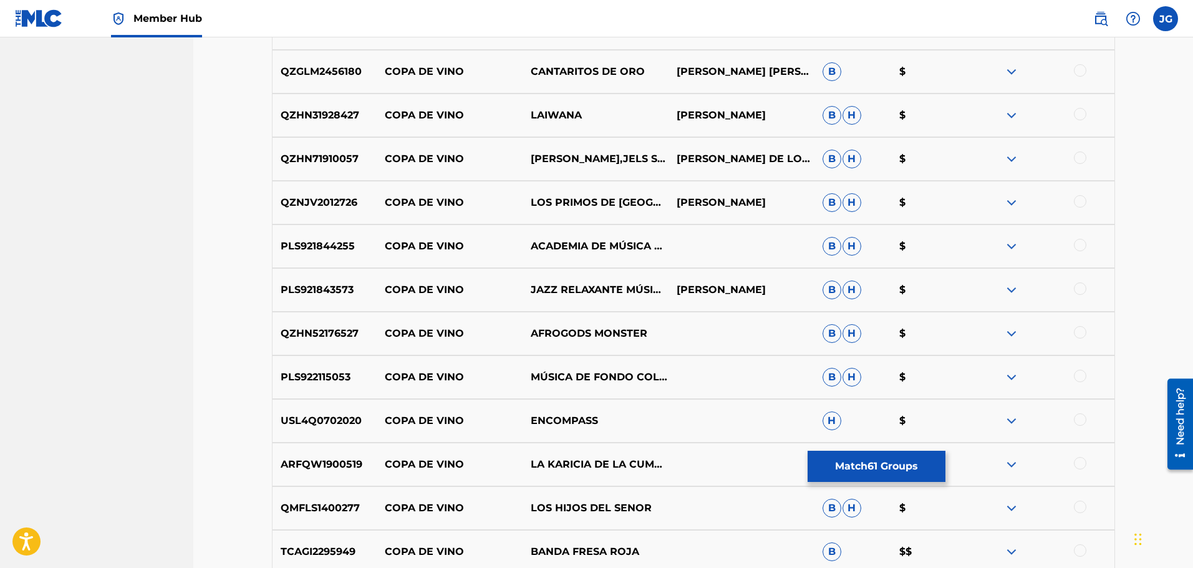
scroll to position [4993, 0]
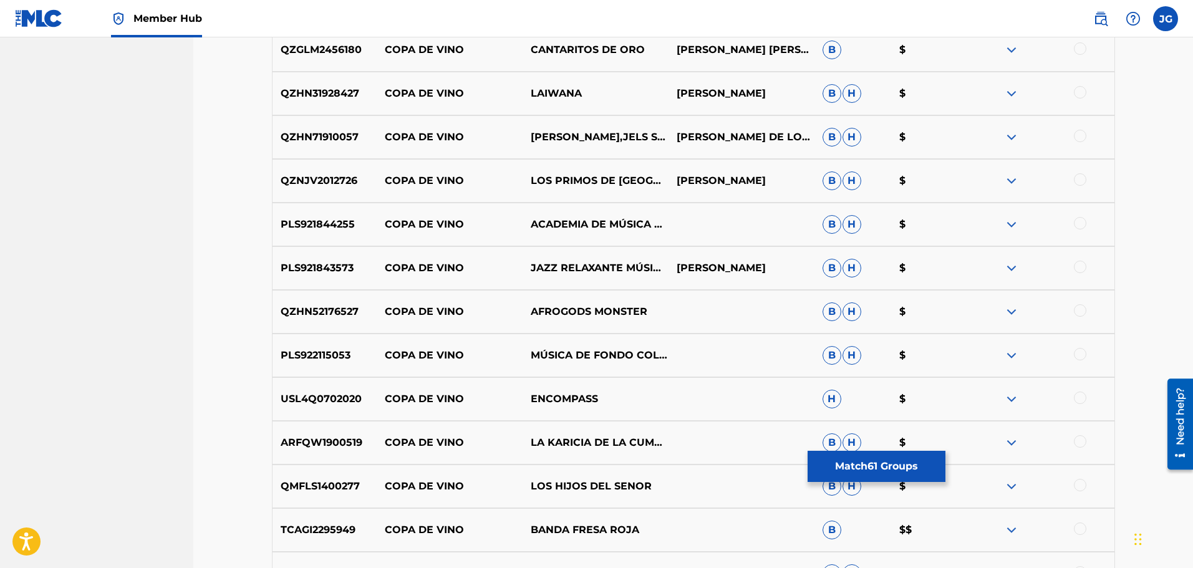
click at [1082, 530] on div at bounding box center [1080, 529] width 12 height 12
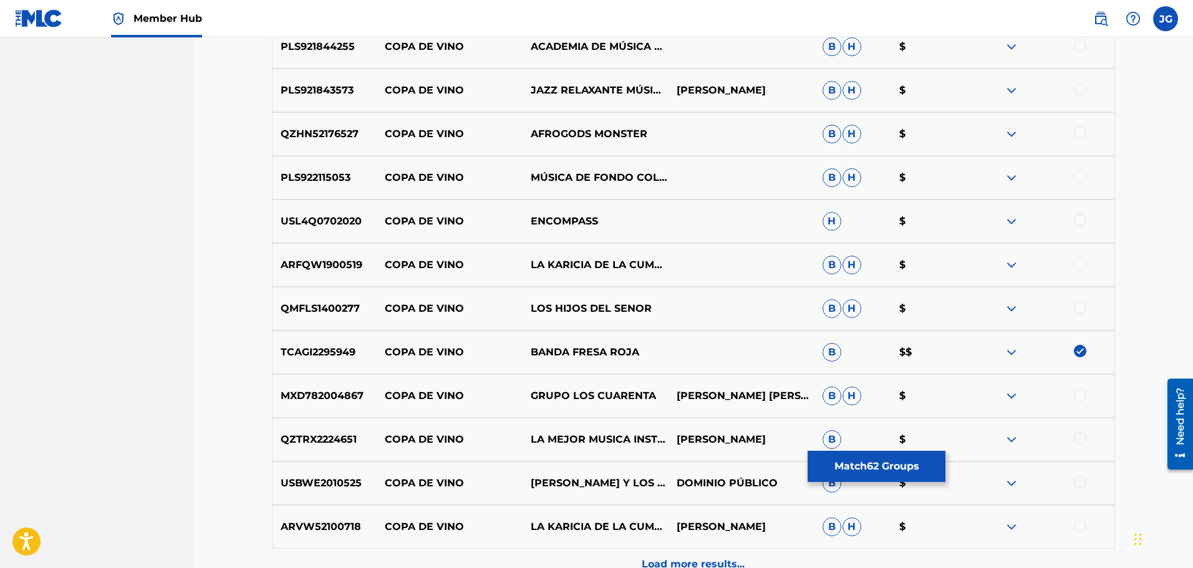
scroll to position [5180, 0]
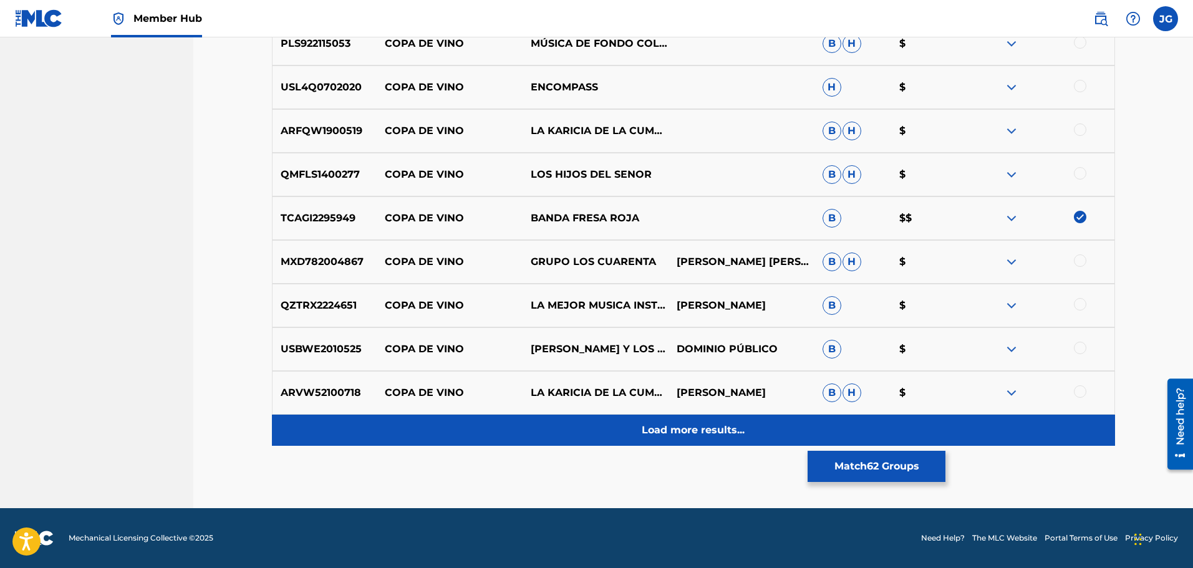
click at [689, 429] on p "Load more results..." at bounding box center [693, 430] width 103 height 15
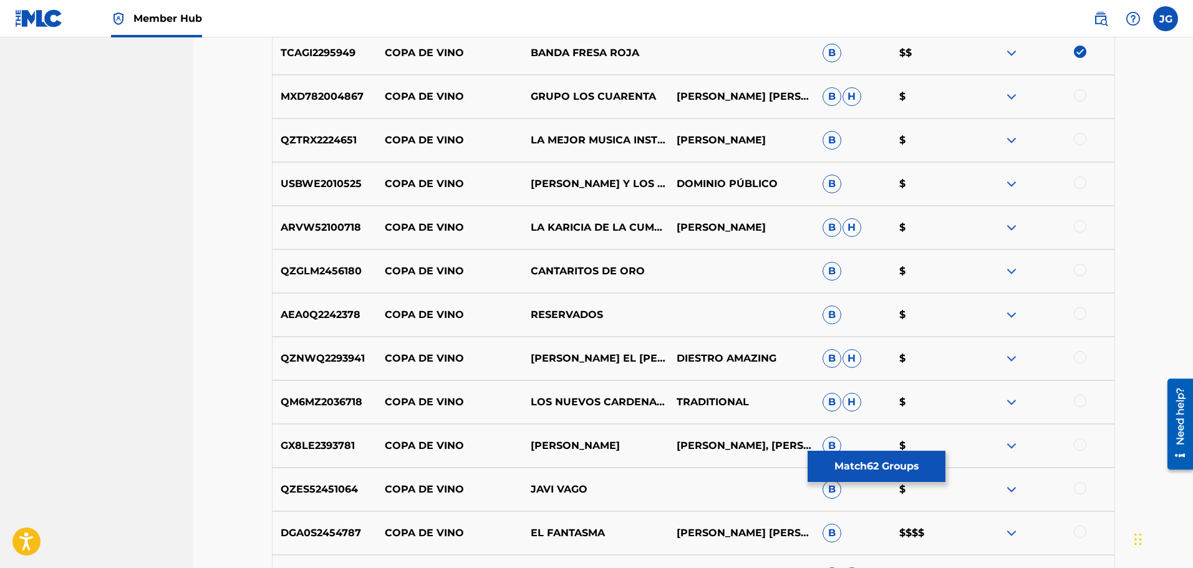
scroll to position [5492, 0]
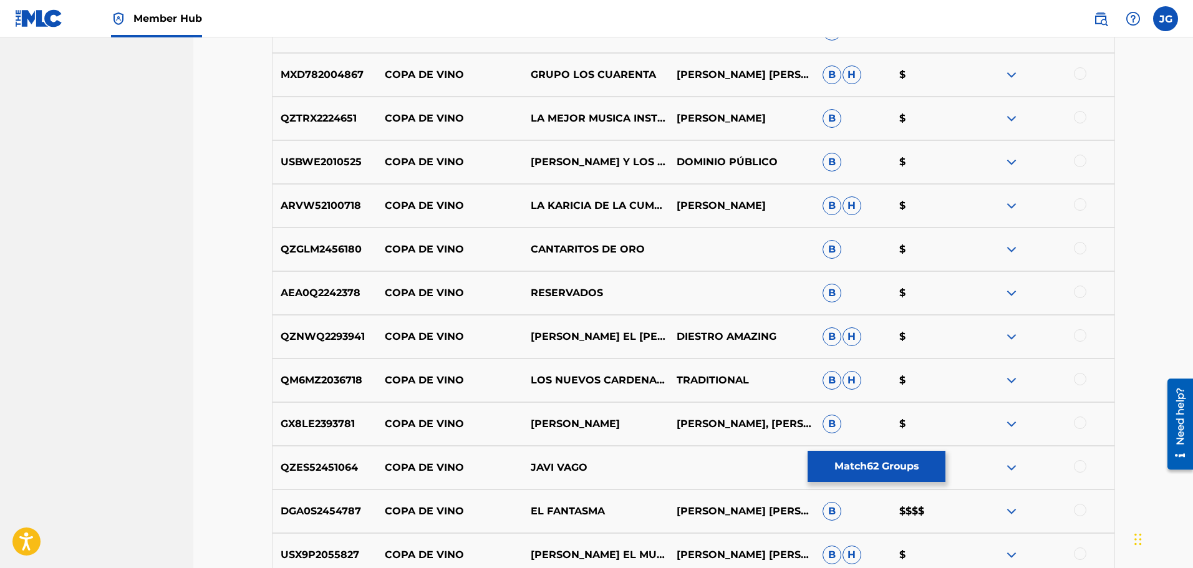
click at [1082, 376] on div at bounding box center [1080, 379] width 12 height 12
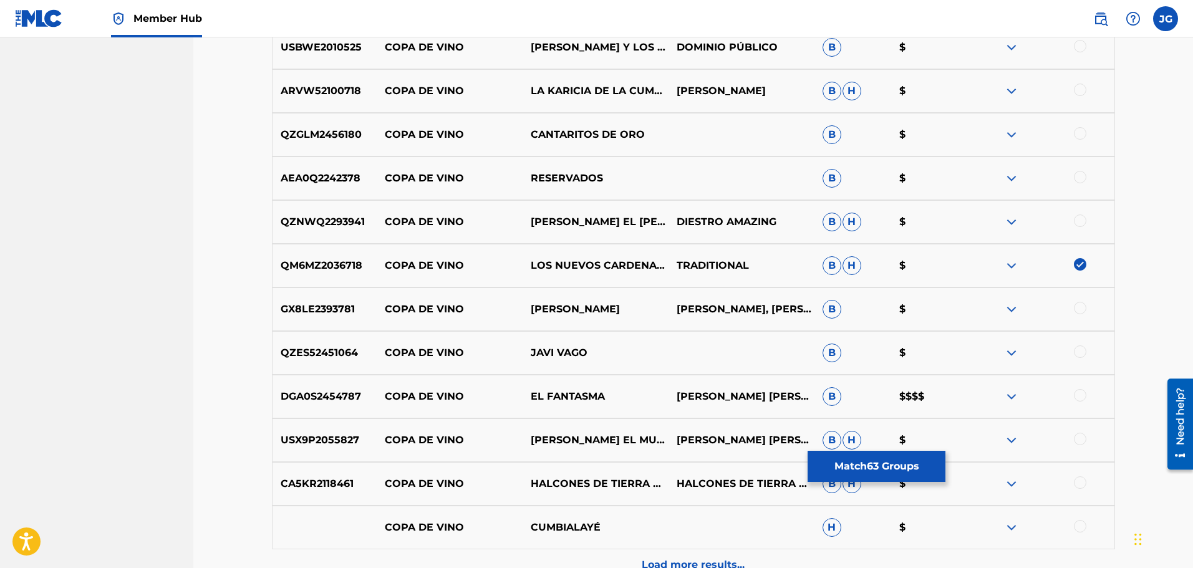
scroll to position [5617, 0]
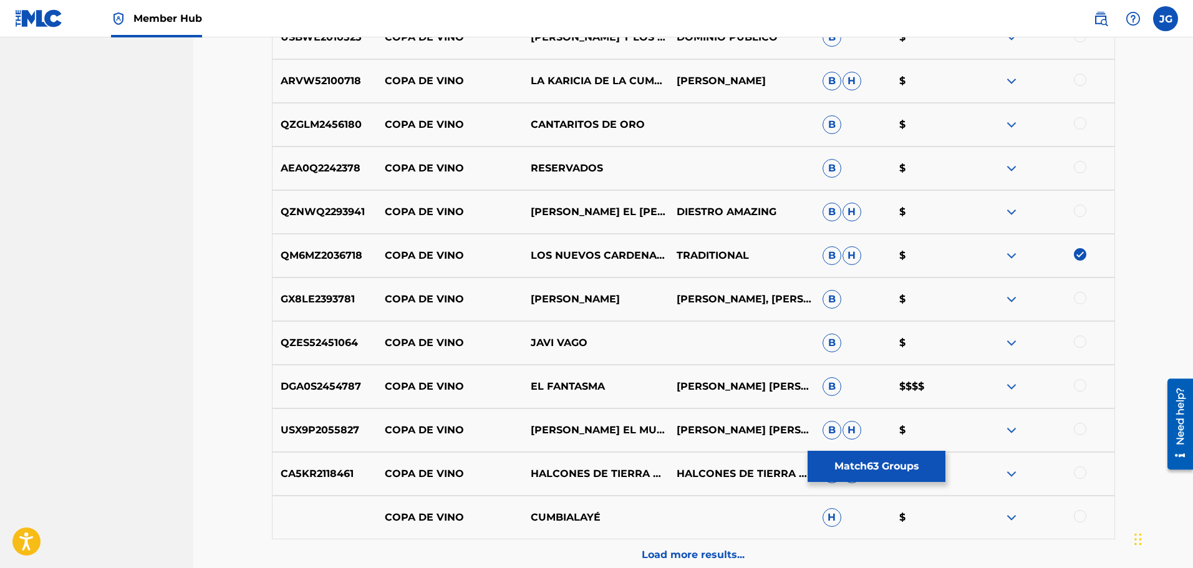
click at [1089, 339] on div at bounding box center [1042, 343] width 146 height 15
click at [1085, 344] on div at bounding box center [1080, 342] width 12 height 12
click at [1082, 384] on div at bounding box center [1080, 385] width 12 height 12
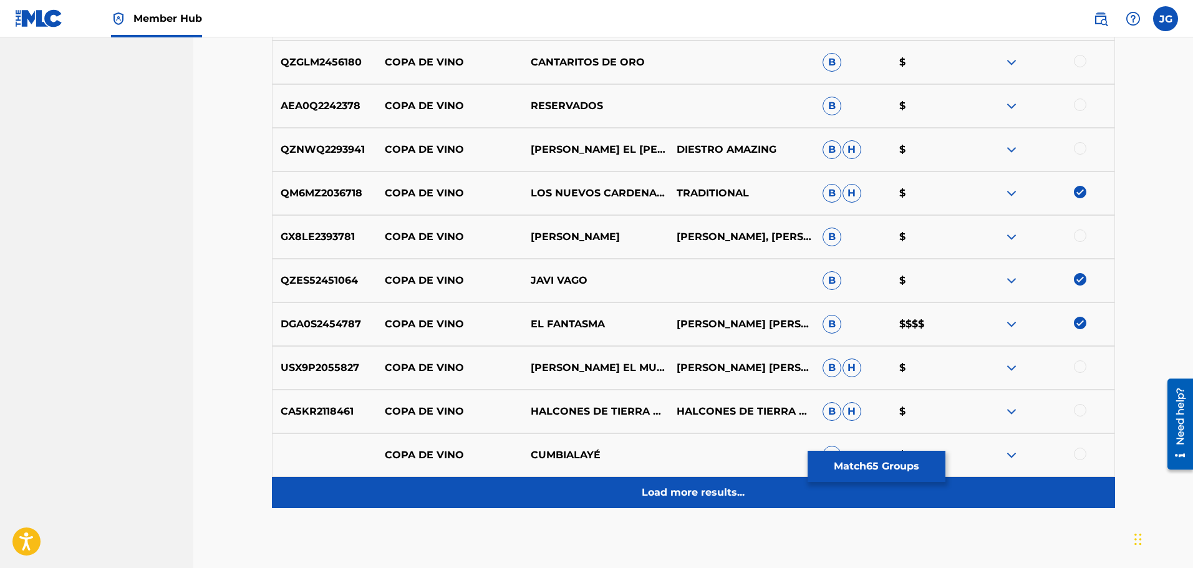
click at [676, 491] on p "Load more results..." at bounding box center [693, 492] width 103 height 15
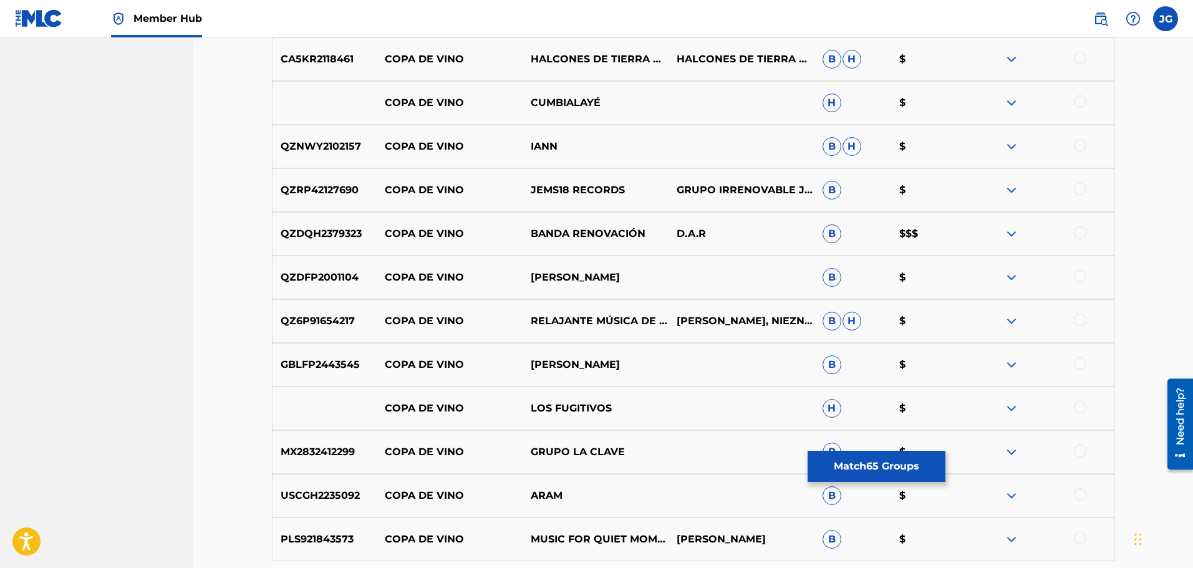
scroll to position [6053, 0]
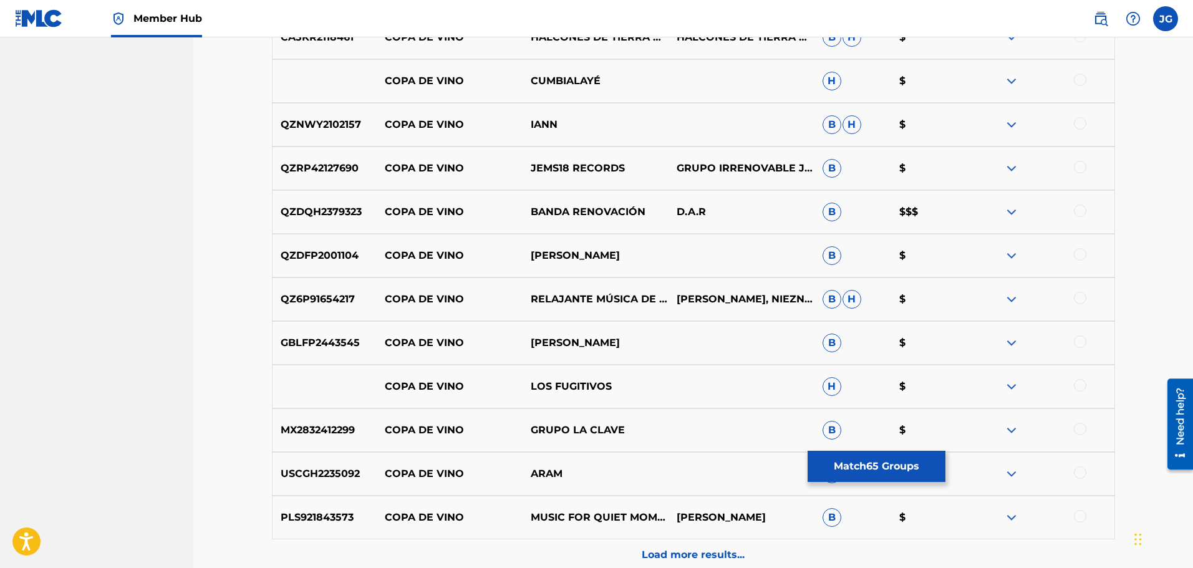
click at [1081, 211] on div at bounding box center [1080, 211] width 12 height 12
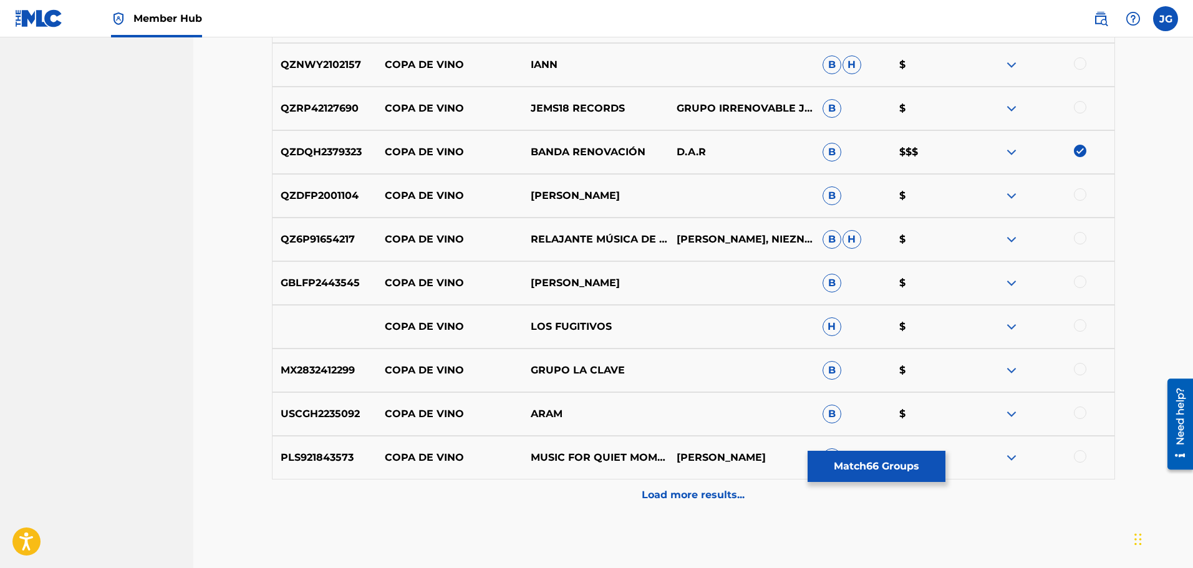
scroll to position [6178, 0]
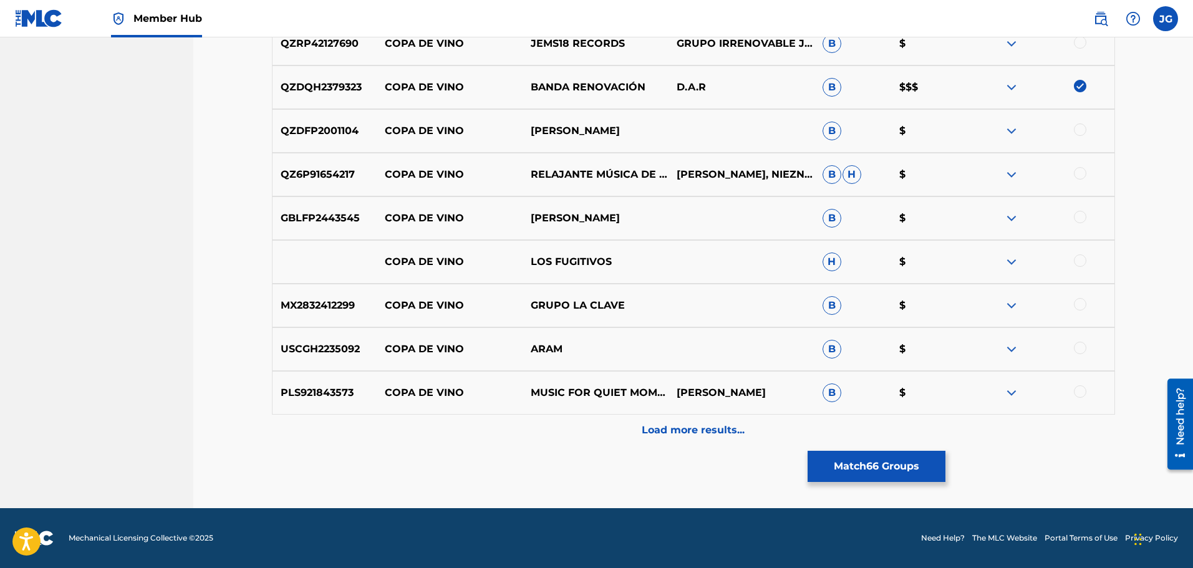
click at [1083, 304] on div at bounding box center [1080, 304] width 12 height 12
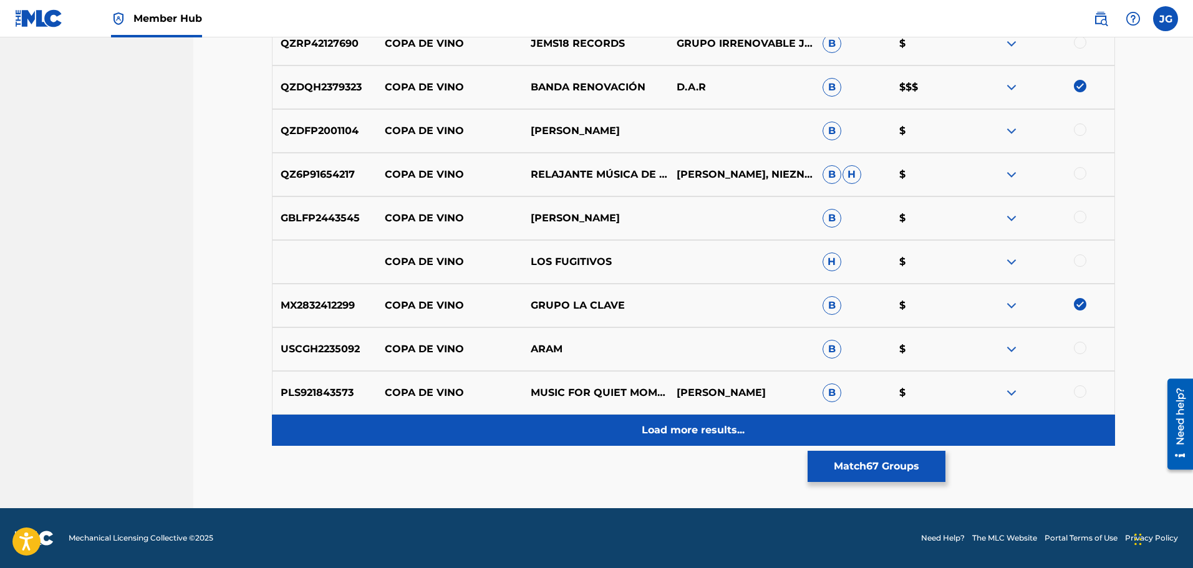
click at [717, 432] on p "Load more results..." at bounding box center [693, 430] width 103 height 15
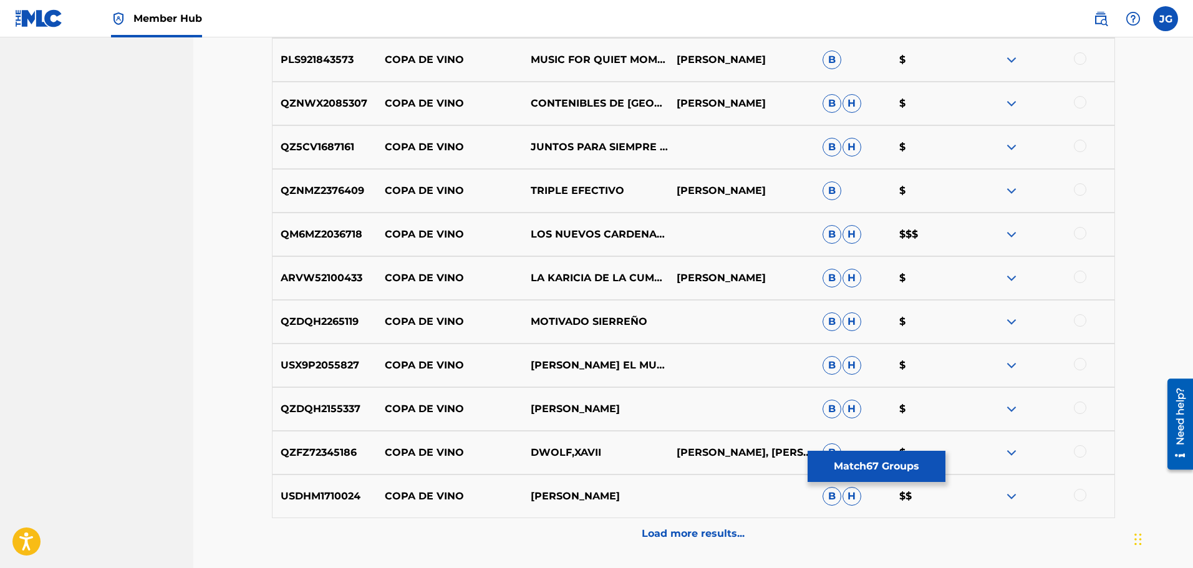
scroll to position [6552, 0]
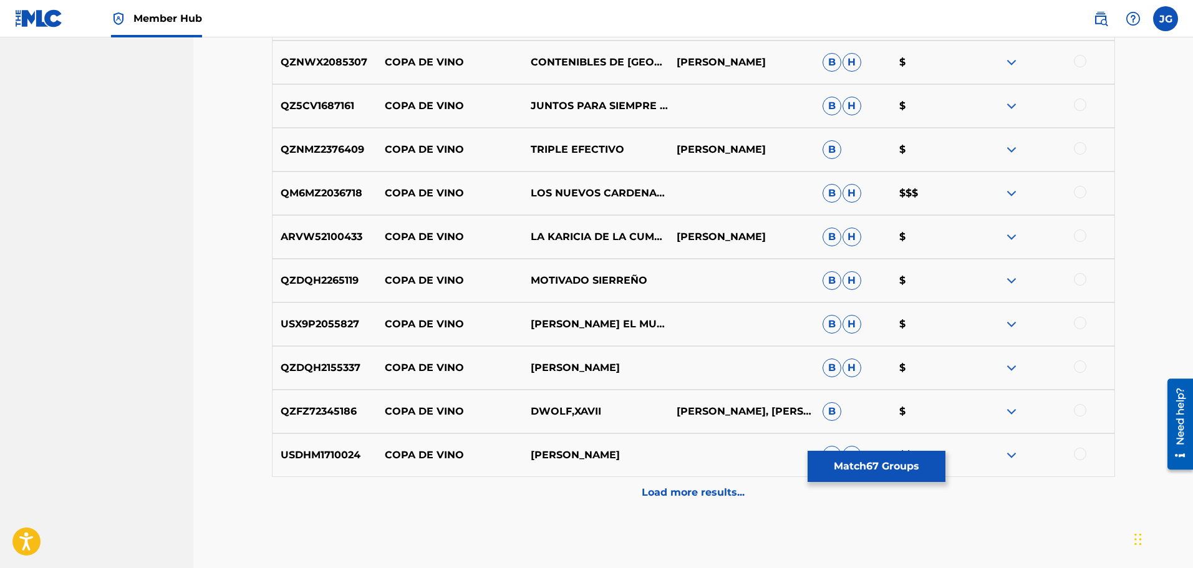
click at [1078, 453] on div at bounding box center [1080, 454] width 12 height 12
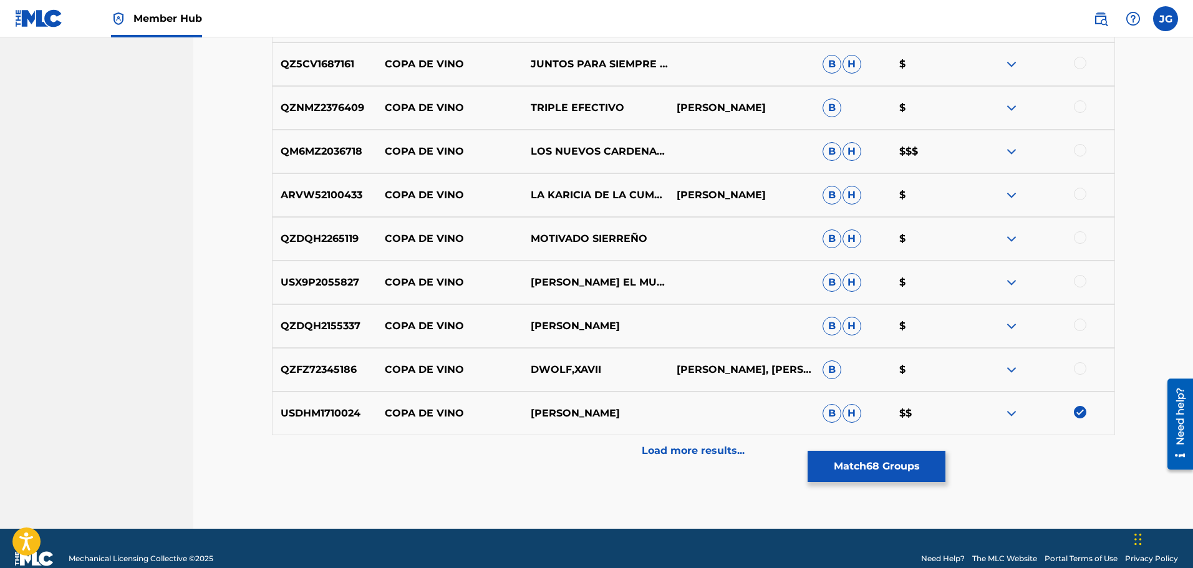
scroll to position [6615, 0]
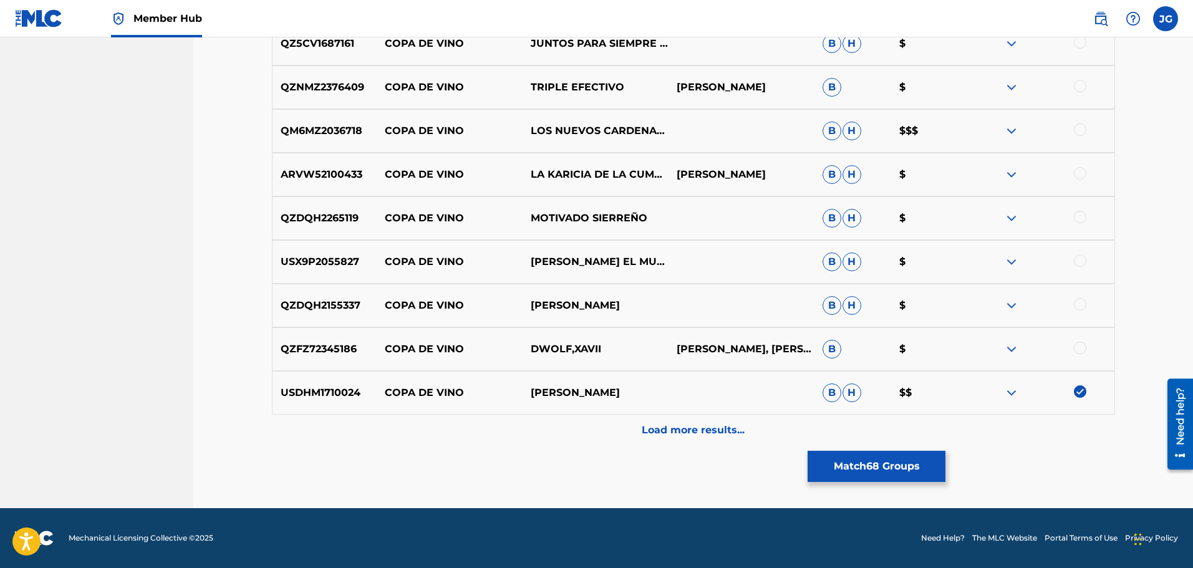
click at [1082, 306] on div at bounding box center [1080, 304] width 12 height 12
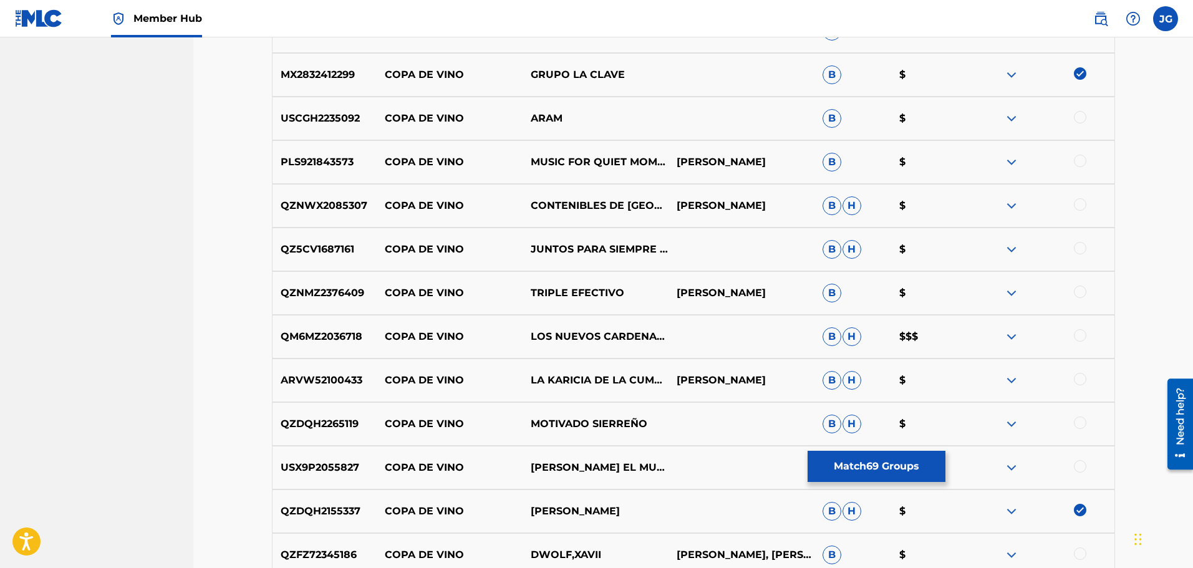
scroll to position [6428, 0]
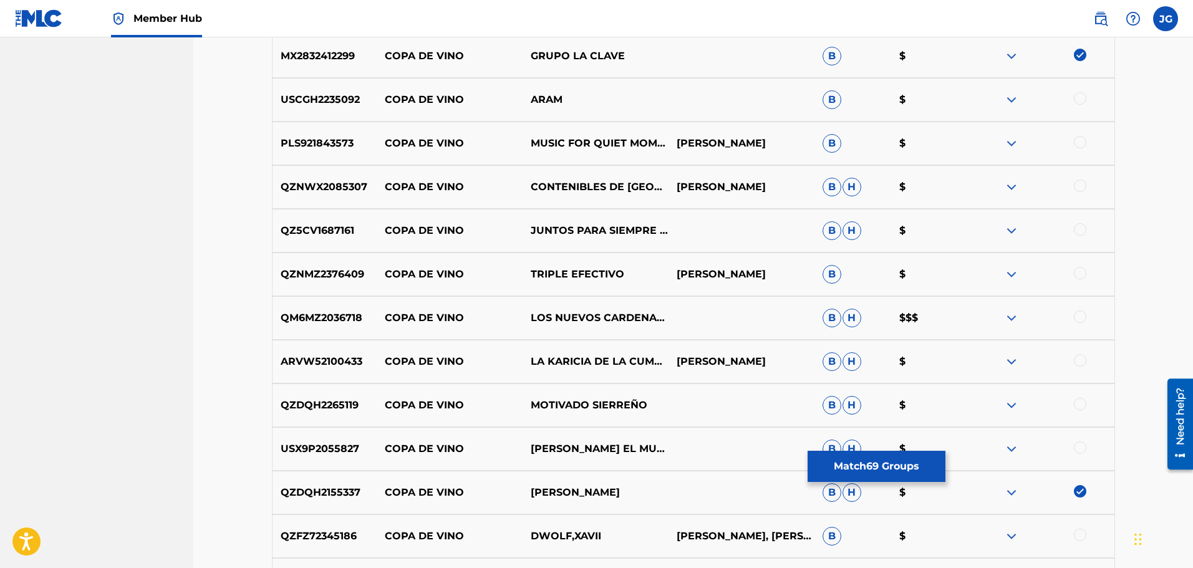
click at [1081, 316] on div at bounding box center [1080, 317] width 12 height 12
click at [1082, 187] on div at bounding box center [1080, 186] width 12 height 12
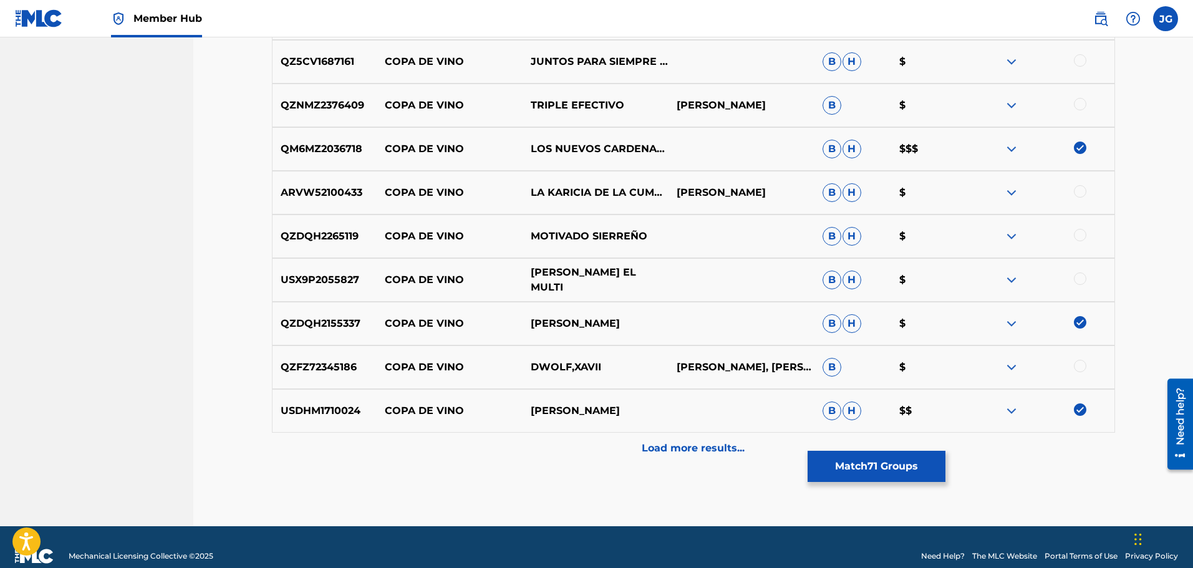
scroll to position [6615, 0]
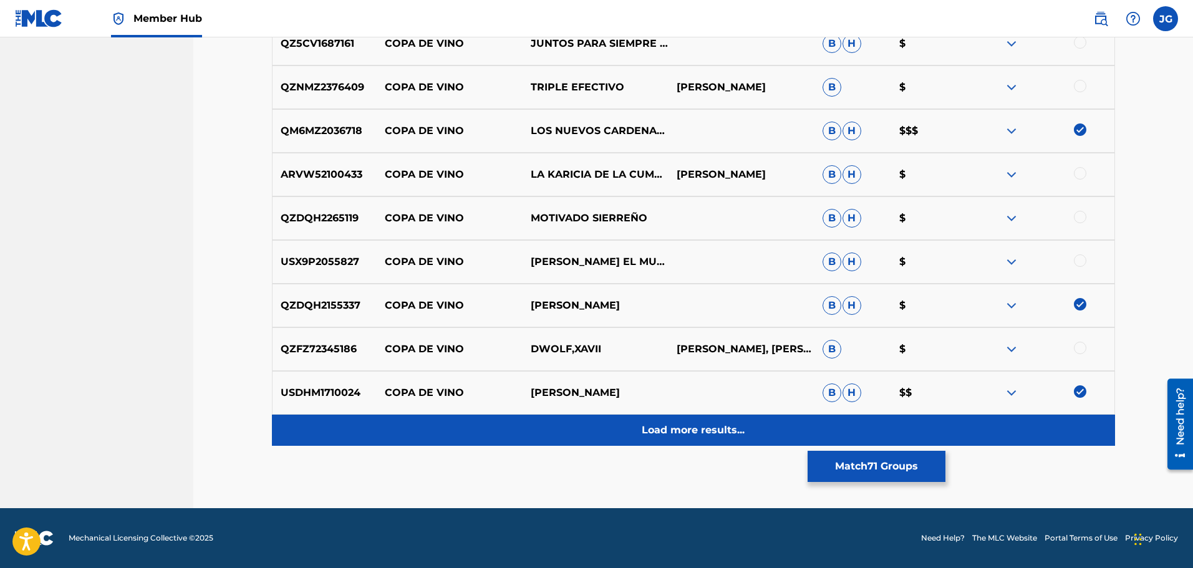
click at [703, 433] on p "Load more results..." at bounding box center [693, 430] width 103 height 15
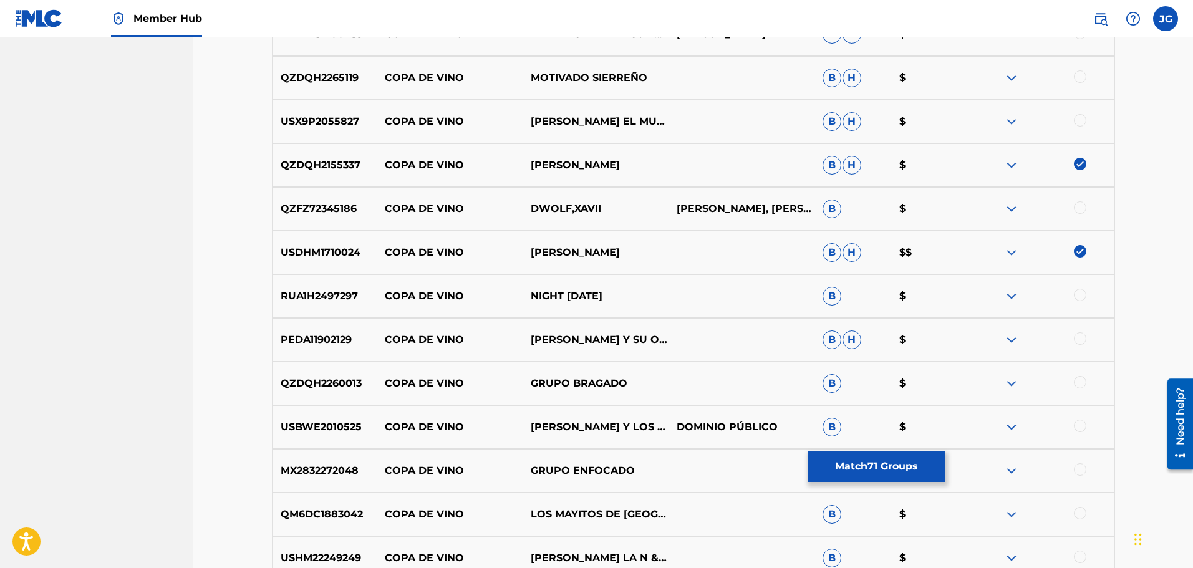
scroll to position [6802, 0]
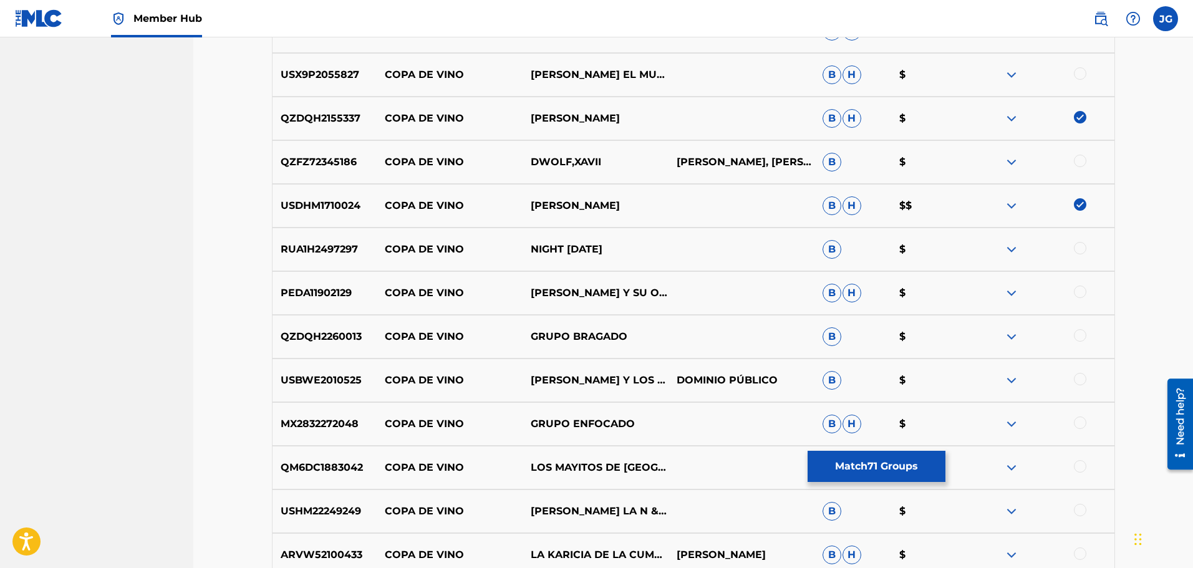
click at [1082, 333] on div at bounding box center [1080, 335] width 12 height 12
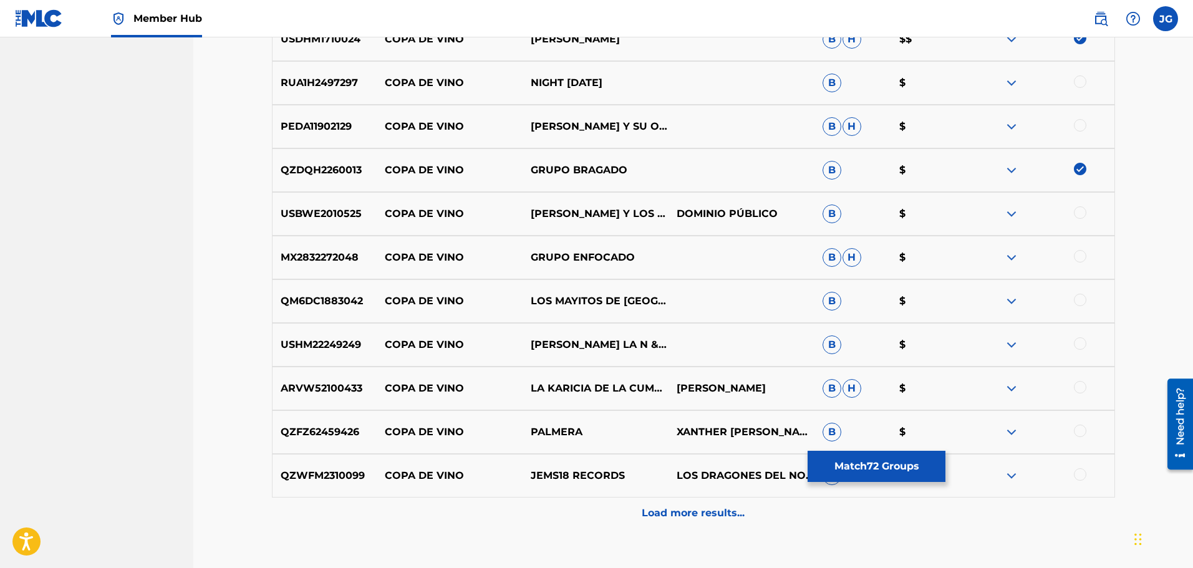
scroll to position [6989, 0]
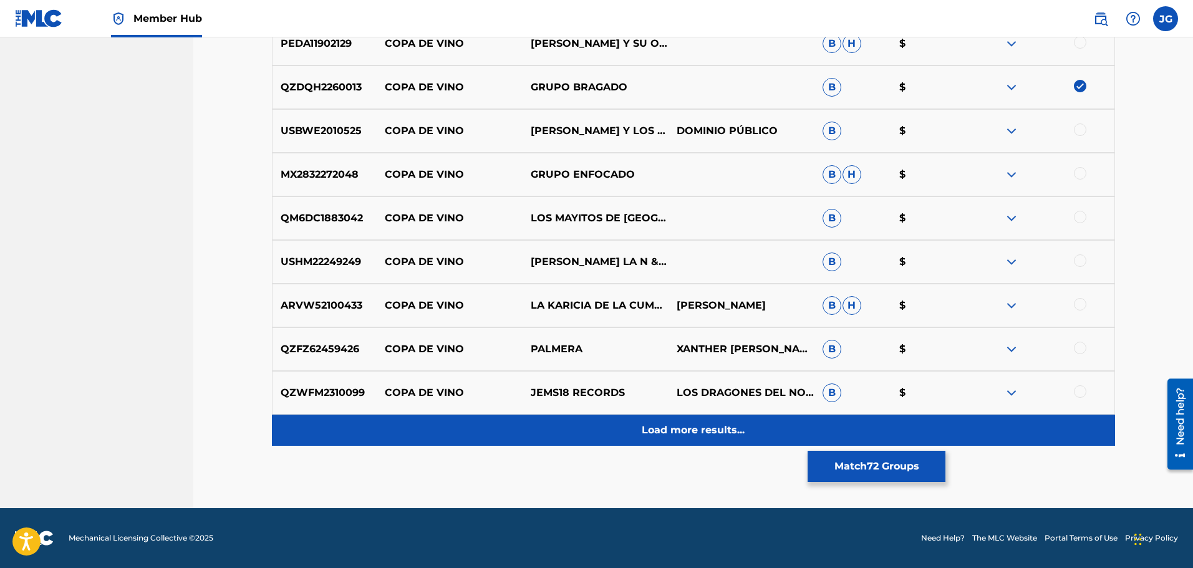
click at [699, 434] on p "Load more results..." at bounding box center [693, 430] width 103 height 15
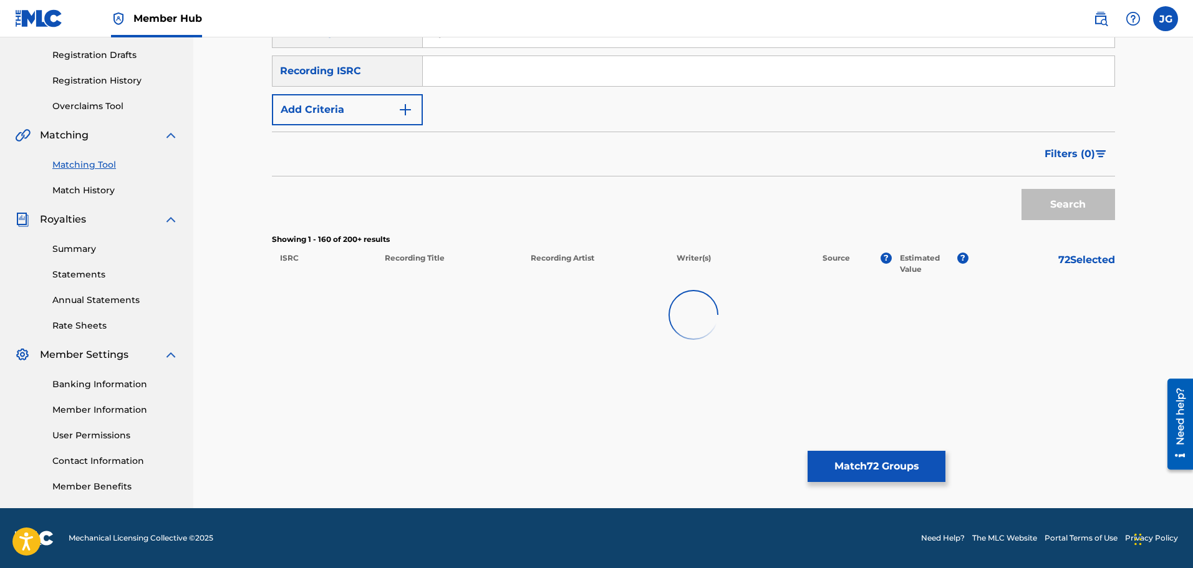
scroll to position [7051, 0]
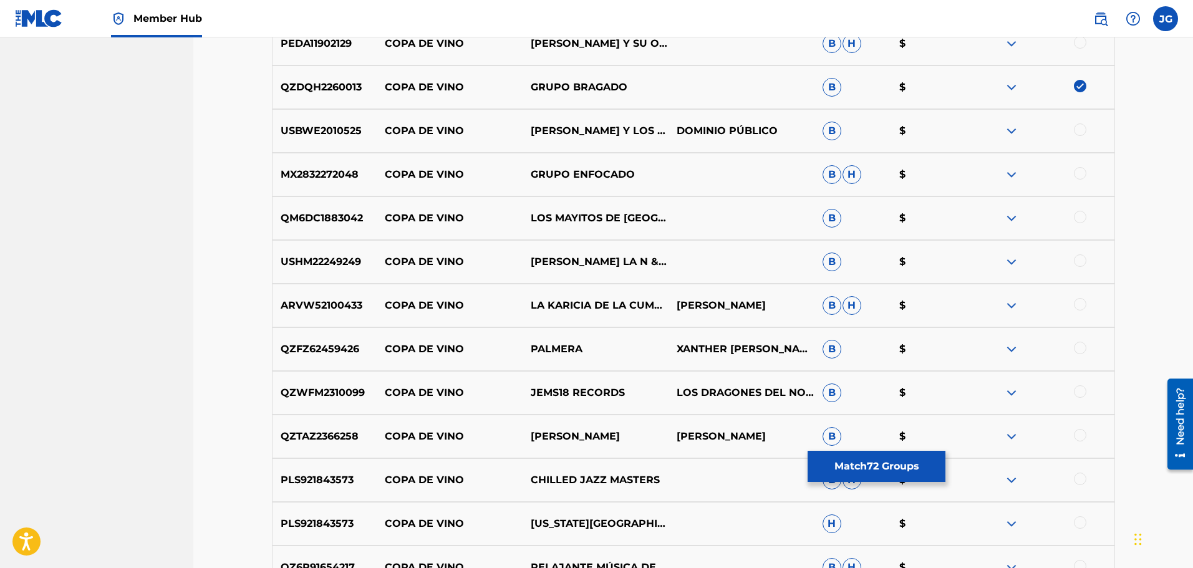
click at [1083, 175] on div at bounding box center [1080, 173] width 12 height 12
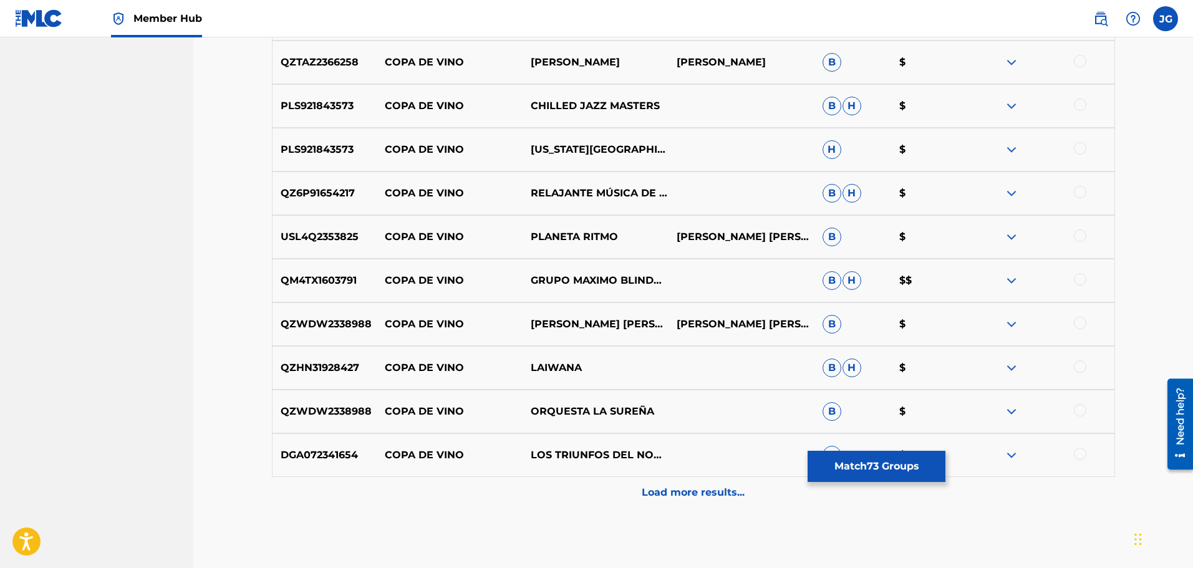
scroll to position [7488, 0]
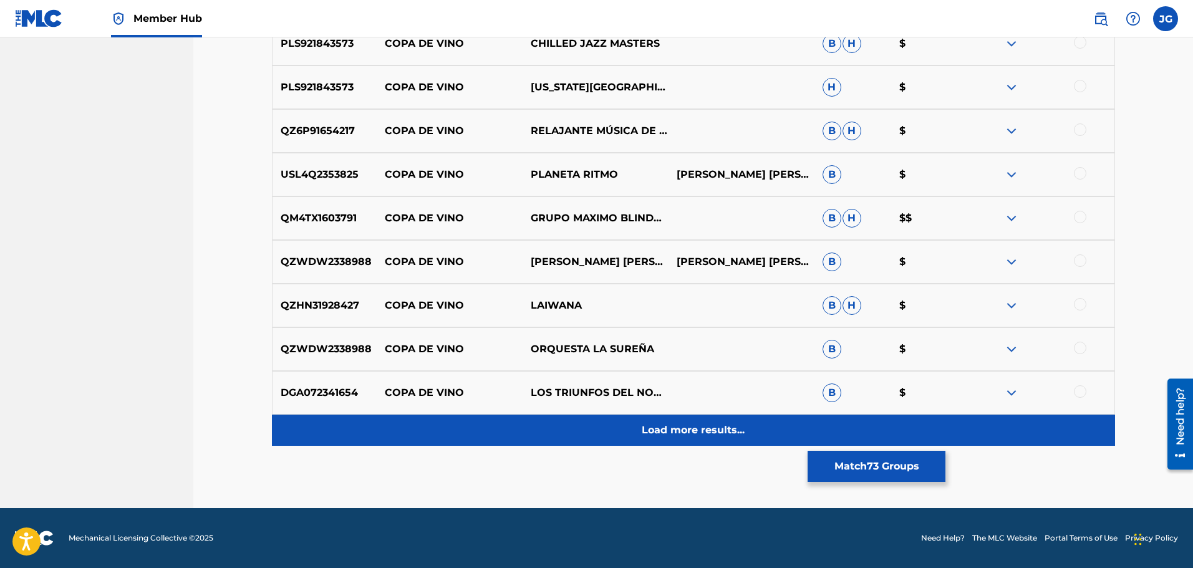
click at [708, 433] on p "Load more results..." at bounding box center [693, 430] width 103 height 15
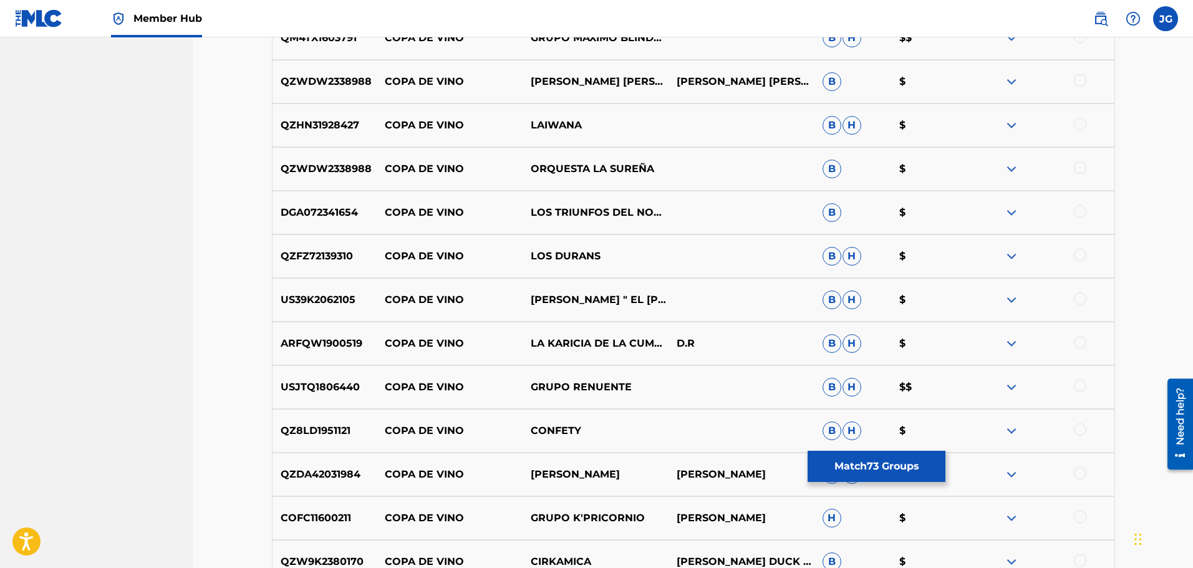
scroll to position [7675, 0]
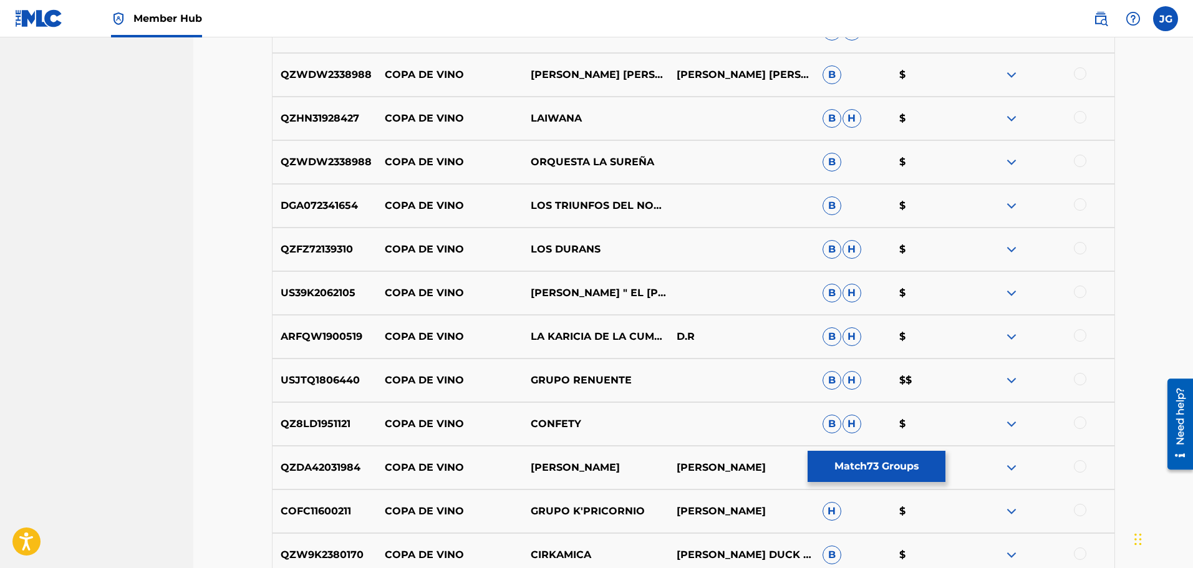
click at [1083, 294] on div at bounding box center [1080, 292] width 12 height 12
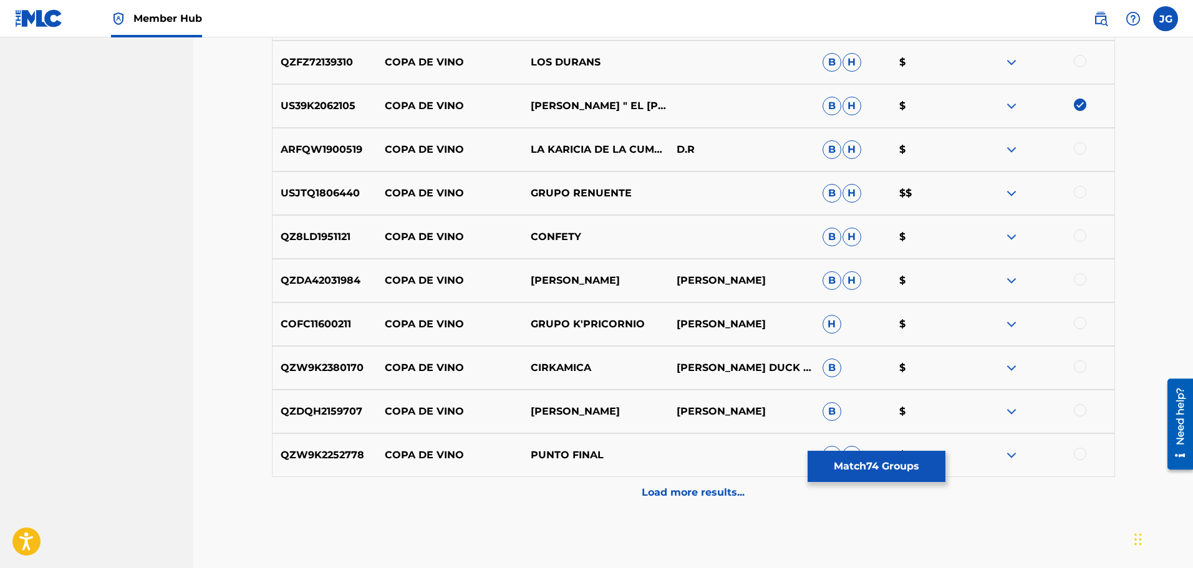
scroll to position [7925, 0]
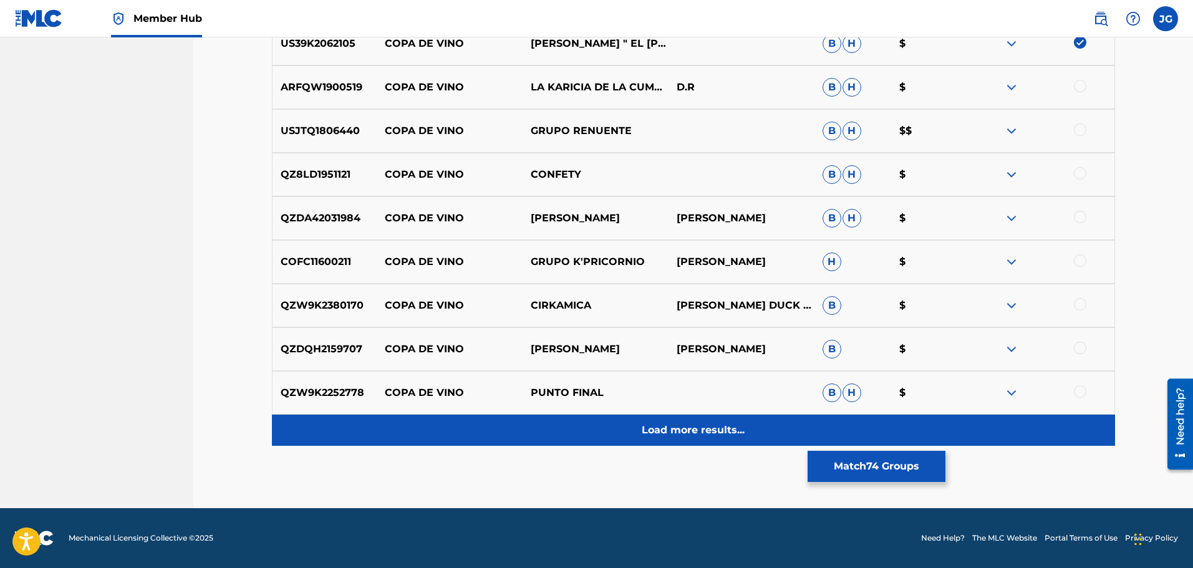
click at [698, 437] on p "Load more results..." at bounding box center [693, 430] width 103 height 15
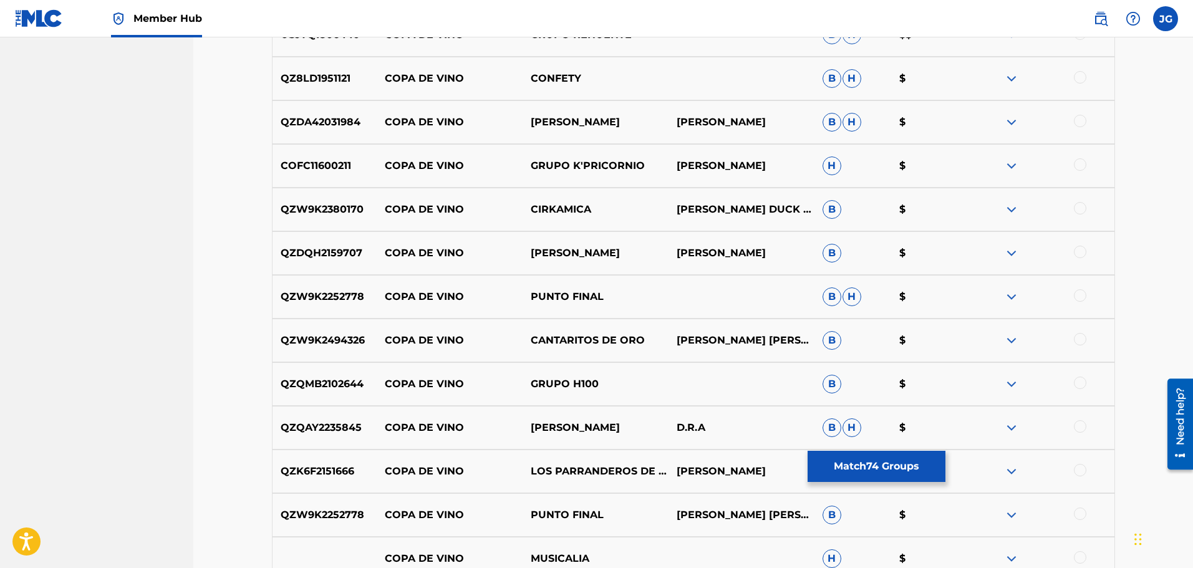
scroll to position [8049, 0]
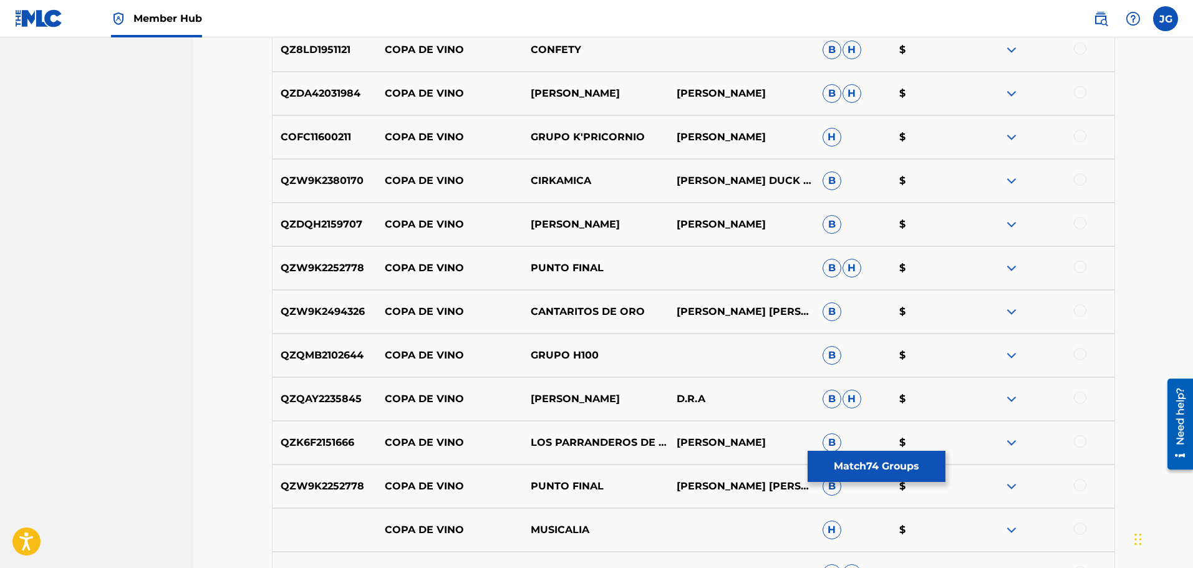
click at [1081, 352] on div at bounding box center [1080, 354] width 12 height 12
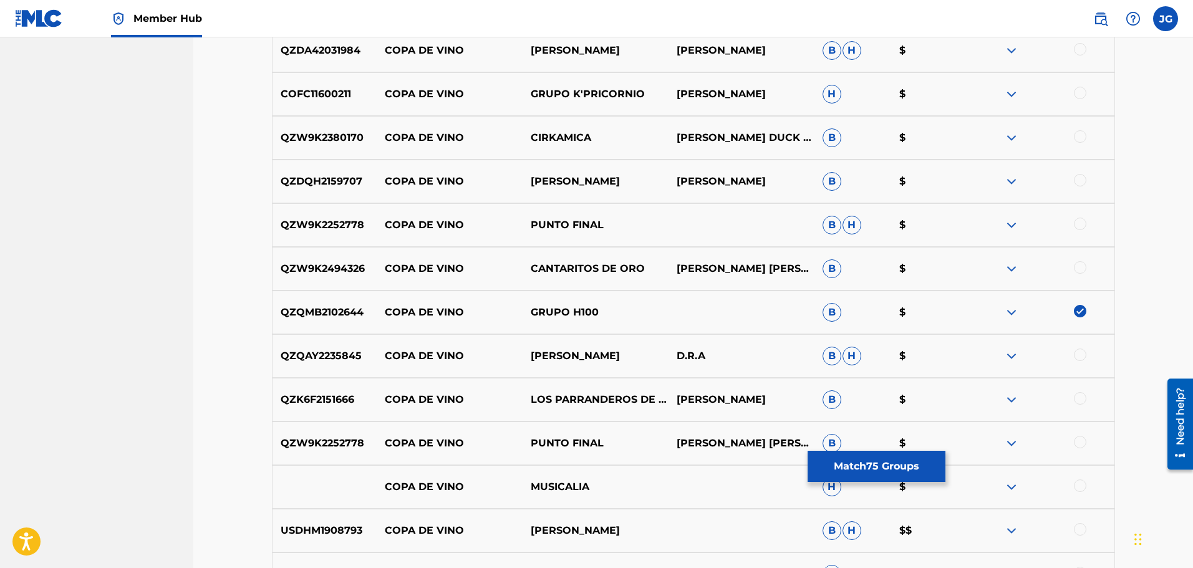
scroll to position [8112, 0]
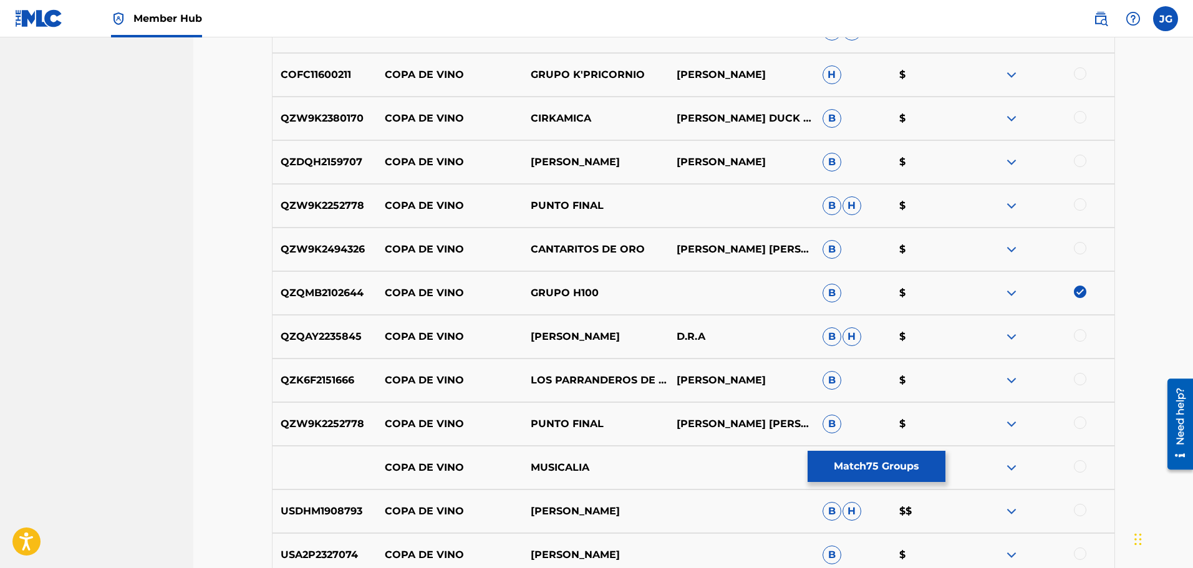
click at [1082, 509] on div at bounding box center [1080, 510] width 12 height 12
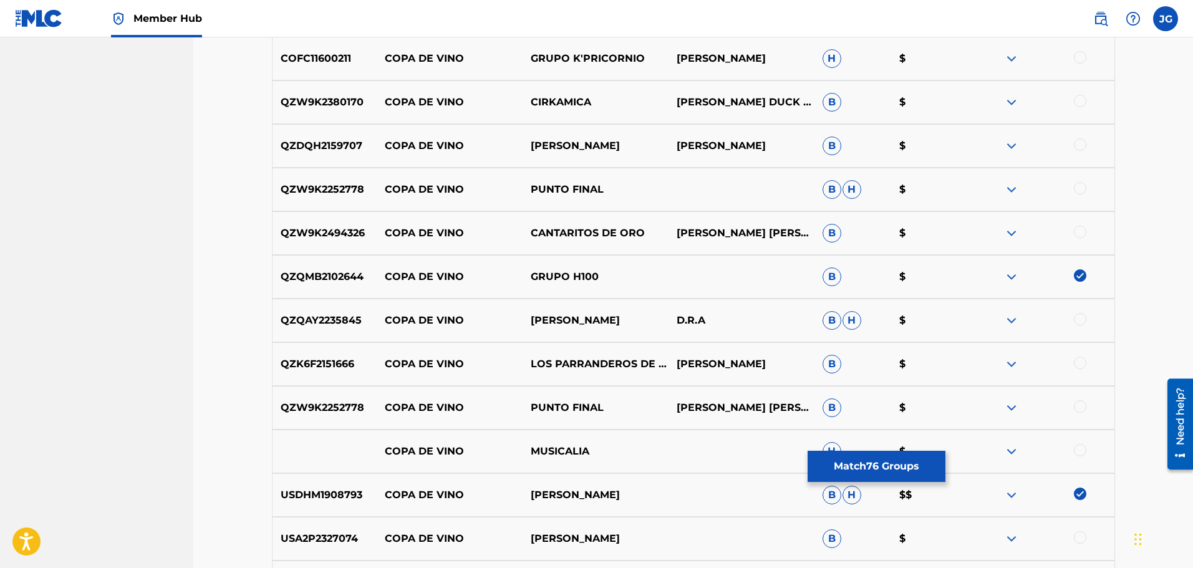
scroll to position [8174, 0]
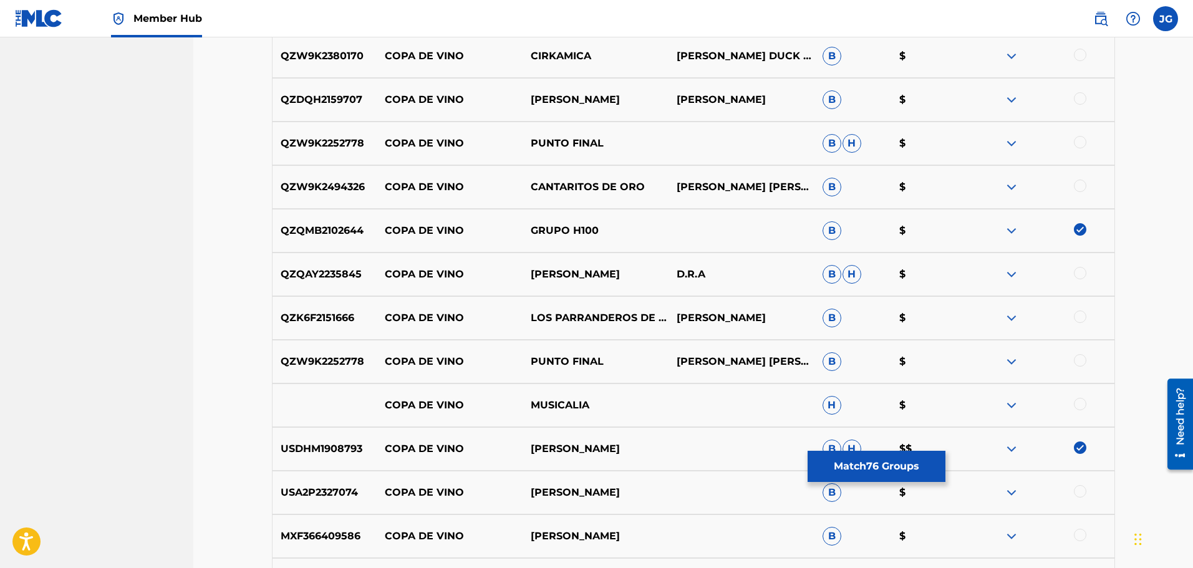
click at [1080, 491] on div at bounding box center [1080, 491] width 12 height 12
click at [1083, 317] on div at bounding box center [1080, 317] width 12 height 12
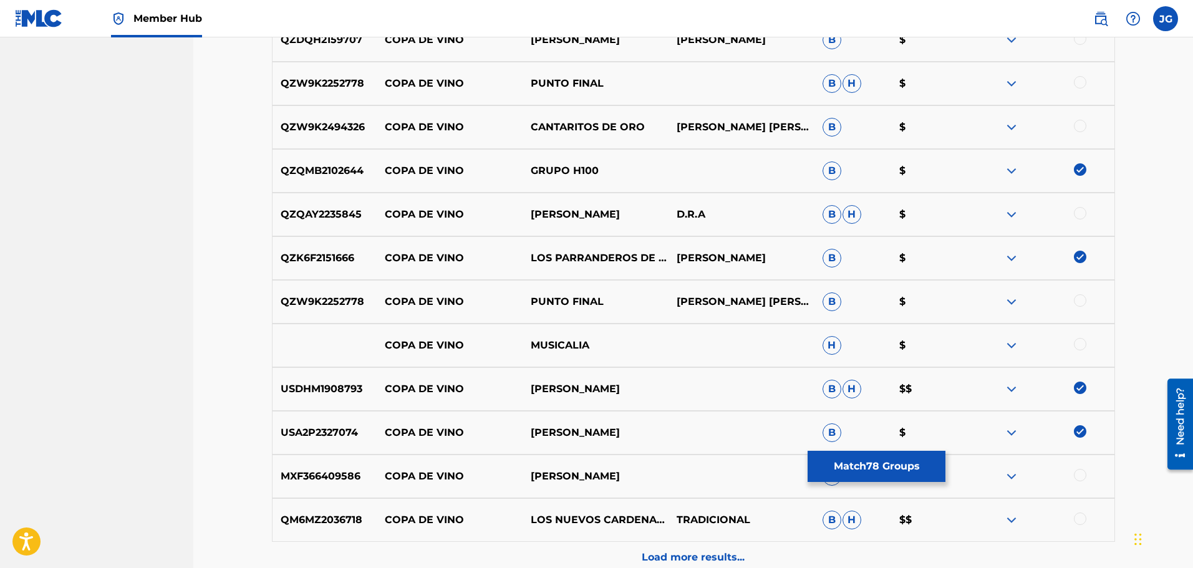
scroll to position [8361, 0]
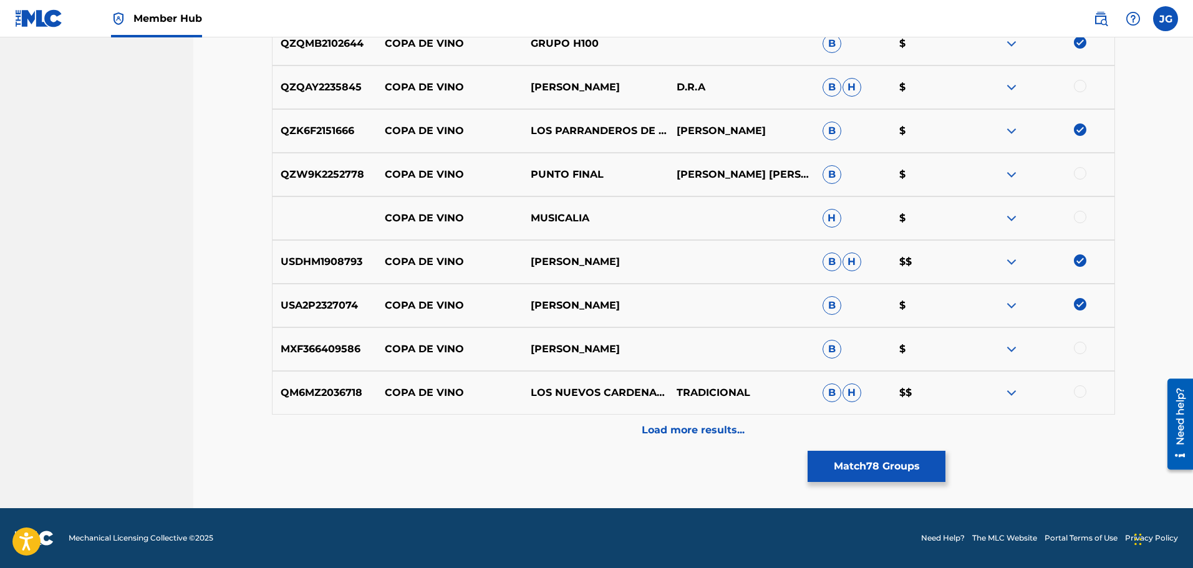
click at [1080, 389] on div at bounding box center [1080, 391] width 12 height 12
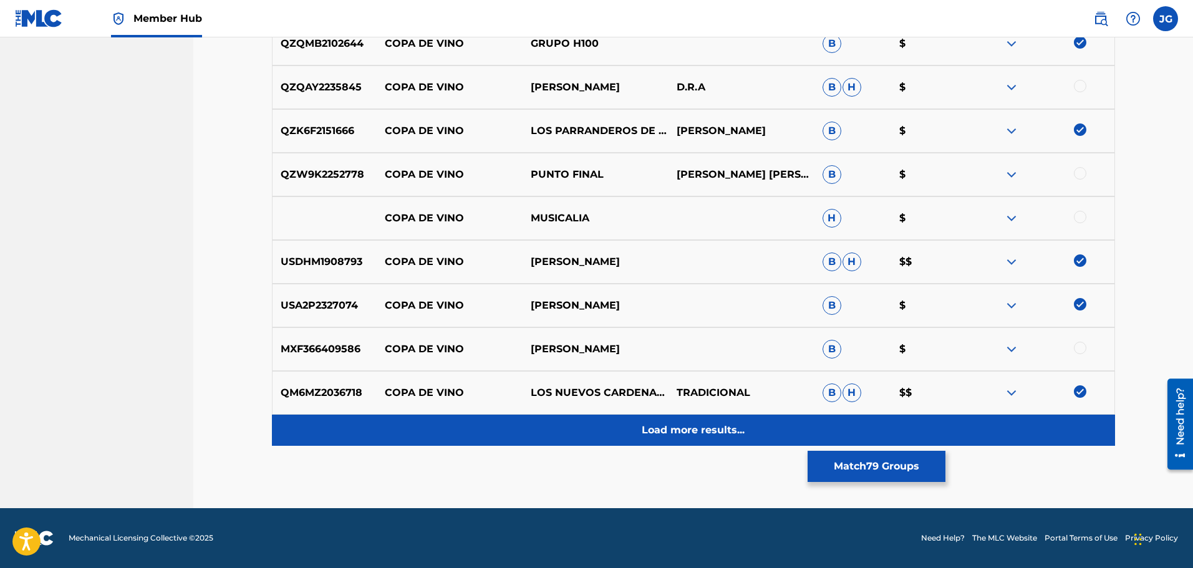
click at [804, 435] on div "Load more results..." at bounding box center [693, 430] width 843 height 31
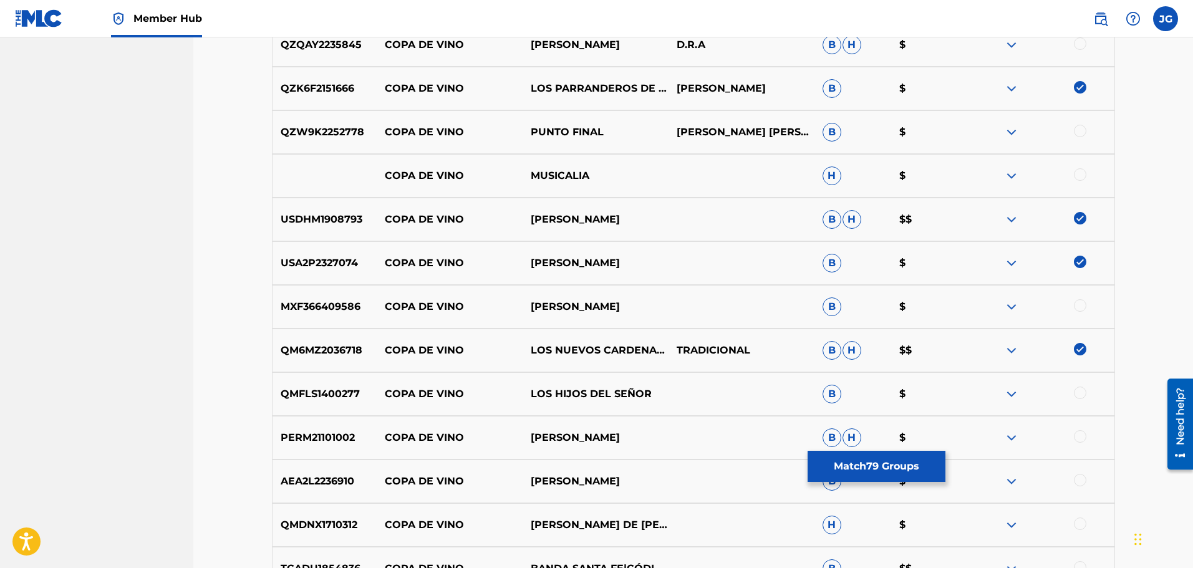
scroll to position [8424, 0]
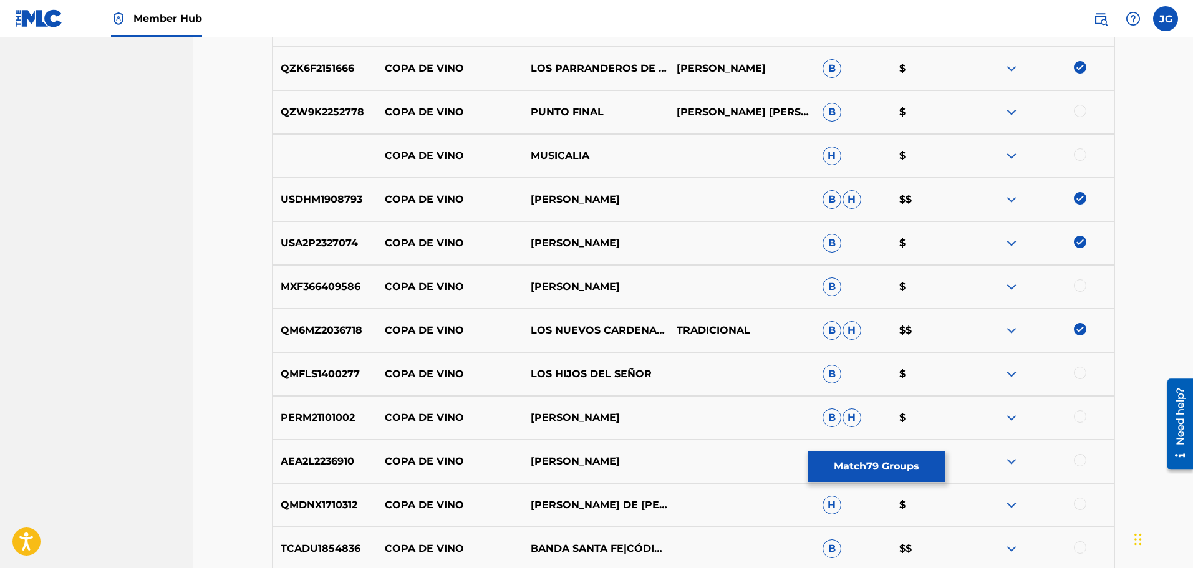
click at [1082, 502] on div at bounding box center [1080, 504] width 12 height 12
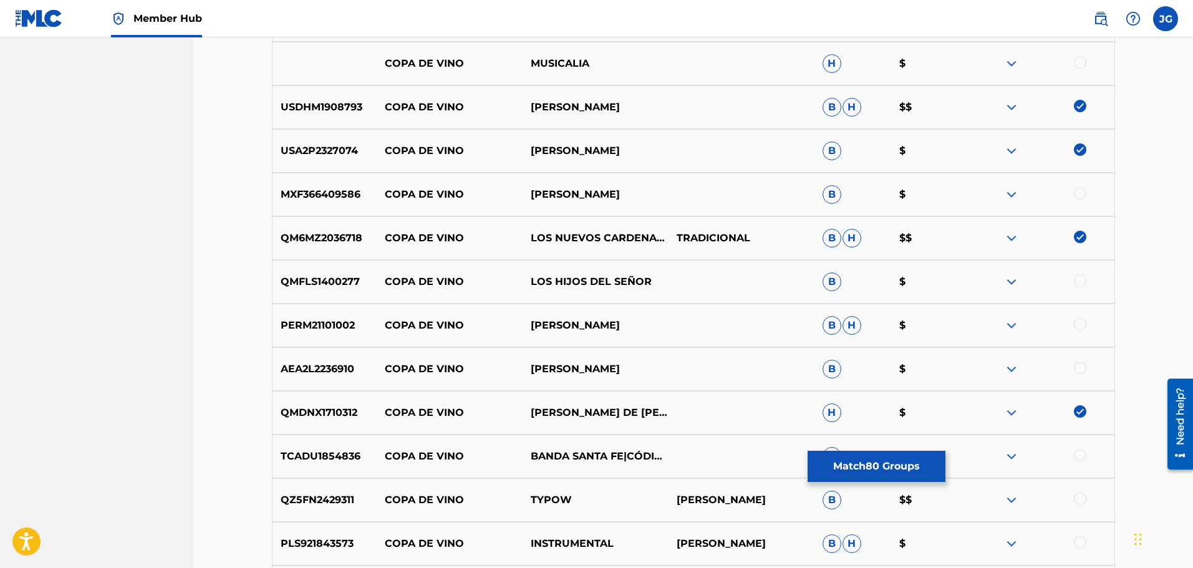
scroll to position [8548, 0]
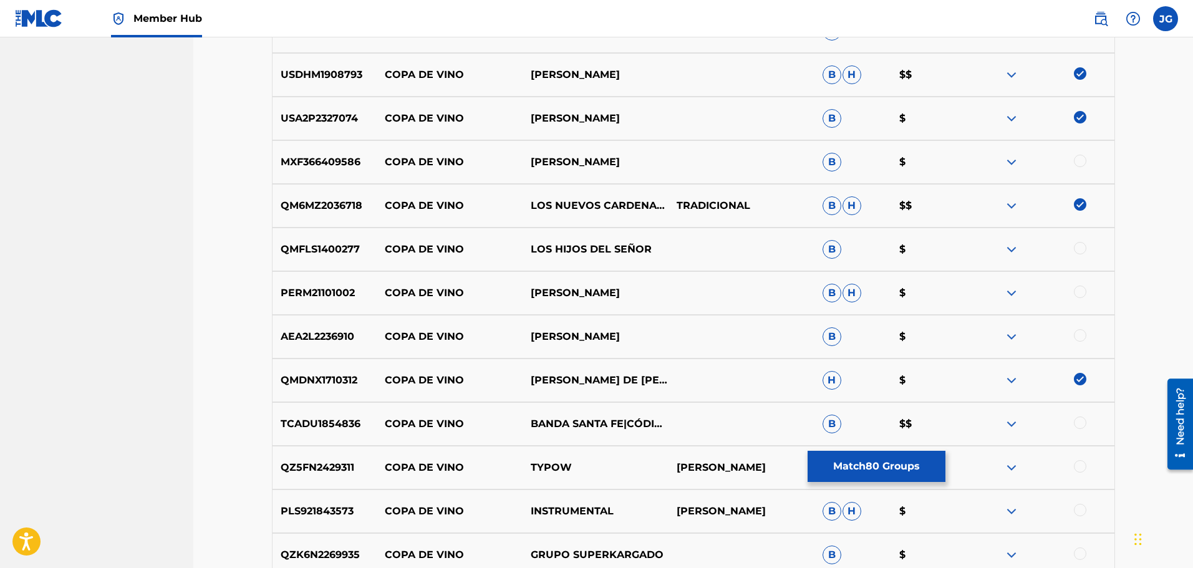
drag, startPoint x: 1085, startPoint y: 422, endPoint x: 1083, endPoint y: 440, distance: 17.5
click at [1084, 422] on div at bounding box center [1080, 423] width 12 height 12
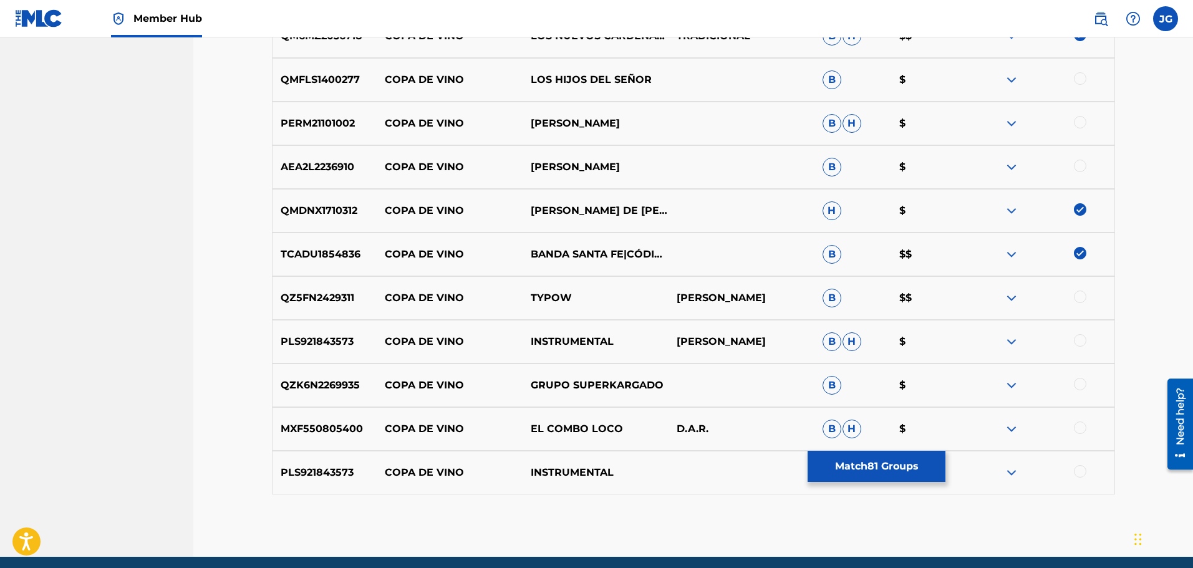
scroll to position [8642, 0]
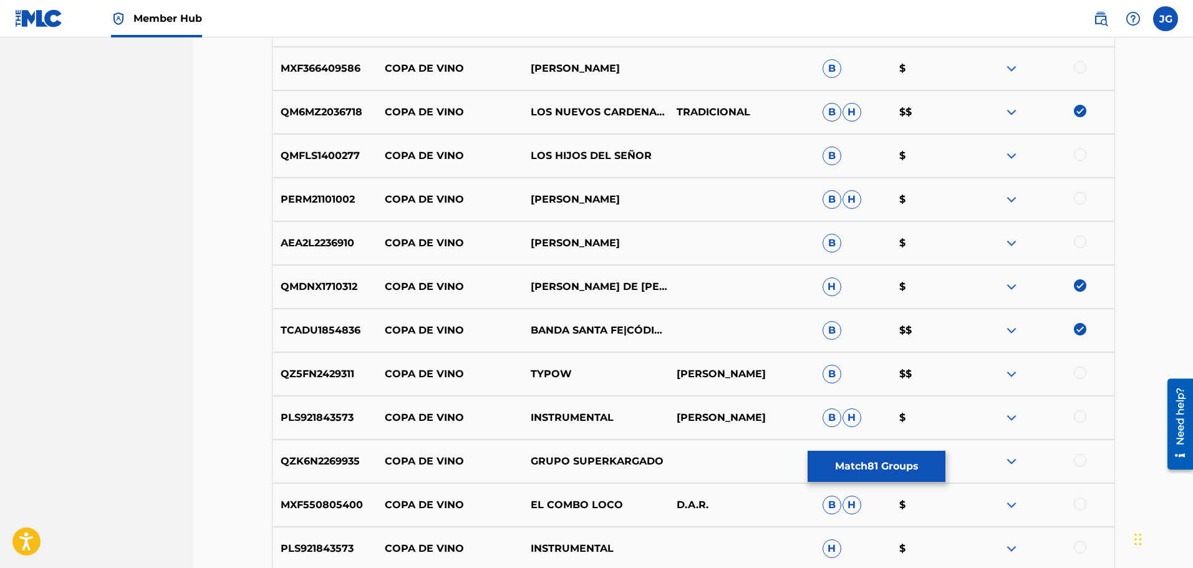
click at [1085, 151] on div at bounding box center [1042, 155] width 146 height 15
click at [1082, 153] on div at bounding box center [1080, 154] width 12 height 12
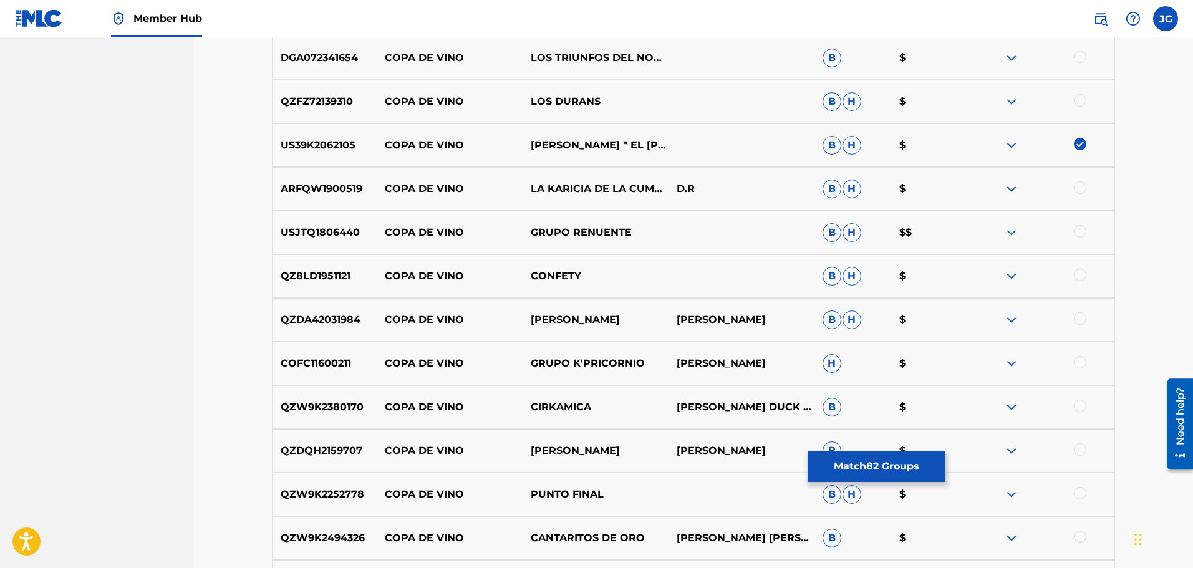
scroll to position [8080, 0]
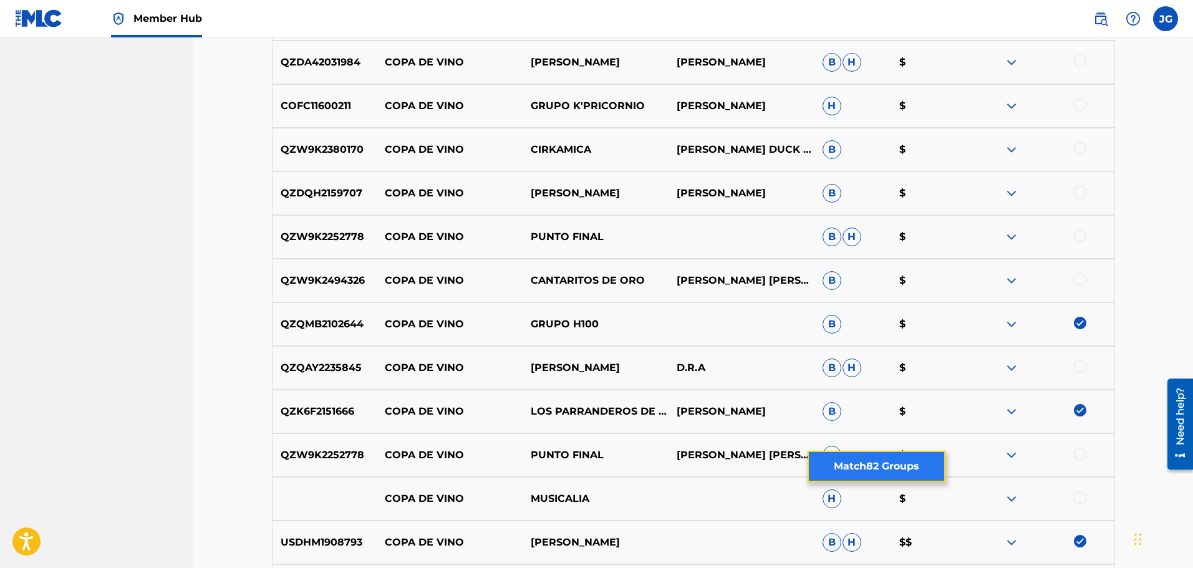
click at [899, 457] on button "Match 82 Groups" at bounding box center [877, 466] width 138 height 31
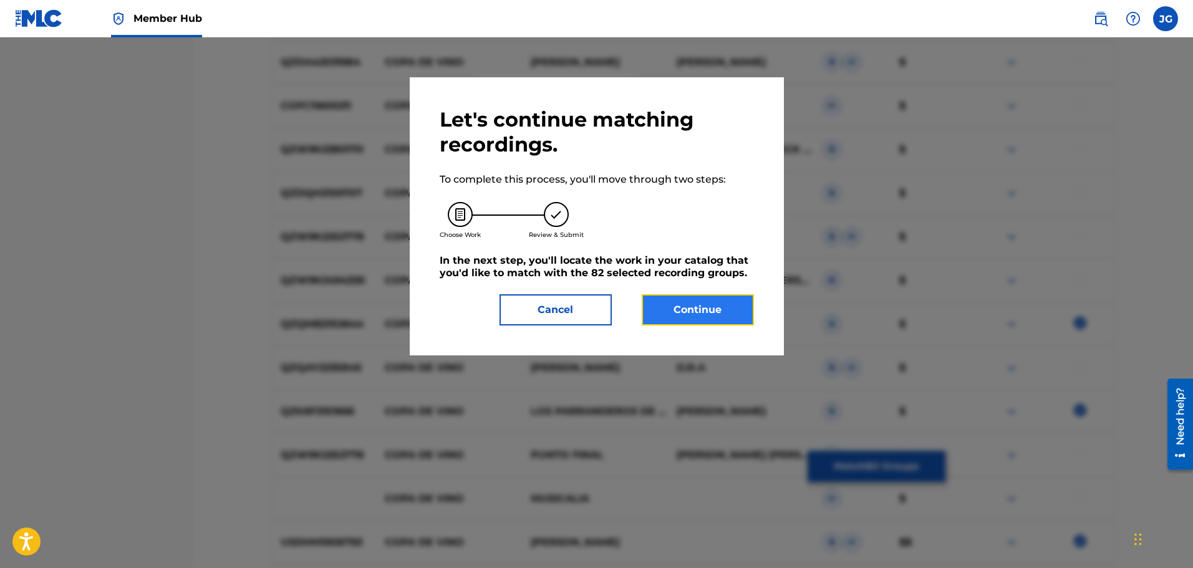
click at [729, 312] on button "Continue" at bounding box center [698, 309] width 112 height 31
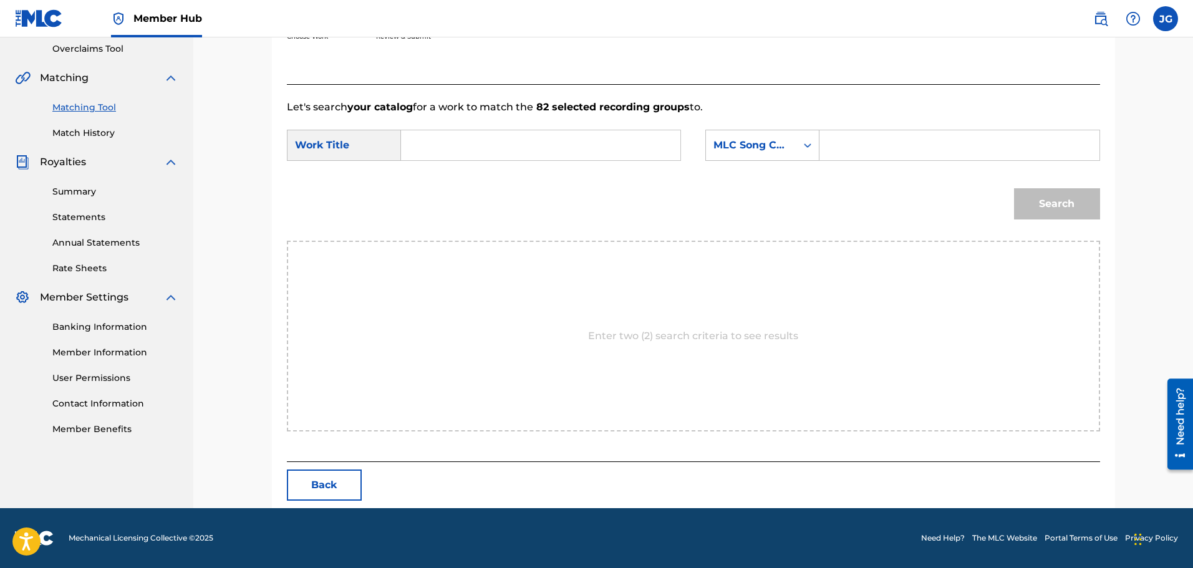
click at [432, 143] on input "Search Form" at bounding box center [541, 145] width 258 height 30
type input "QUIERO OTRA COPA DE VINO"
click at [812, 144] on icon "Search Form" at bounding box center [807, 145] width 12 height 12
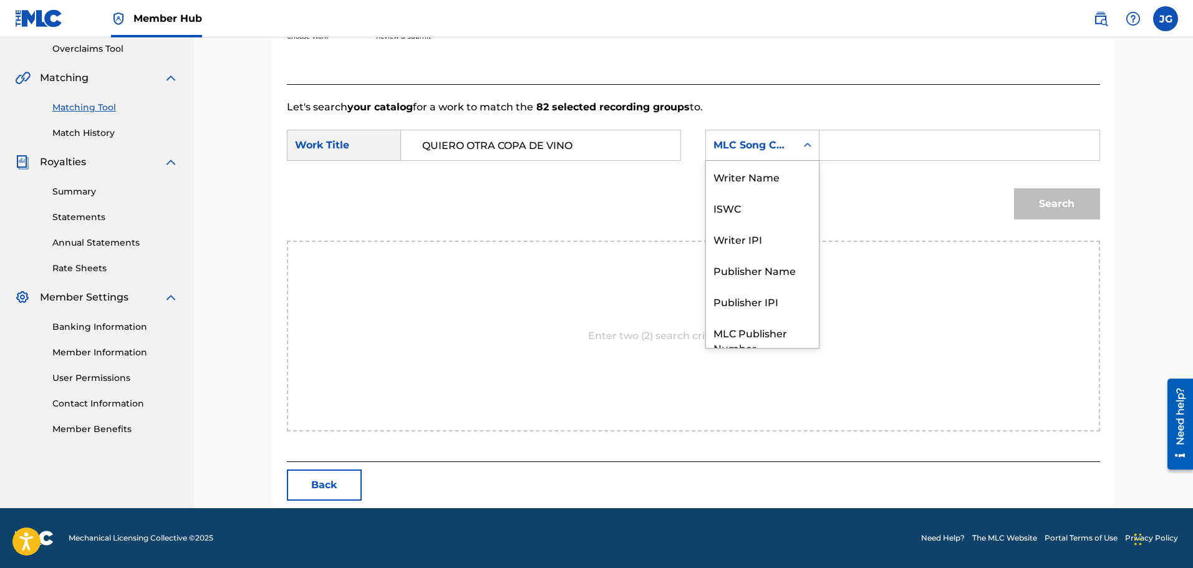
scroll to position [46, 0]
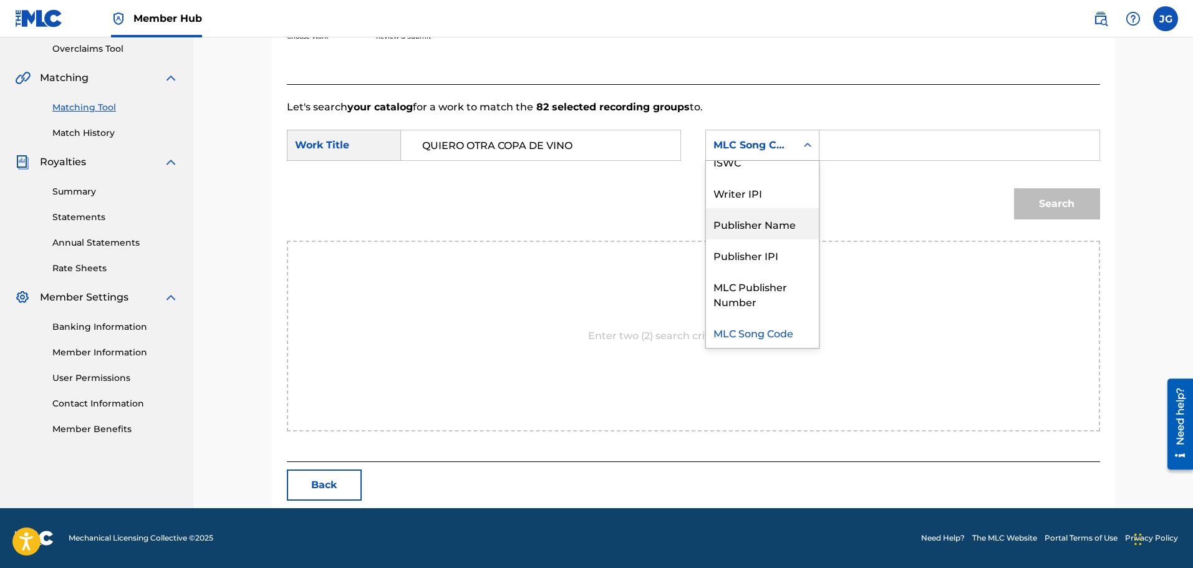
drag, startPoint x: 764, startPoint y: 224, endPoint x: 820, endPoint y: 186, distance: 66.9
click at [766, 222] on div "Publisher Name" at bounding box center [762, 223] width 113 height 31
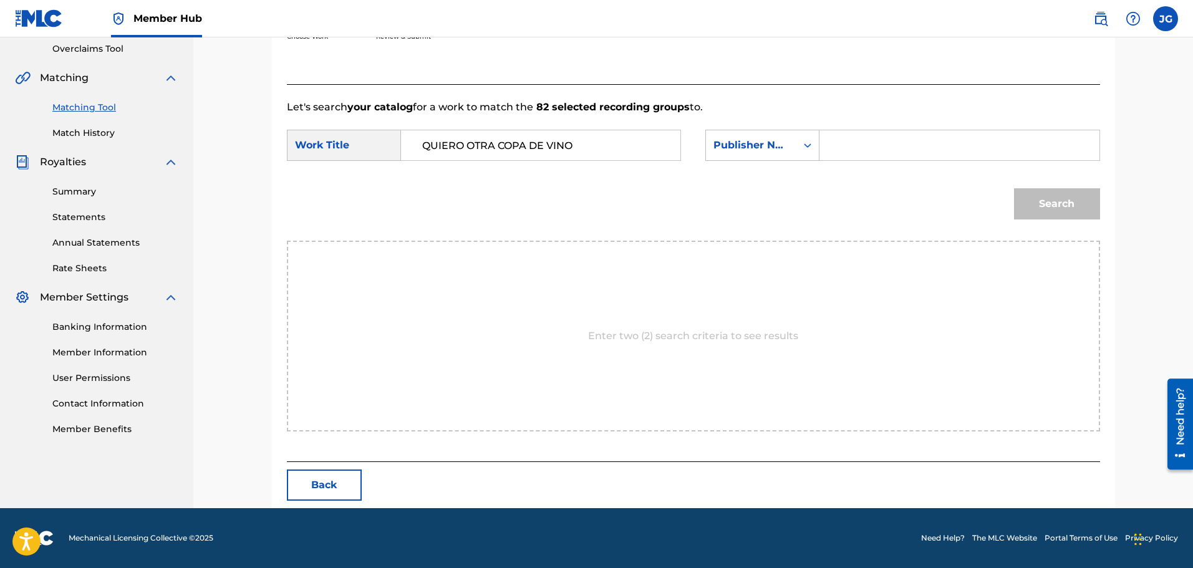
click at [872, 137] on input "Search Form" at bounding box center [959, 145] width 258 height 30
type input "SAN ANTONIO"
click at [1014, 188] on button "Search" at bounding box center [1057, 203] width 86 height 31
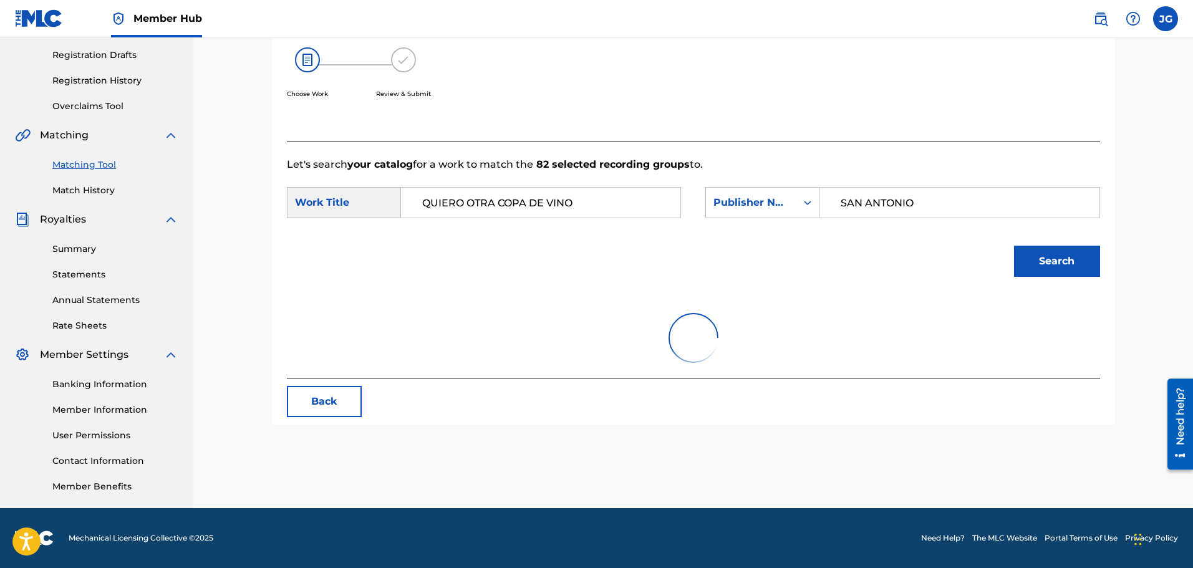
scroll to position [263, 0]
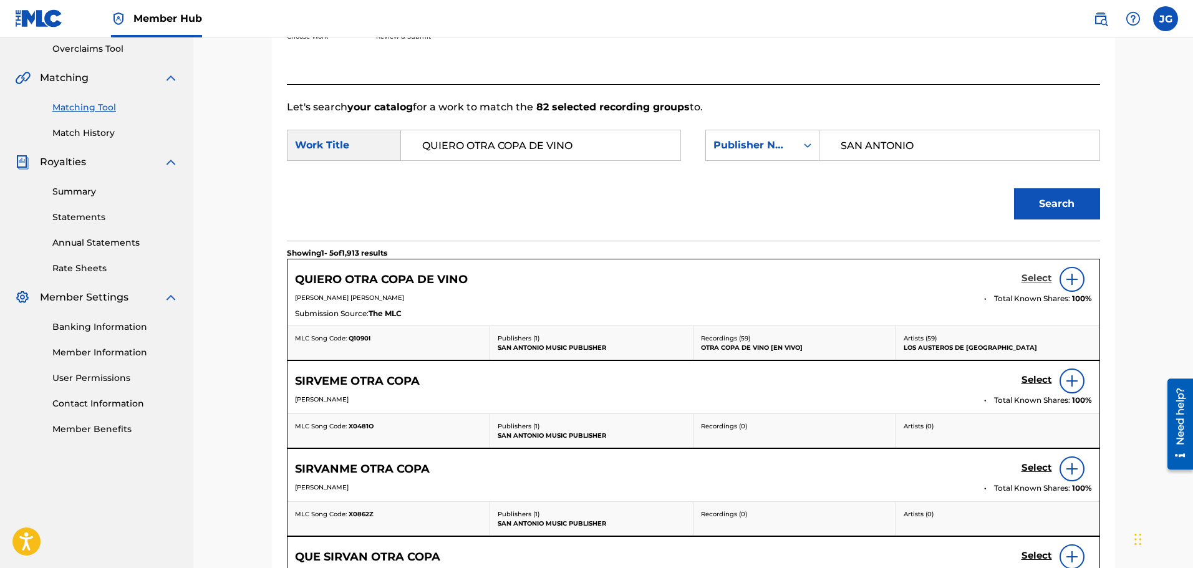
click at [1037, 279] on h5 "Select" at bounding box center [1037, 279] width 31 height 12
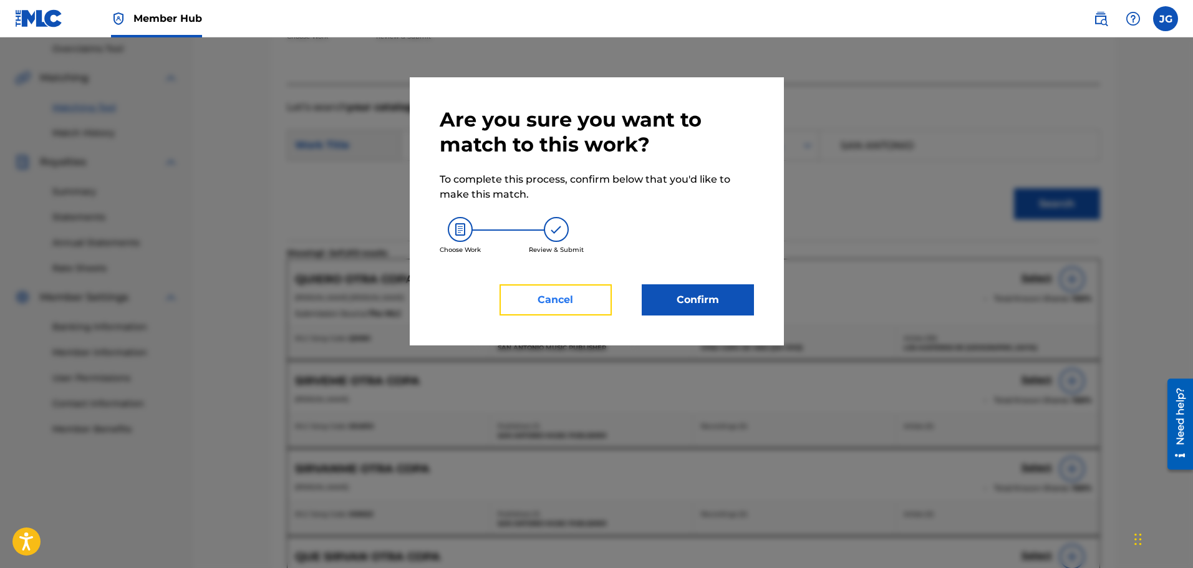
click at [583, 304] on button "Cancel" at bounding box center [556, 299] width 112 height 31
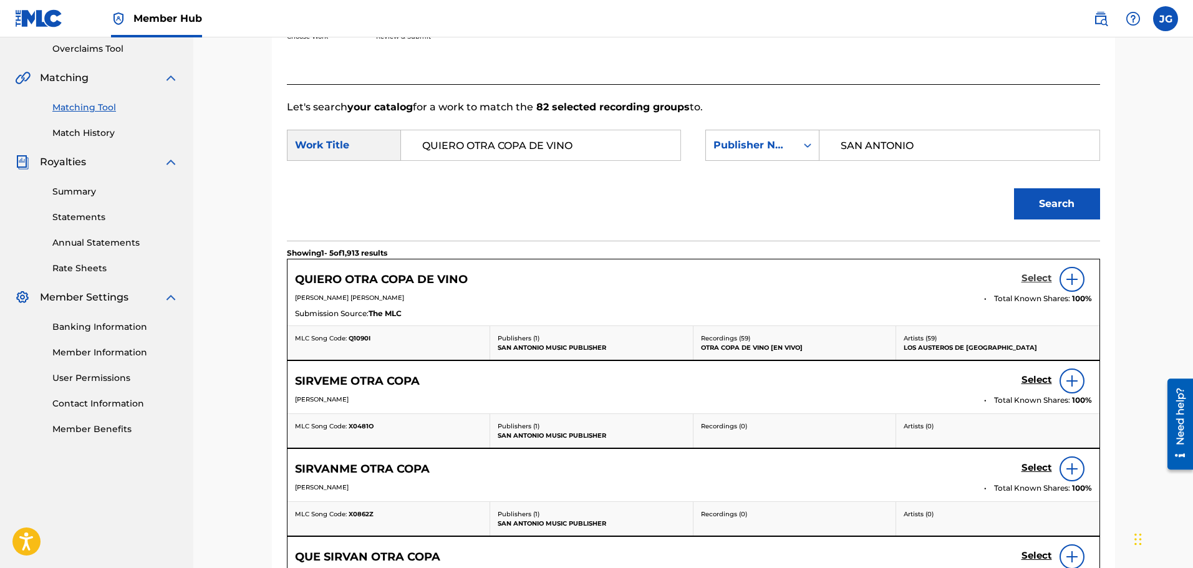
click at [1031, 278] on h5 "Select" at bounding box center [1037, 279] width 31 height 12
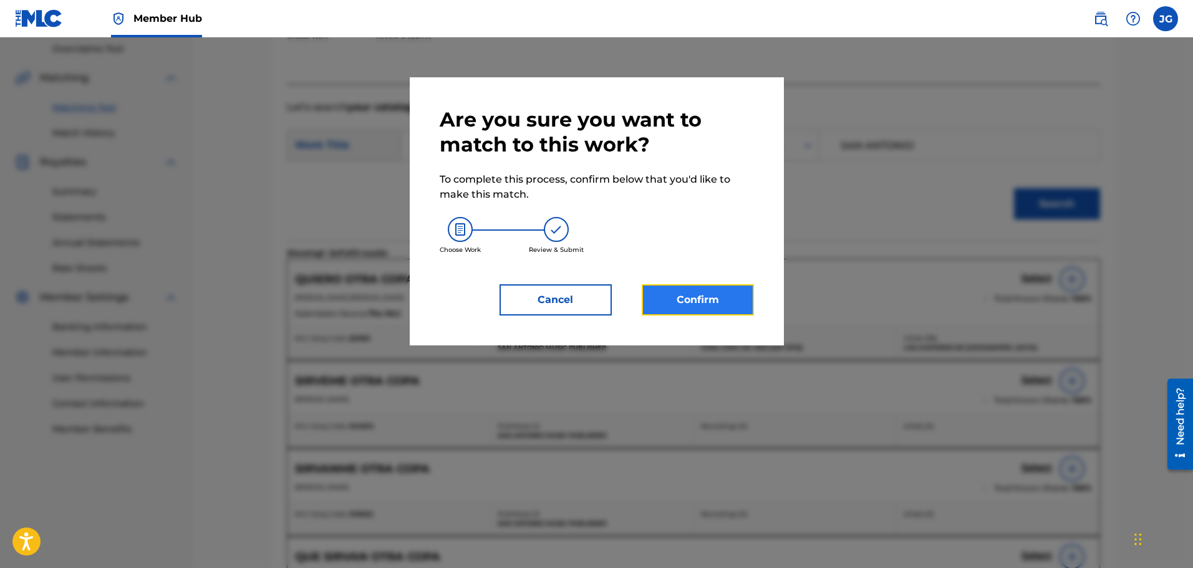
click at [724, 304] on button "Confirm" at bounding box center [698, 299] width 112 height 31
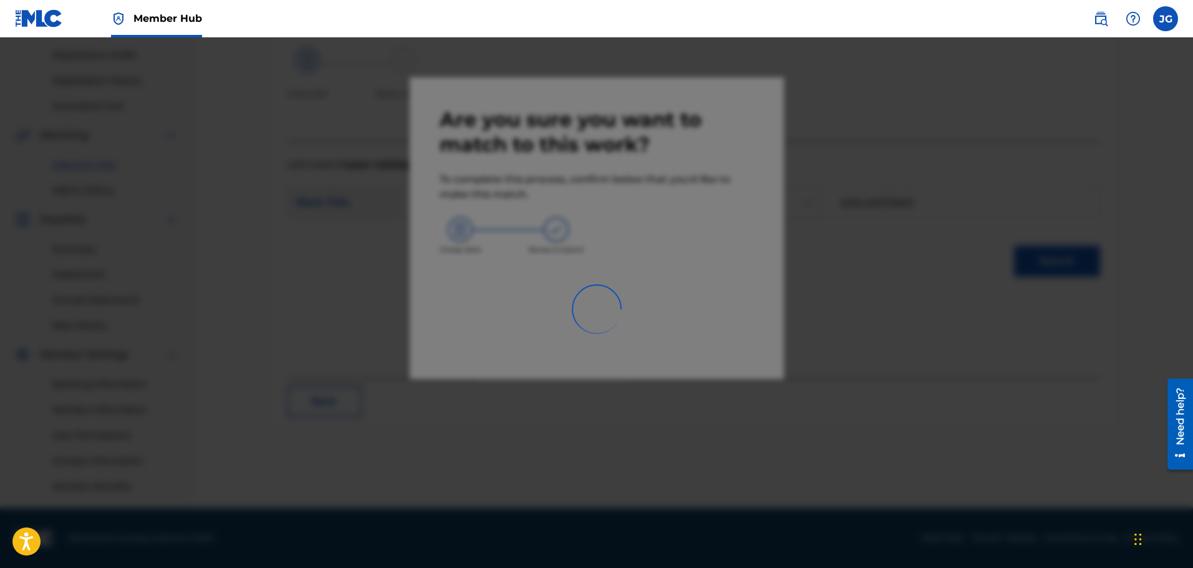
scroll to position [205, 0]
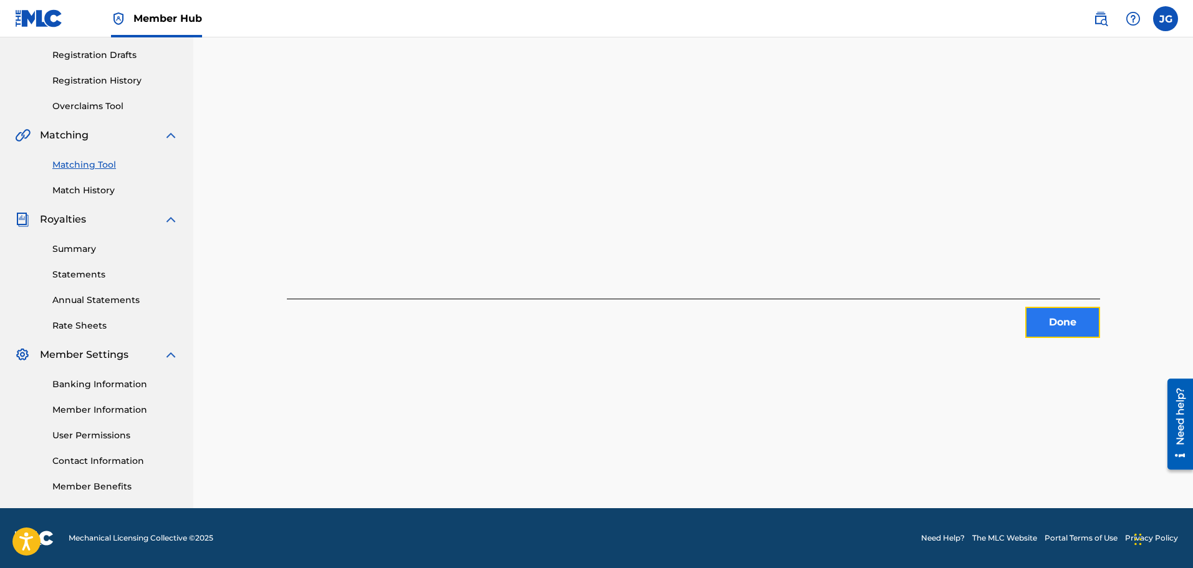
click at [1060, 317] on button "Done" at bounding box center [1062, 322] width 75 height 31
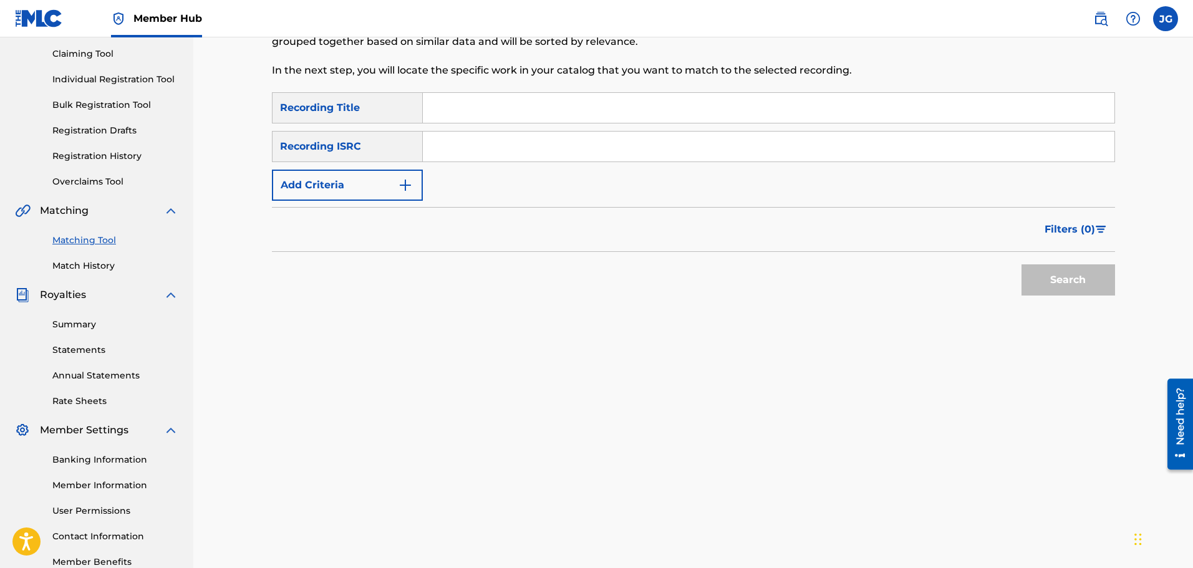
scroll to position [18, 0]
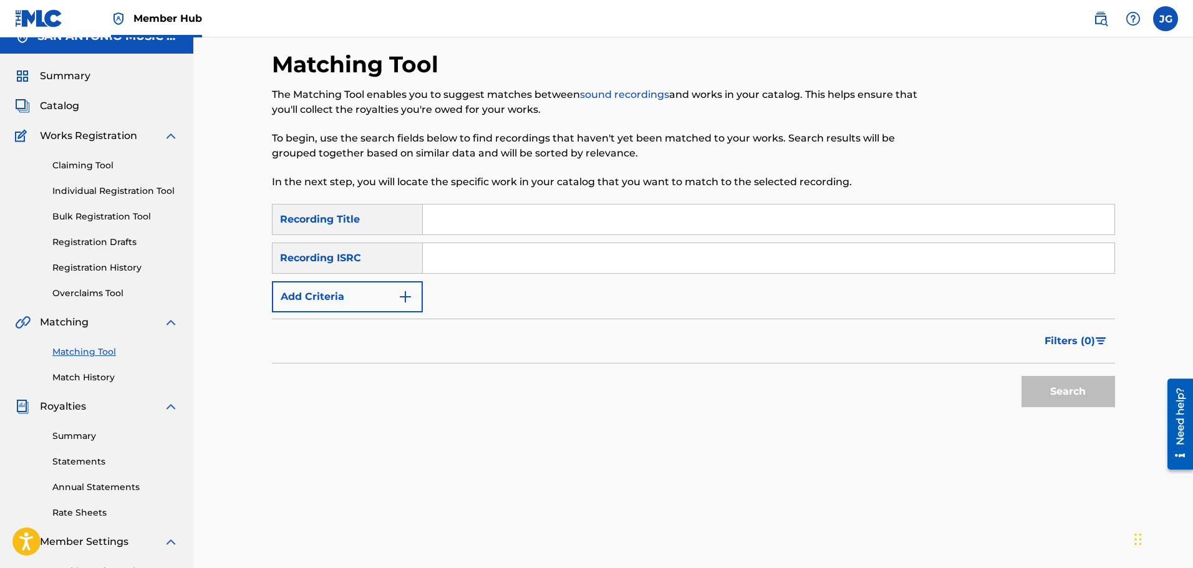
click at [65, 104] on span "Catalog" at bounding box center [59, 106] width 39 height 15
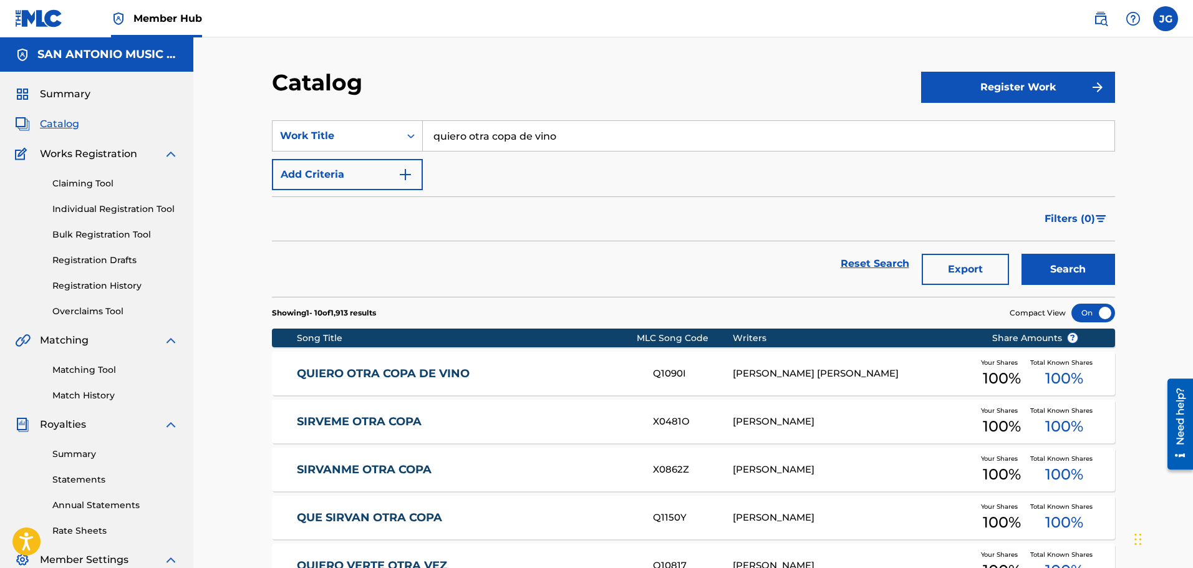
click at [503, 370] on link "QUIERO OTRA COPA DE VINO" at bounding box center [466, 374] width 339 height 14
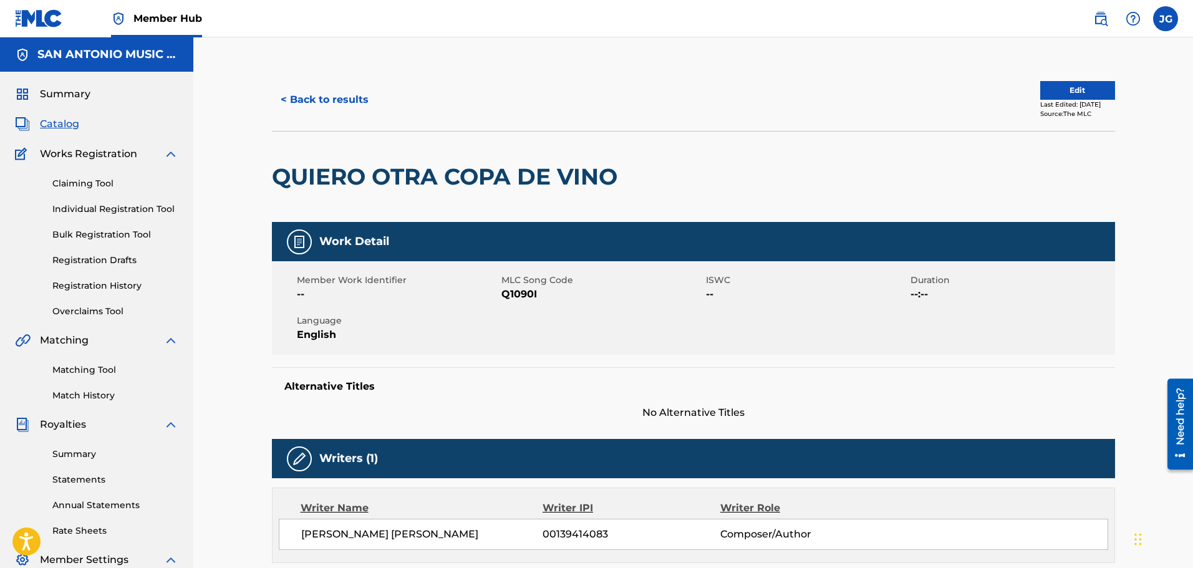
click at [1065, 100] on div "Last Edited: [DATE]" at bounding box center [1077, 104] width 75 height 9
click at [1067, 94] on button "Edit" at bounding box center [1077, 90] width 75 height 19
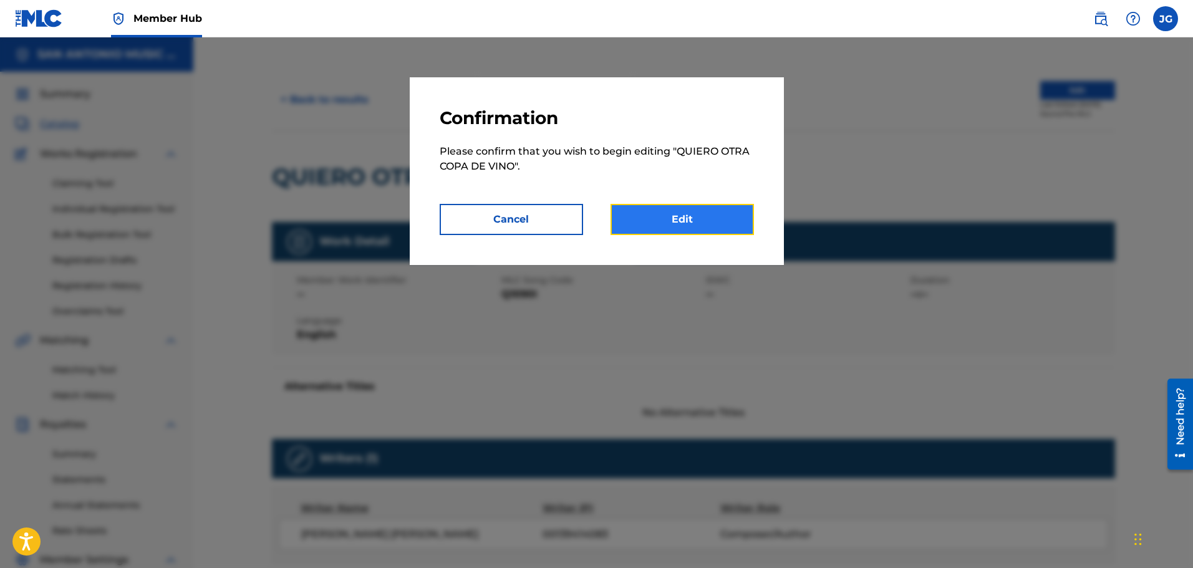
click at [691, 214] on link "Edit" at bounding box center [682, 219] width 143 height 31
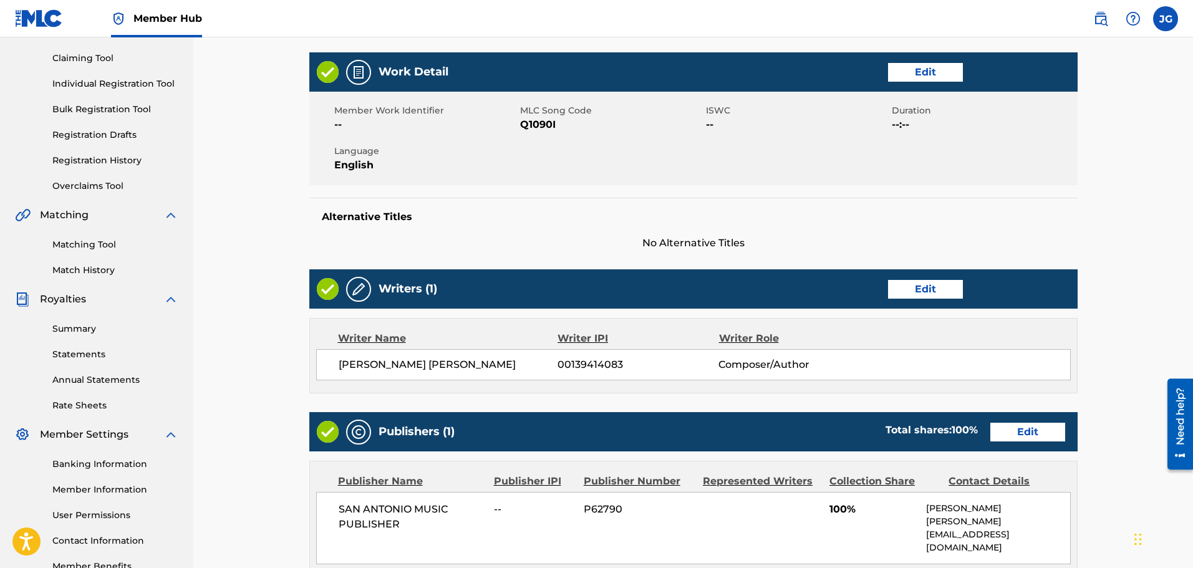
scroll to position [125, 0]
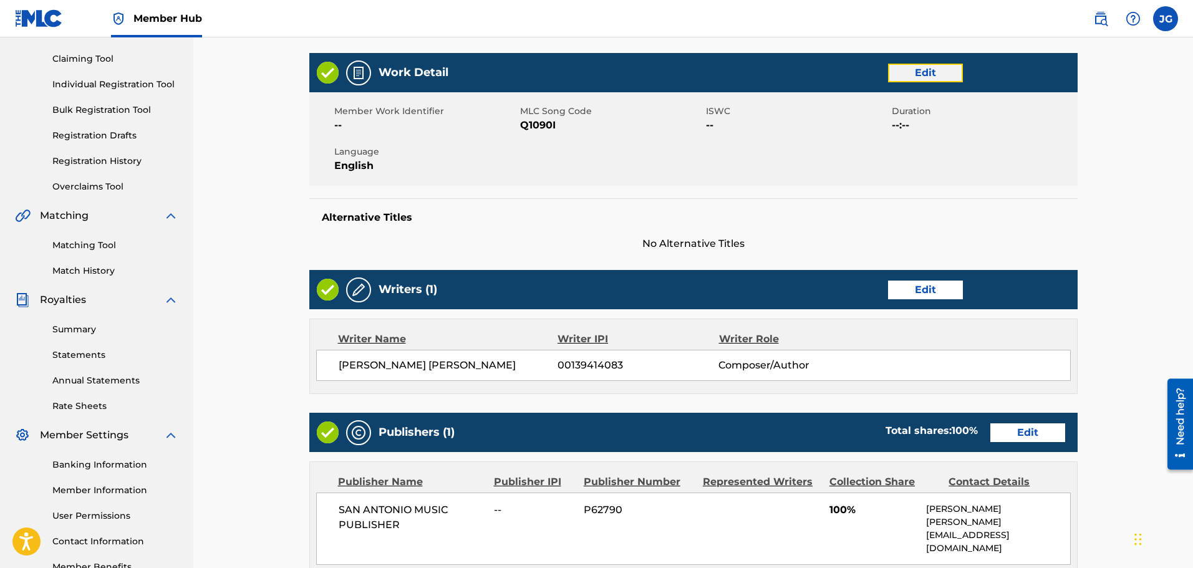
click at [946, 74] on link "Edit" at bounding box center [925, 73] width 75 height 19
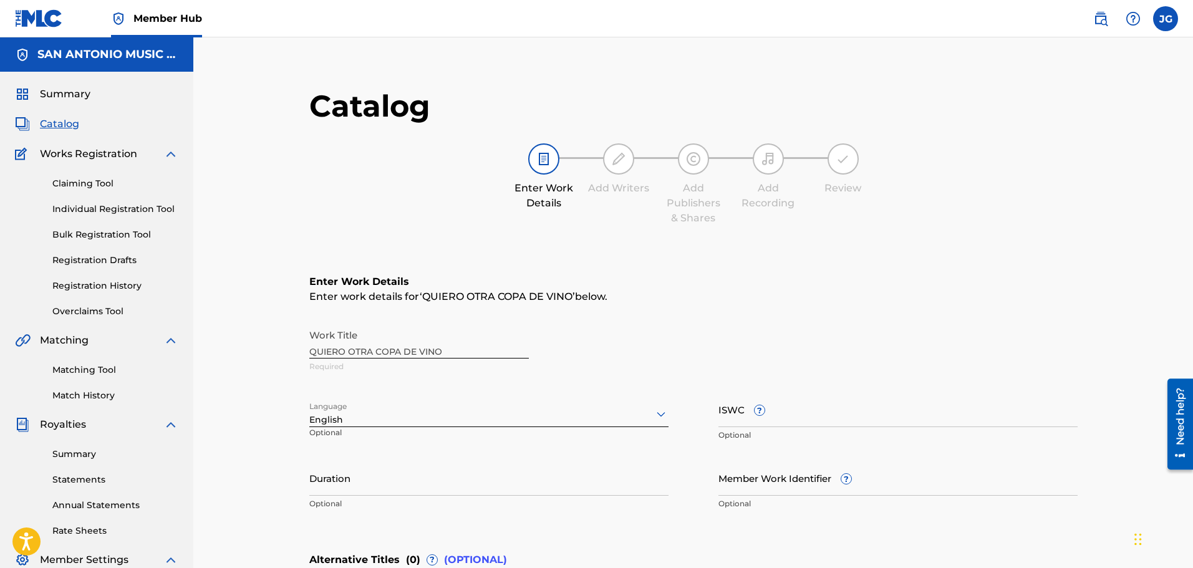
click at [430, 417] on div "English" at bounding box center [488, 414] width 359 height 26
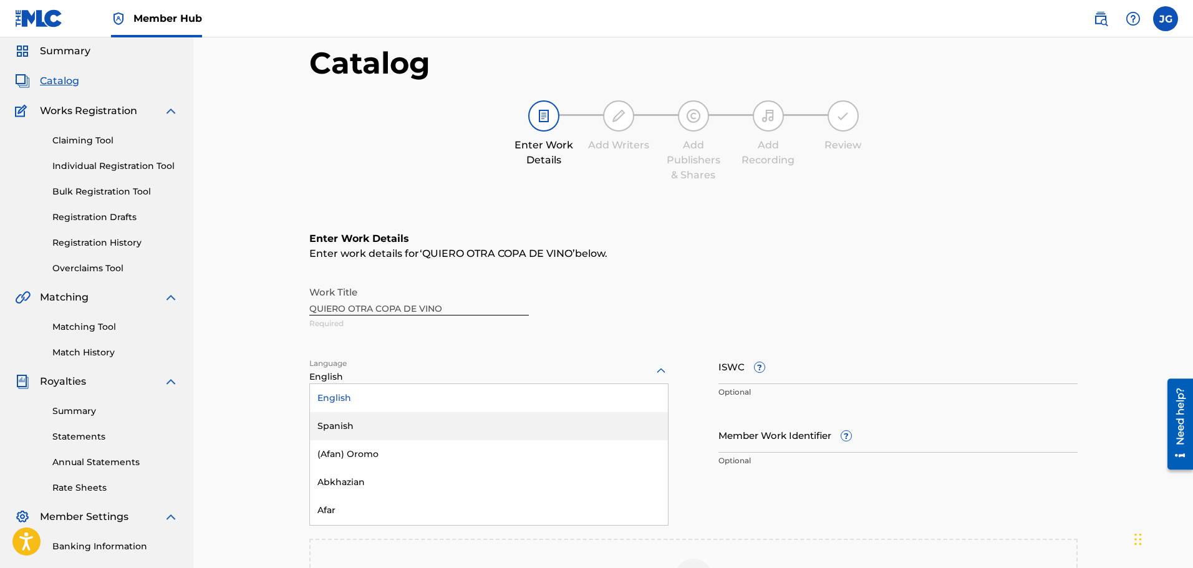
scroll to position [47, 0]
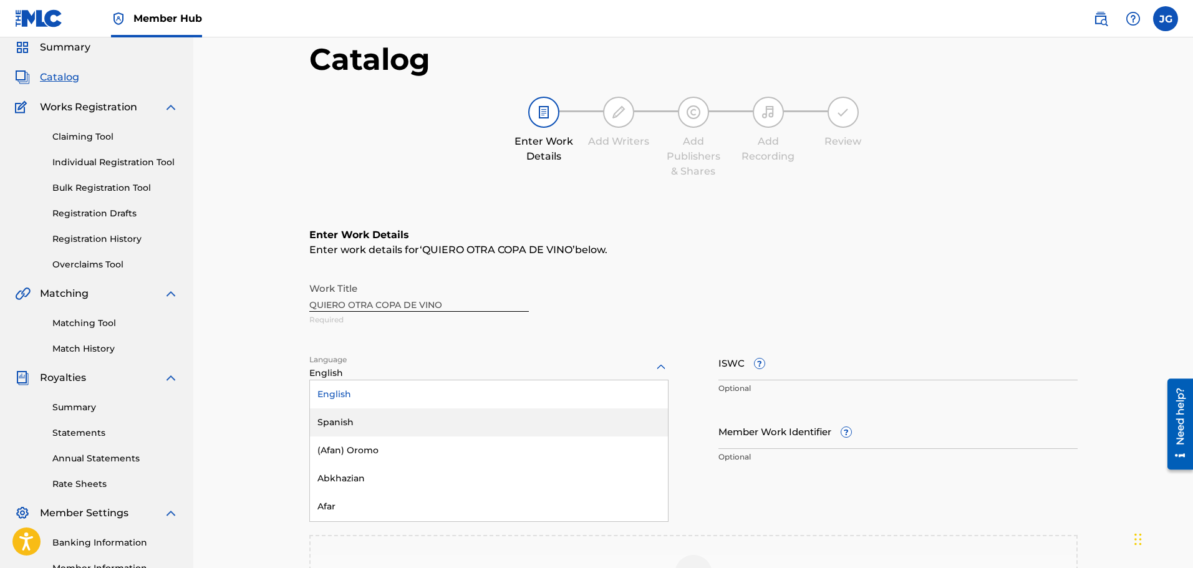
click at [372, 418] on div "Spanish" at bounding box center [489, 423] width 358 height 28
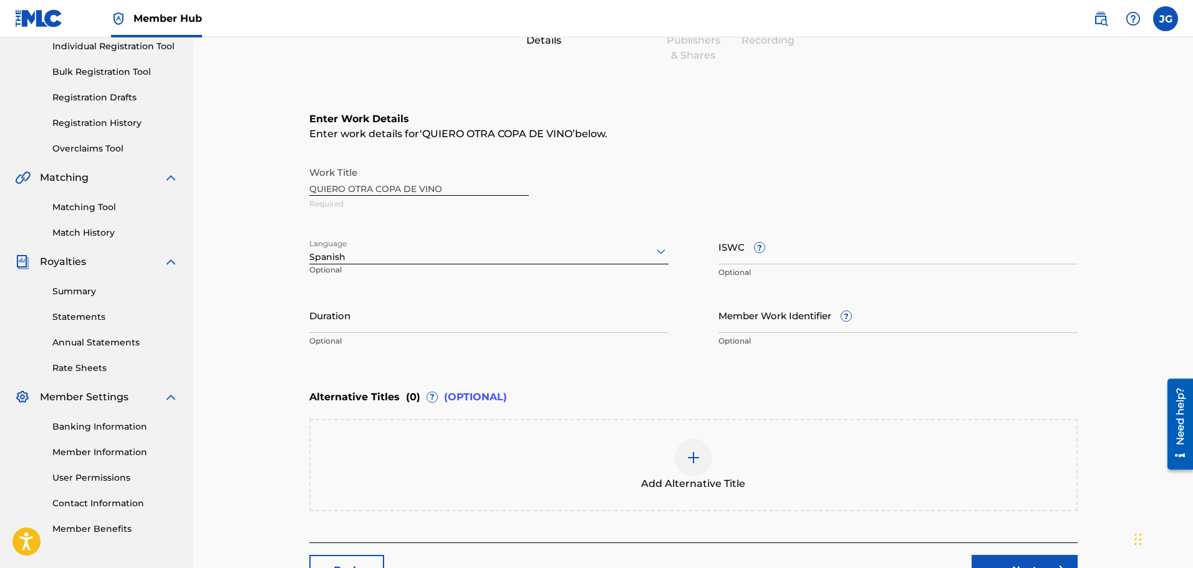
scroll to position [172, 0]
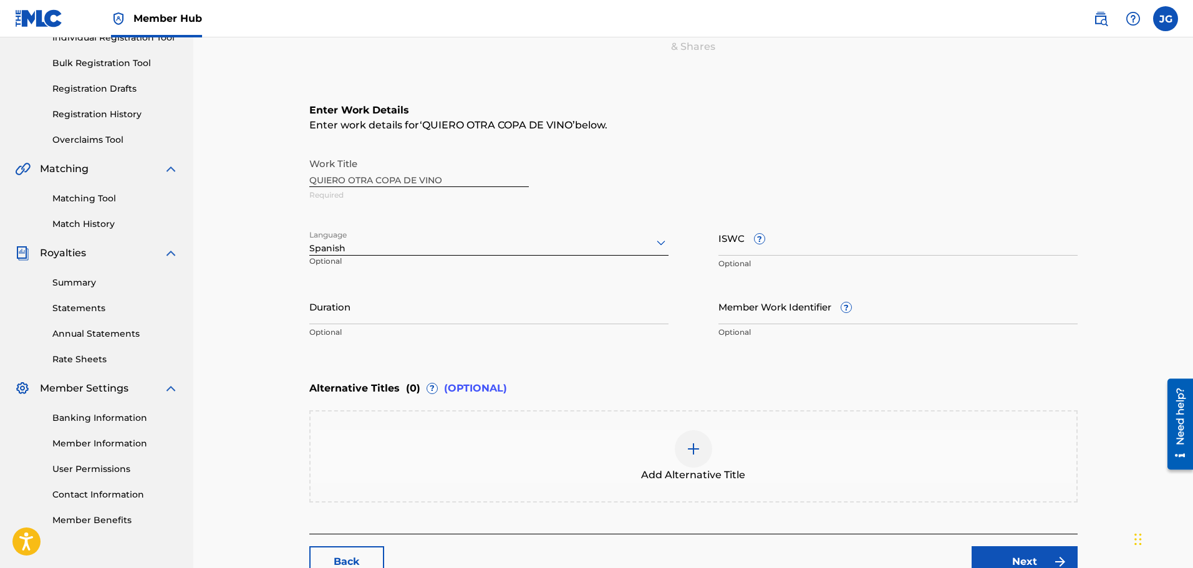
click at [701, 440] on div at bounding box center [693, 448] width 37 height 37
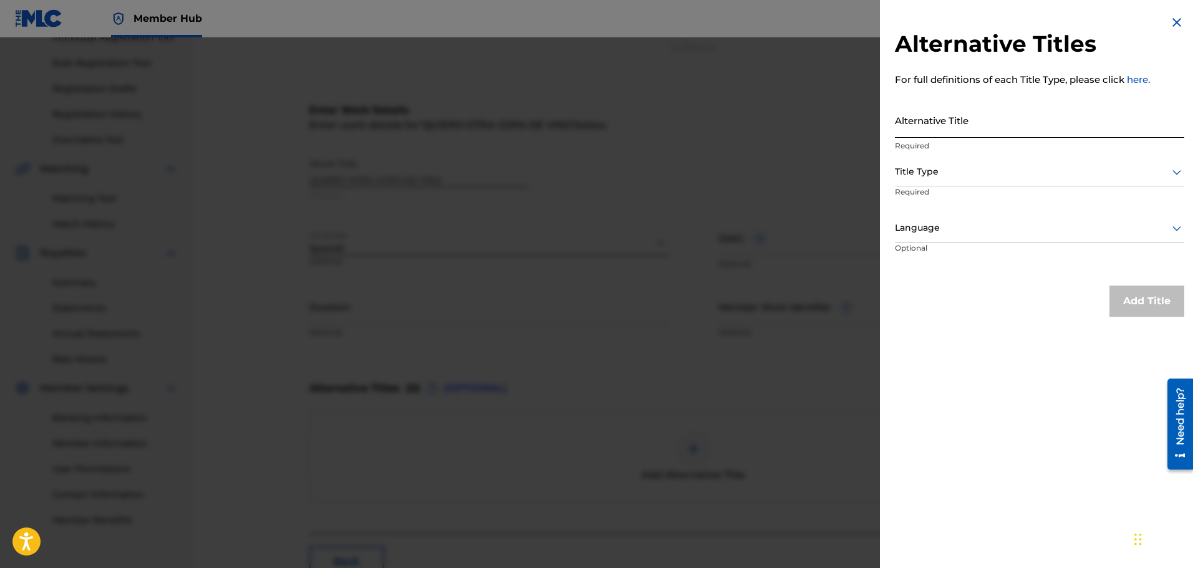
click at [934, 131] on input "Alternative Title" at bounding box center [1039, 120] width 289 height 36
type input "COPA DE VINO"
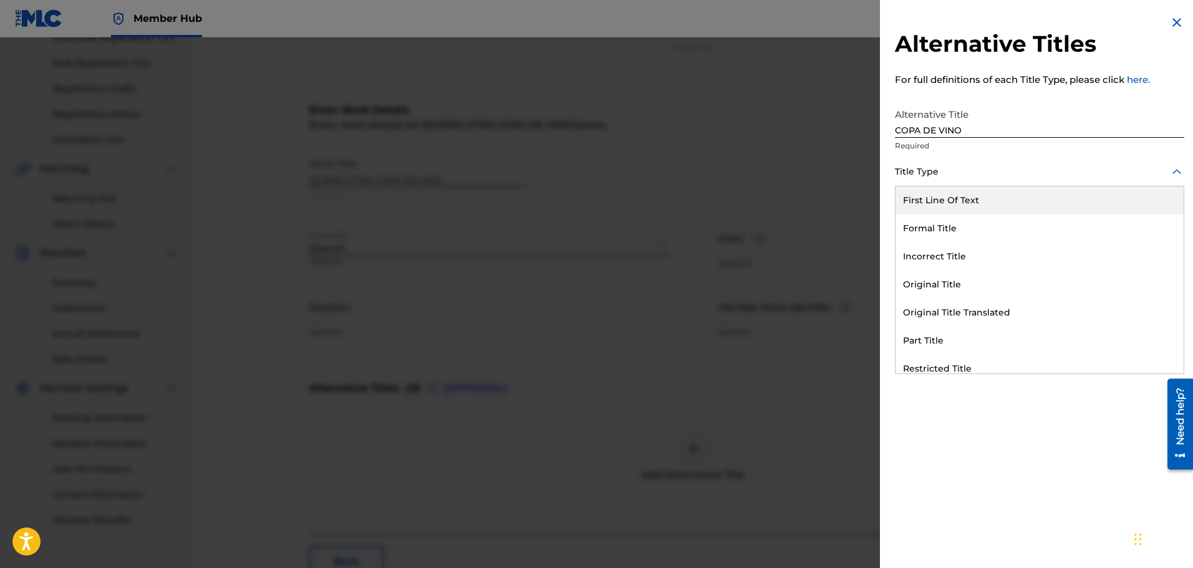
click at [936, 176] on div at bounding box center [1039, 172] width 289 height 16
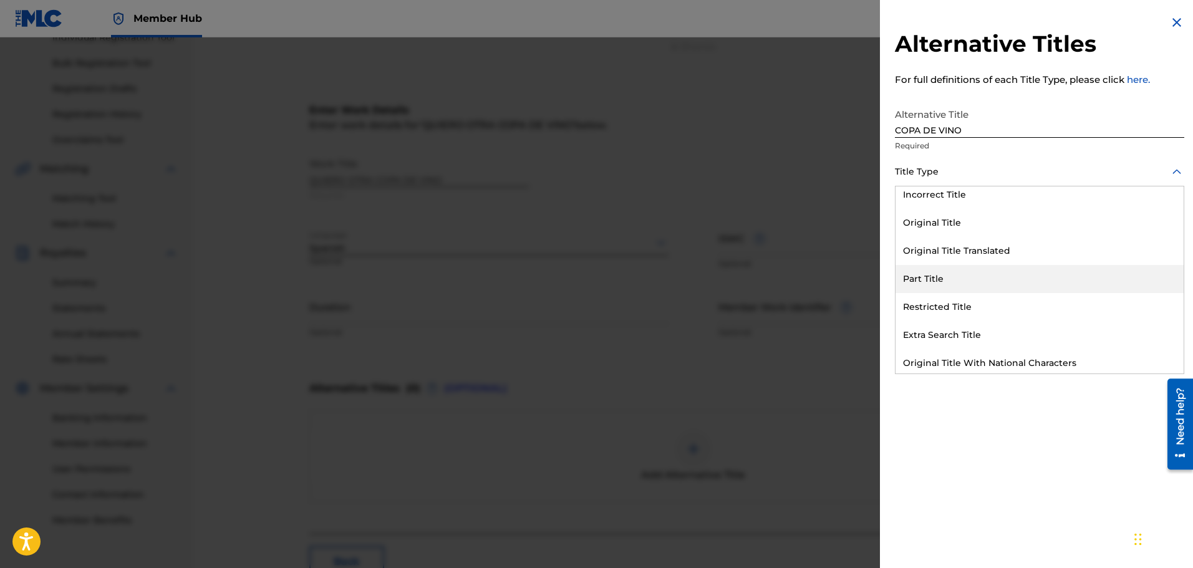
scroll to position [122, 0]
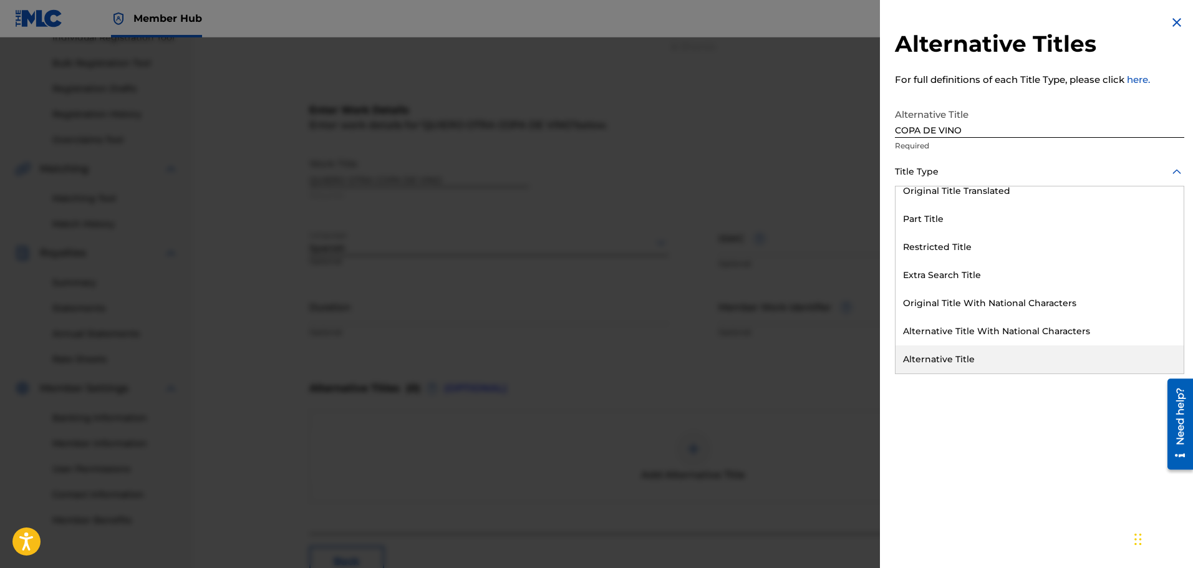
click at [942, 359] on div "Alternative Title" at bounding box center [1040, 360] width 288 height 28
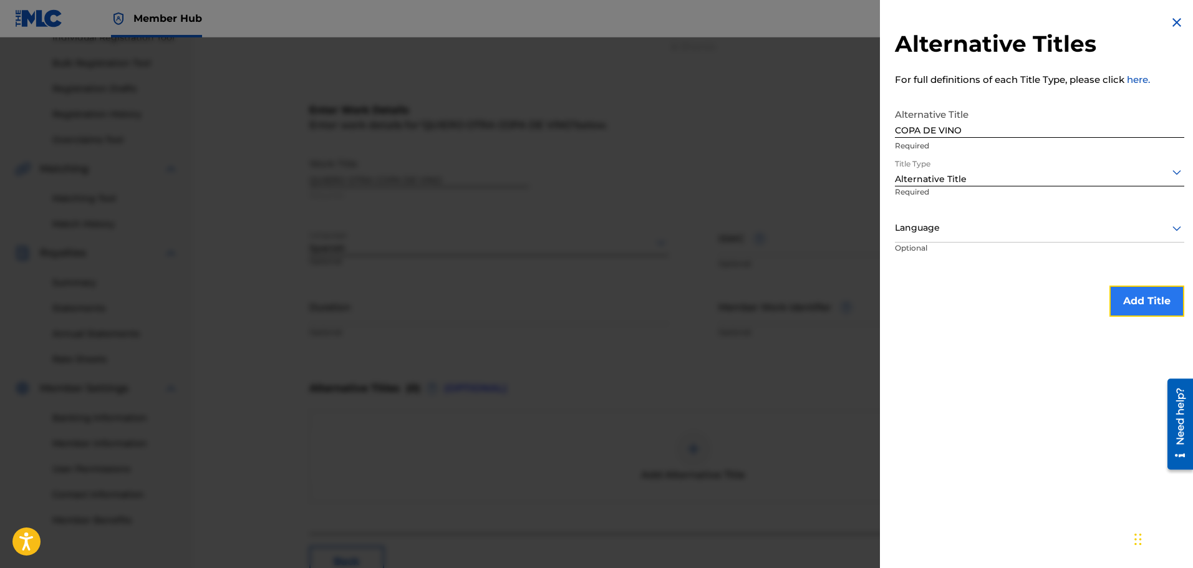
click at [1150, 303] on button "Add Title" at bounding box center [1147, 301] width 75 height 31
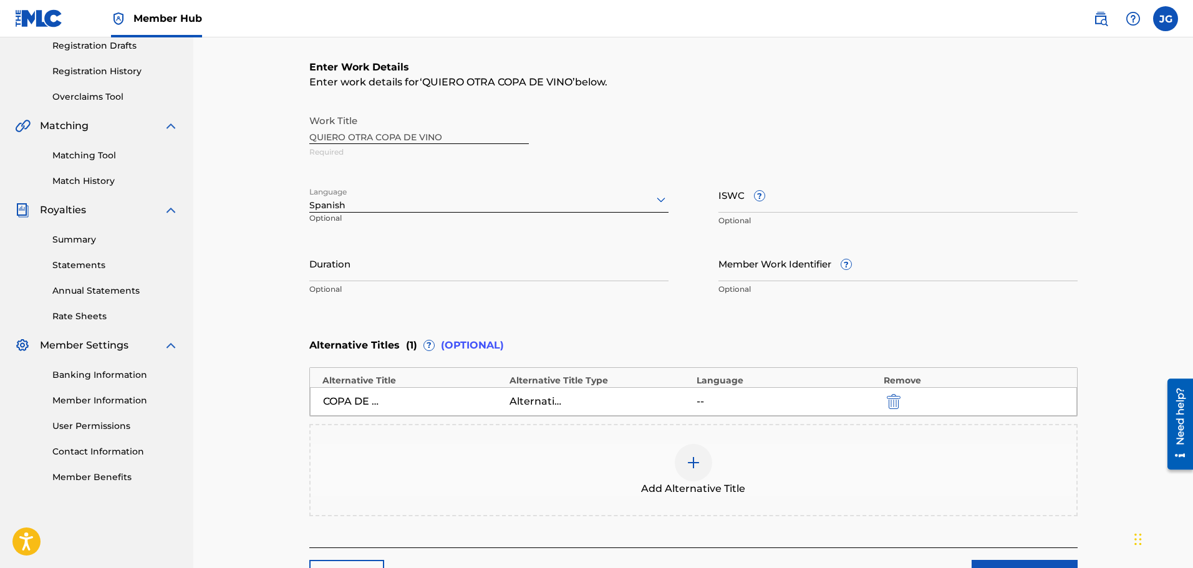
scroll to position [234, 0]
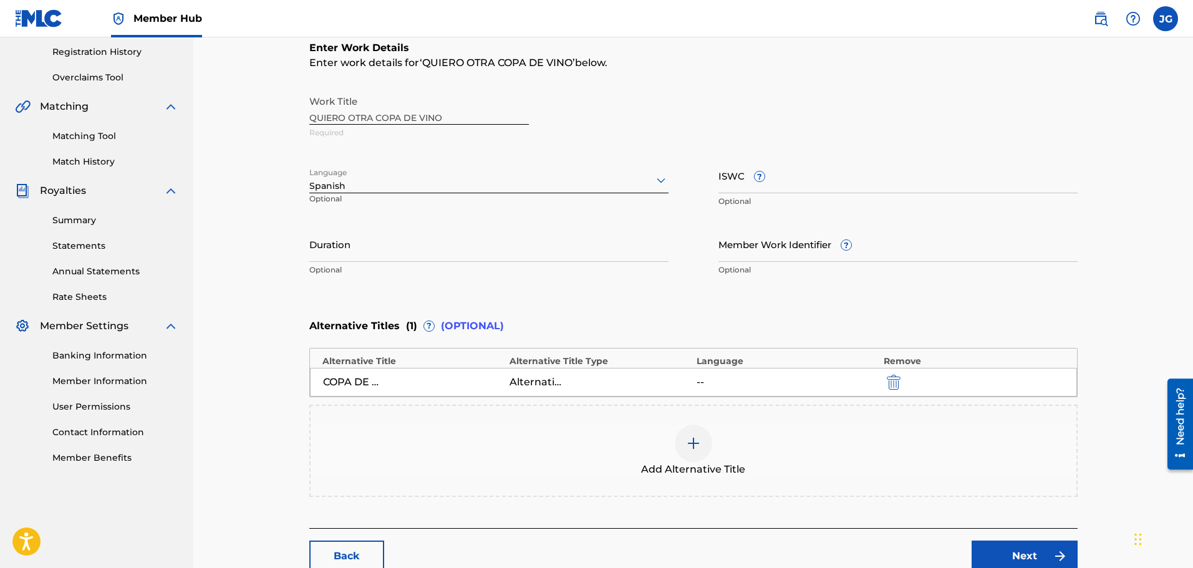
click at [695, 443] on img at bounding box center [693, 443] width 15 height 15
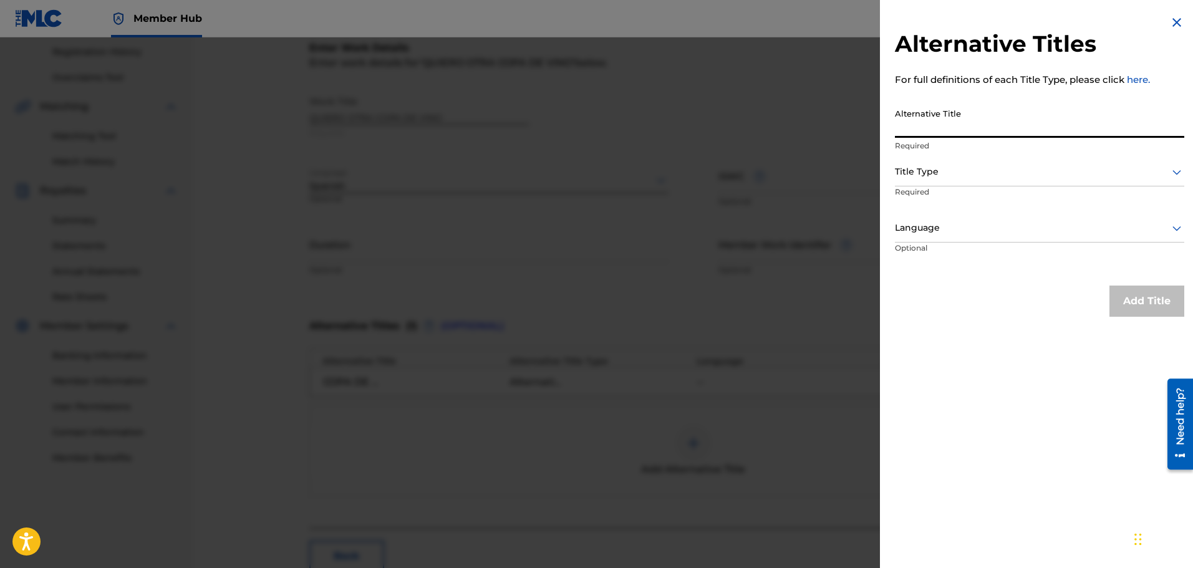
click at [937, 126] on input "Alternative Title" at bounding box center [1039, 120] width 289 height 36
type input "OTRA COPA DE VINO"
click at [1013, 173] on div at bounding box center [1039, 172] width 289 height 16
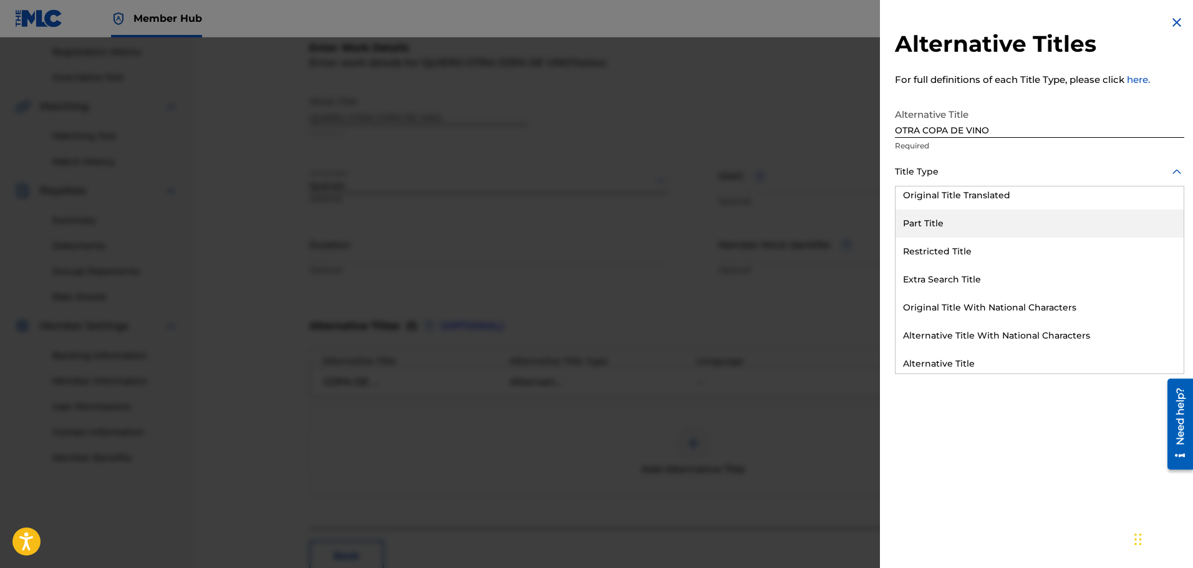
scroll to position [122, 0]
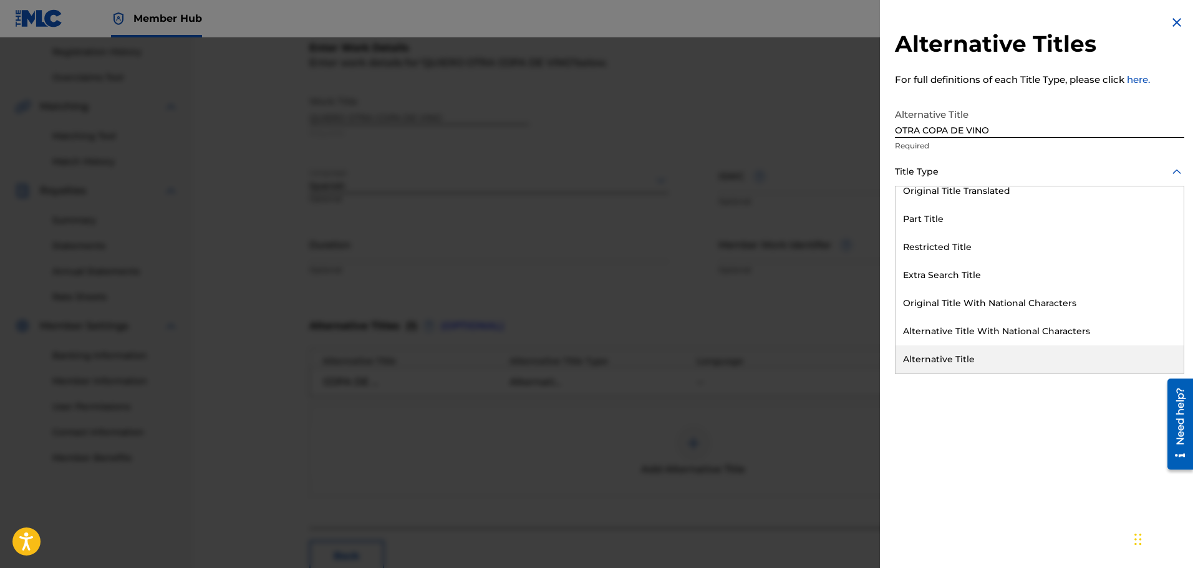
click at [951, 359] on div "Alternative Title" at bounding box center [1040, 360] width 288 height 28
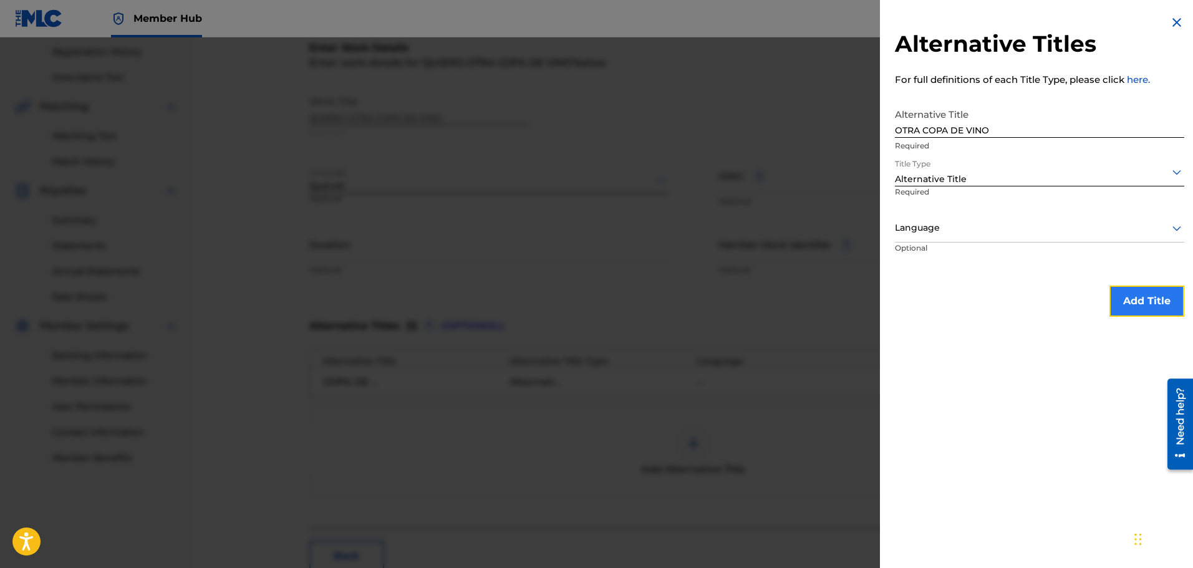
click at [1150, 303] on button "Add Title" at bounding box center [1147, 301] width 75 height 31
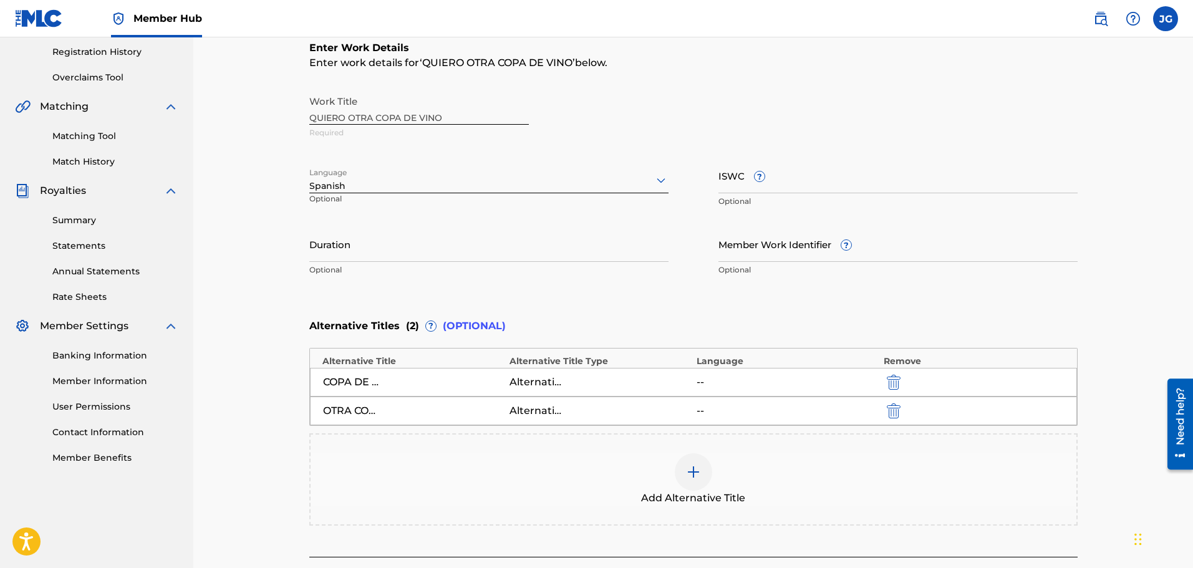
click at [687, 475] on img at bounding box center [693, 472] width 15 height 15
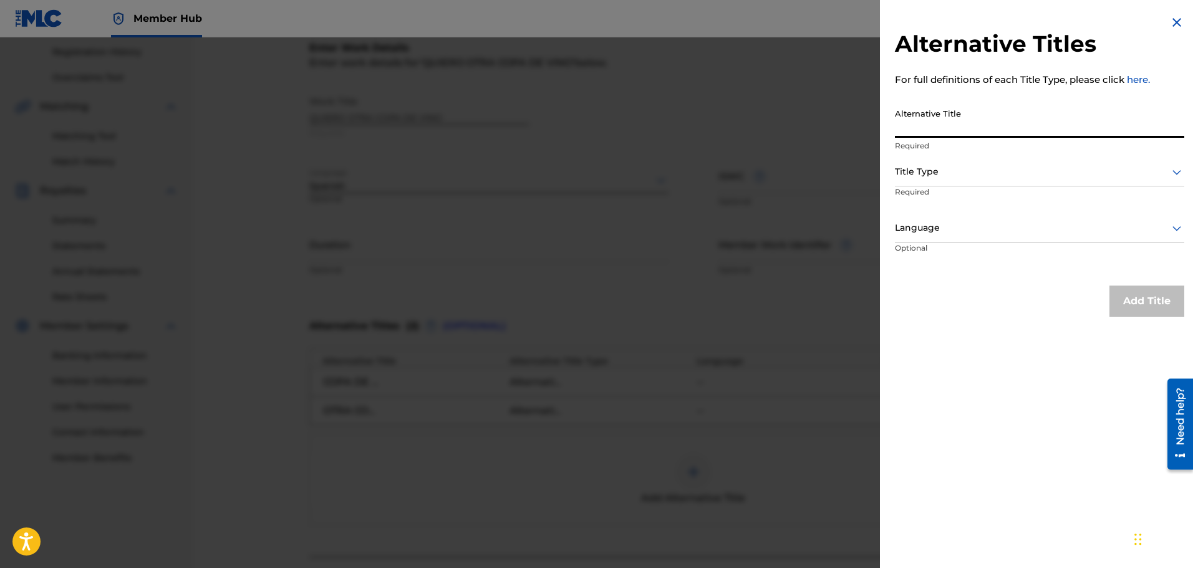
click at [928, 126] on input "Alternative Title" at bounding box center [1039, 120] width 289 height 36
type input "LA COPA DE VINO"
click at [966, 167] on div at bounding box center [1039, 172] width 289 height 16
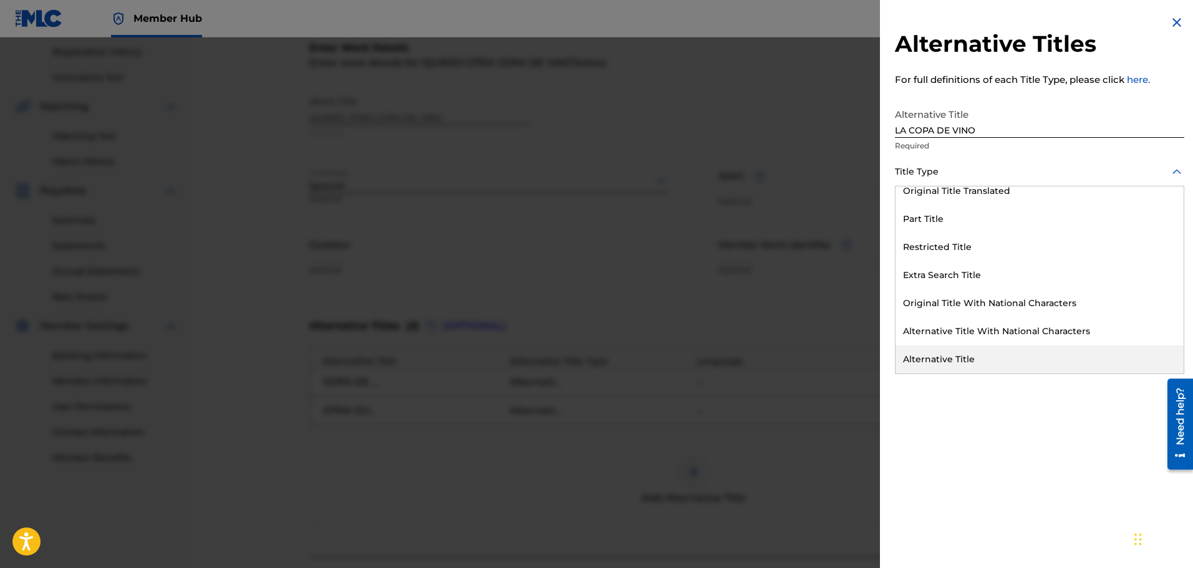
click at [940, 357] on div "Alternative Title" at bounding box center [1040, 360] width 288 height 28
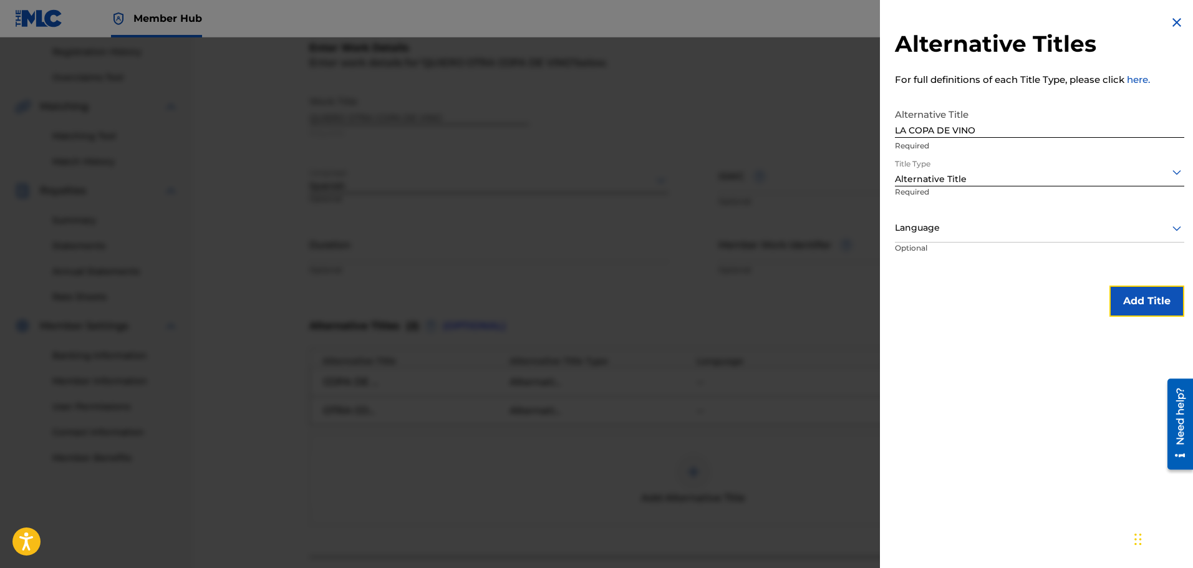
click at [1140, 291] on button "Add Title" at bounding box center [1147, 301] width 75 height 31
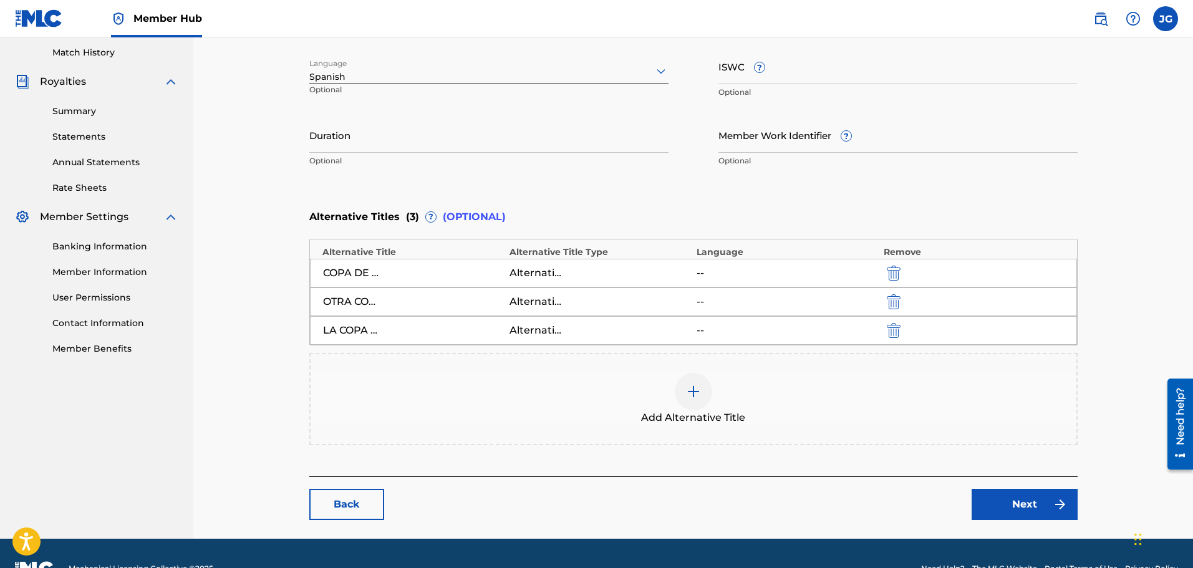
scroll to position [374, 0]
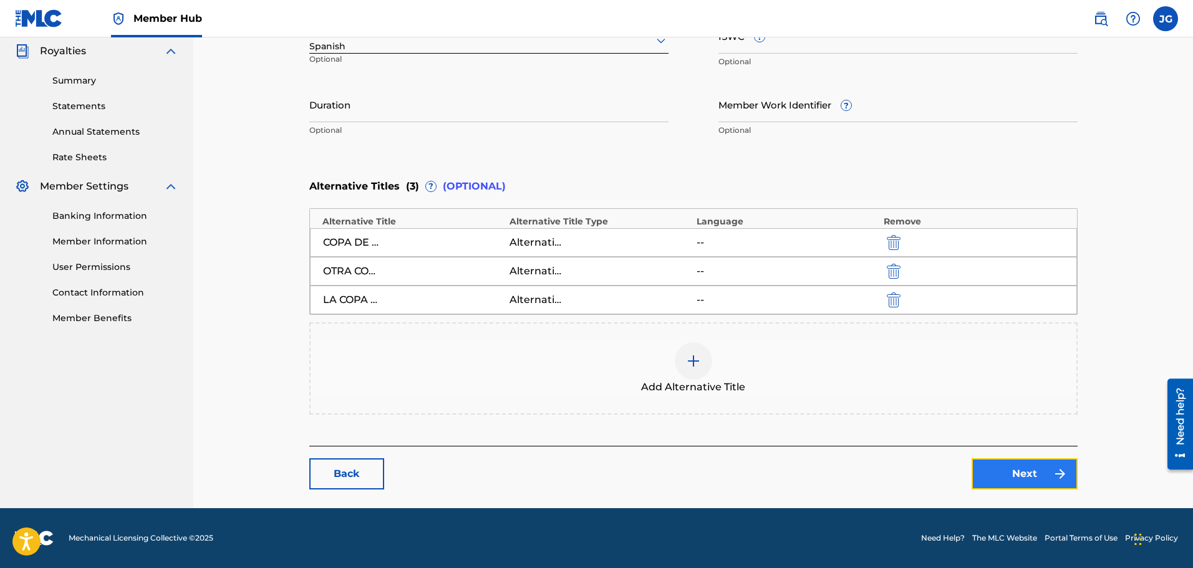
click at [1035, 485] on link "Next" at bounding box center [1025, 473] width 106 height 31
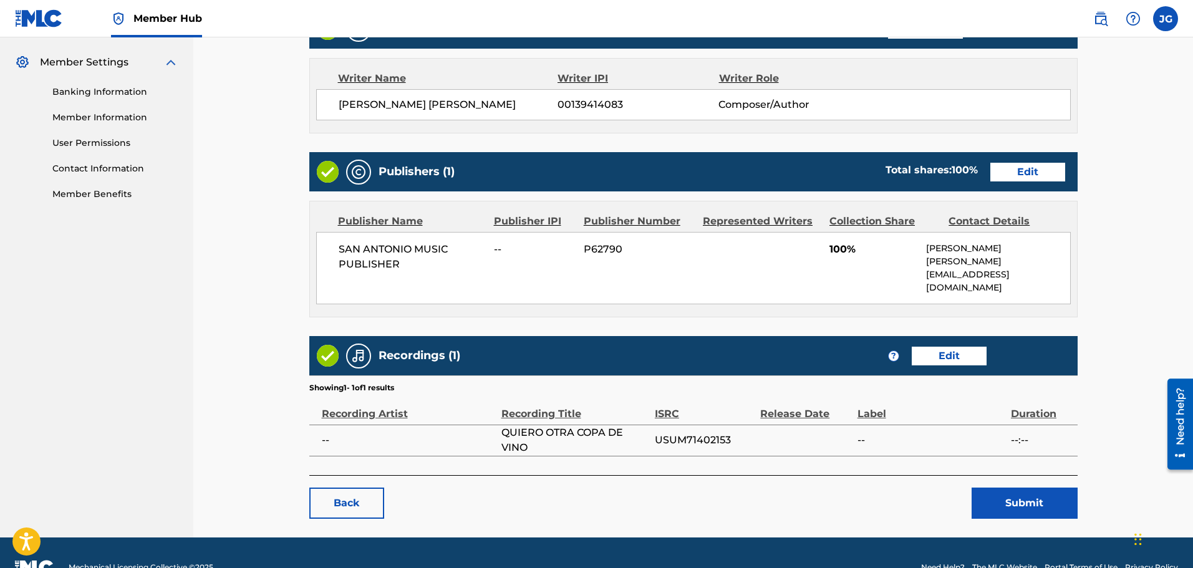
scroll to position [514, 0]
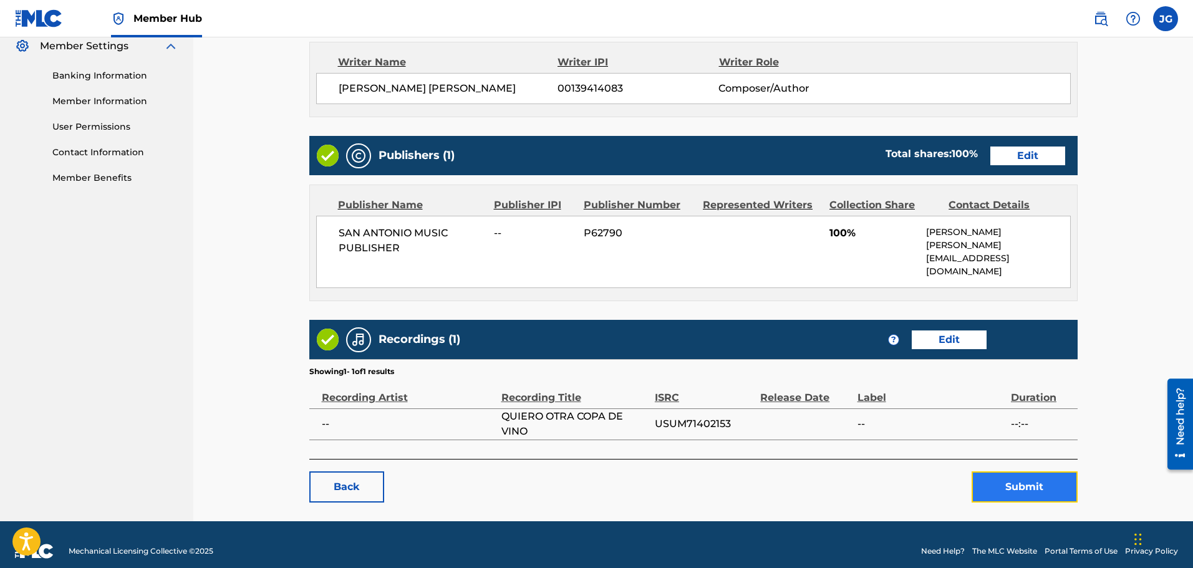
click at [1026, 477] on button "Submit" at bounding box center [1025, 487] width 106 height 31
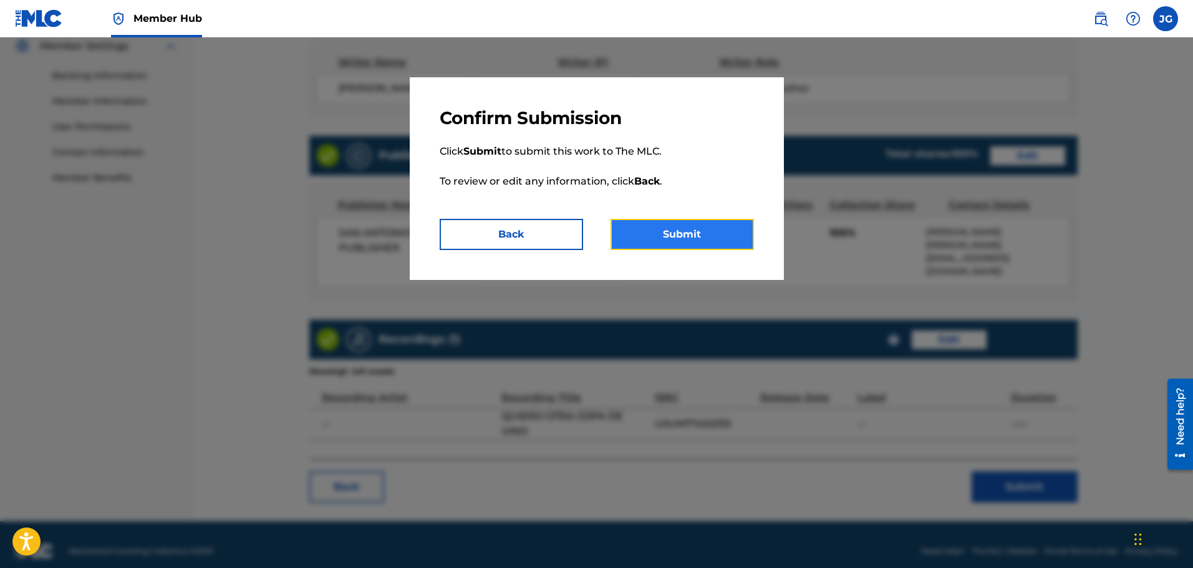
click at [658, 224] on button "Submit" at bounding box center [682, 234] width 143 height 31
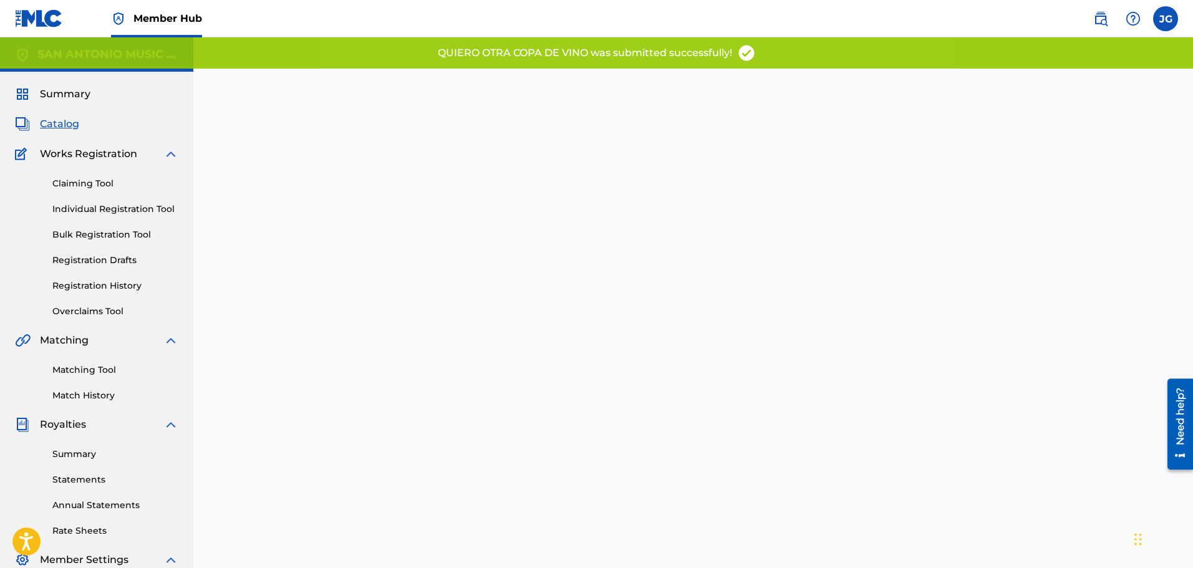
click at [68, 124] on span "Catalog" at bounding box center [59, 124] width 39 height 15
